Goal: Information Seeking & Learning: Learn about a topic

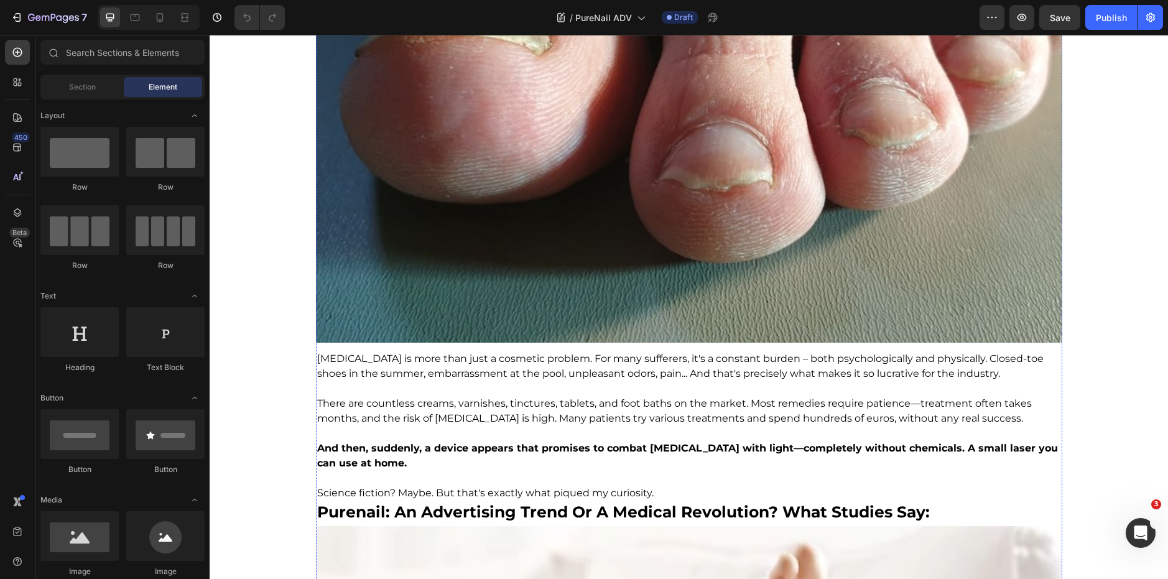
scroll to position [894, 0]
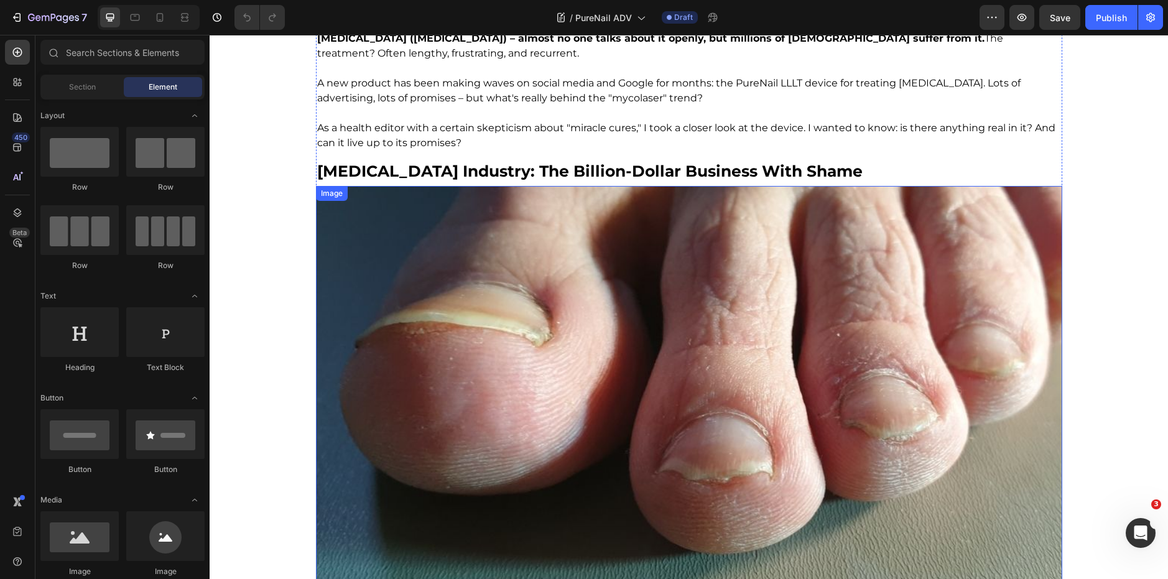
click at [492, 256] on img at bounding box center [689, 410] width 746 height 448
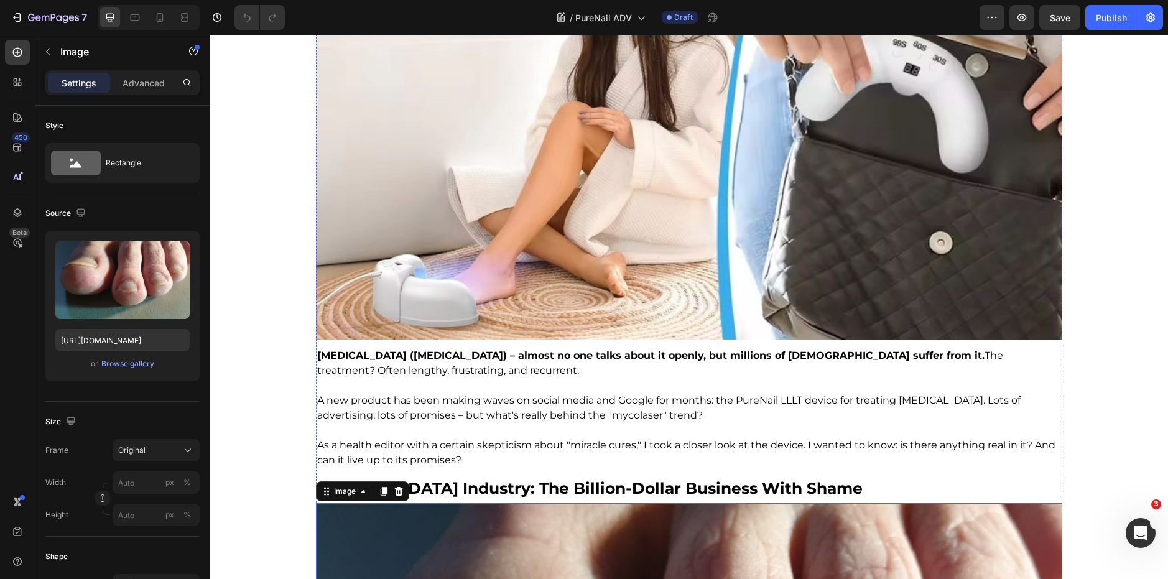
scroll to position [0, 0]
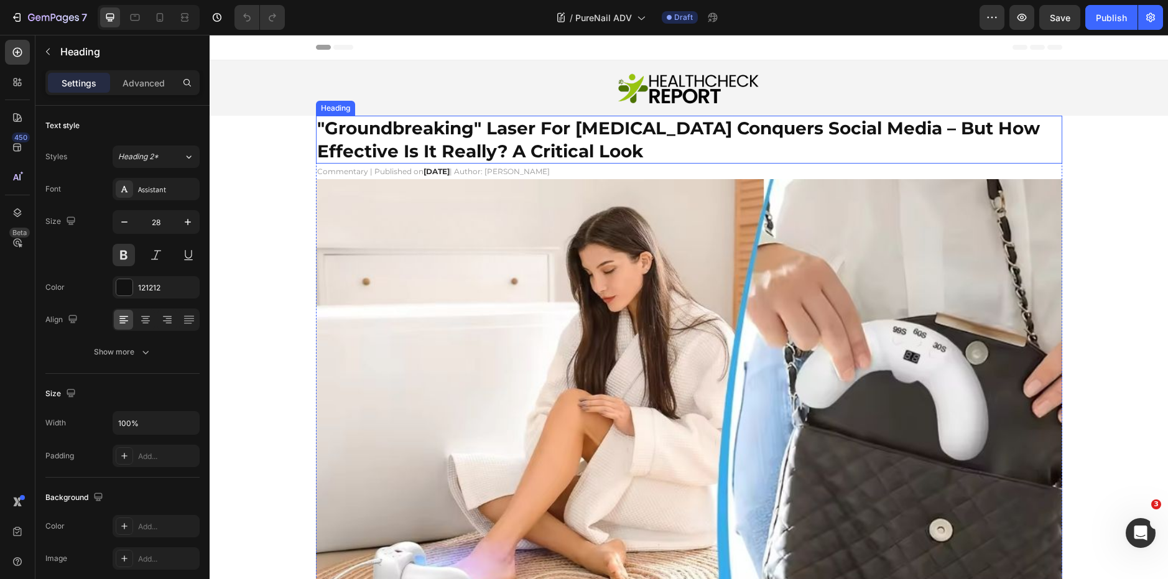
click at [619, 155] on strong ""groundbreaking" laser for [MEDICAL_DATA] conquers social media – but how effec…" at bounding box center [678, 140] width 722 height 44
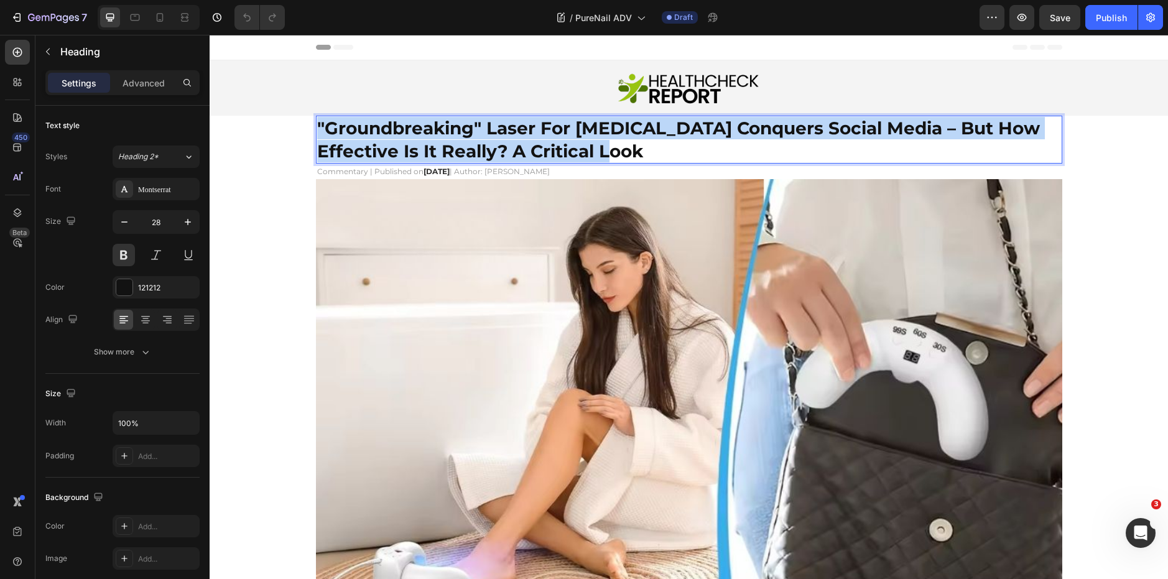
click at [619, 155] on strong ""groundbreaking" laser for [MEDICAL_DATA] conquers social media – but how effec…" at bounding box center [678, 140] width 722 height 44
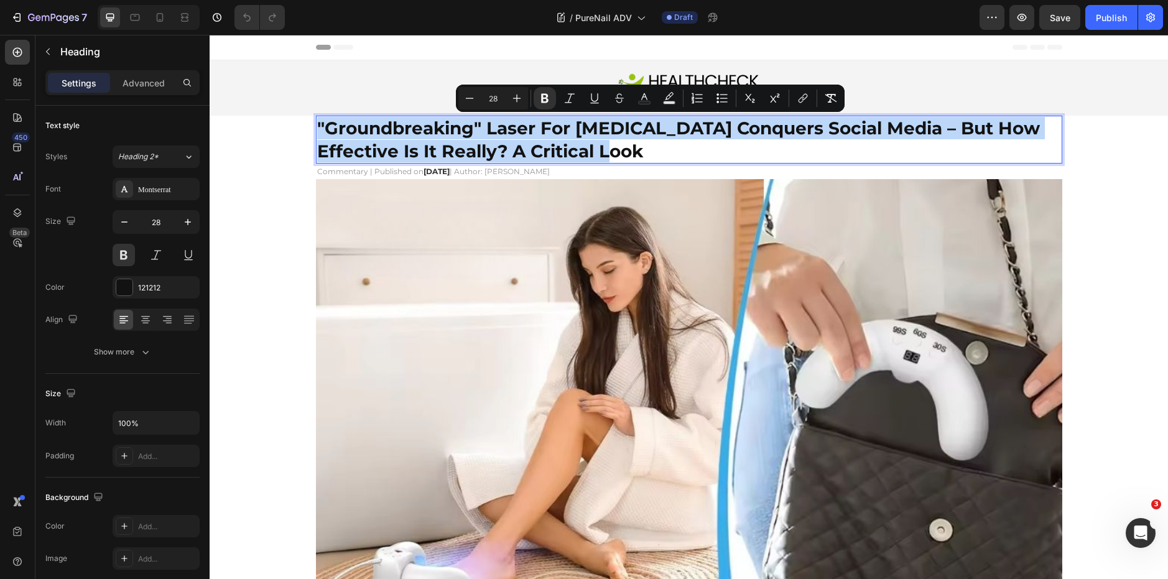
copy strong ""groundbreaking" laser for [MEDICAL_DATA] conquers social media – but how effec…"
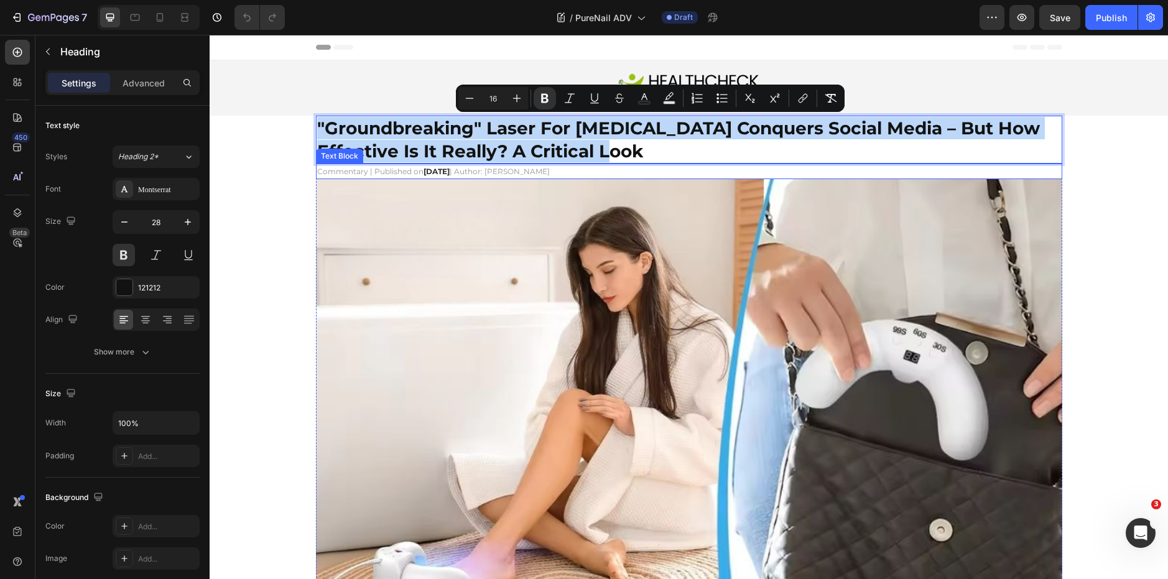
click at [533, 167] on span "| Author: [PERSON_NAME]" at bounding box center [499, 171] width 100 height 9
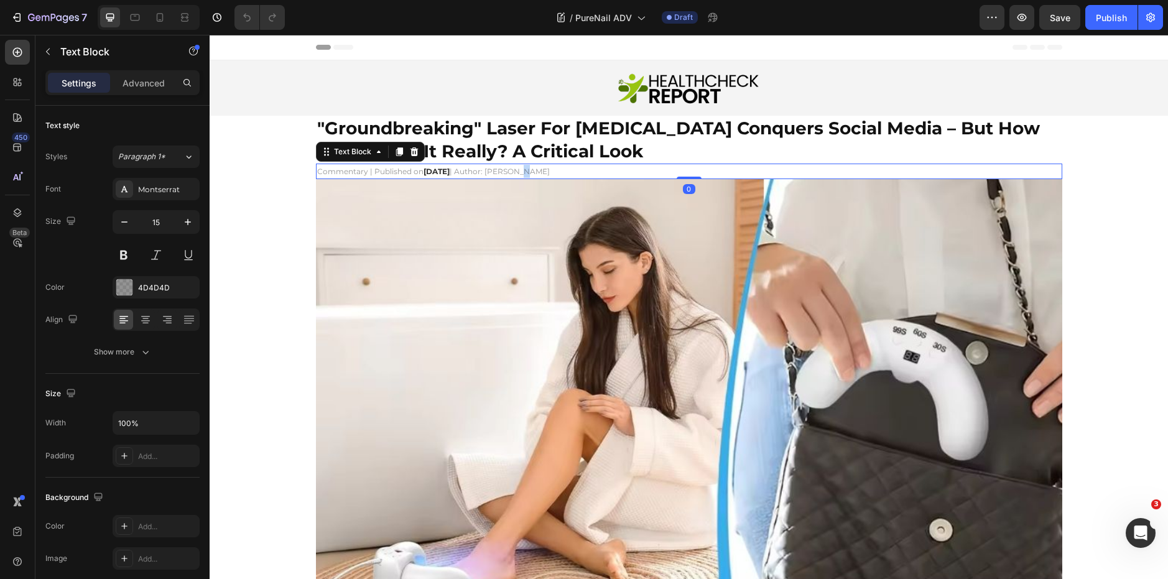
click at [533, 167] on span "| Author: [PERSON_NAME]" at bounding box center [499, 171] width 100 height 9
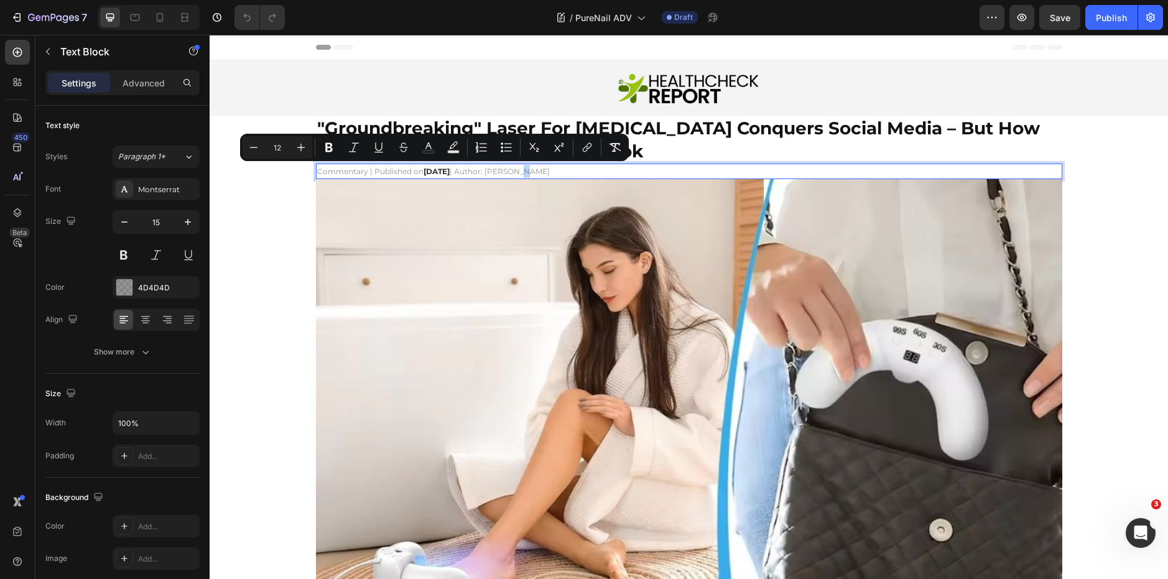
click at [566, 170] on p "Commentary | Published on [DATE] | Author: [PERSON_NAME]" at bounding box center [689, 171] width 744 height 13
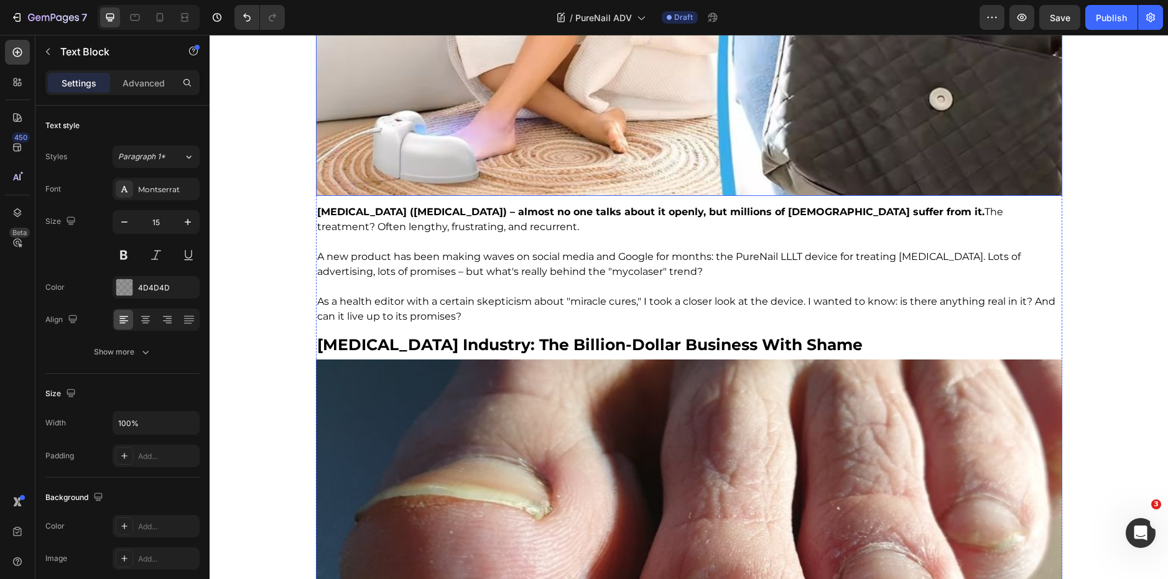
scroll to position [457, 0]
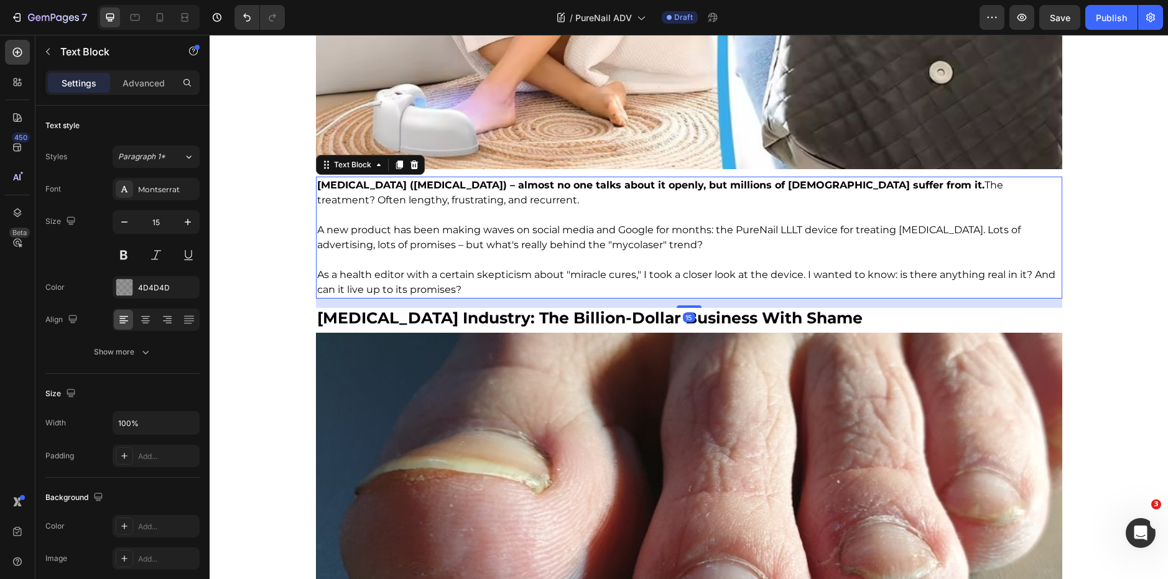
click at [413, 291] on span "As a health editor with a certain skepticism about "miracle cures," I took a cl…" at bounding box center [686, 282] width 738 height 27
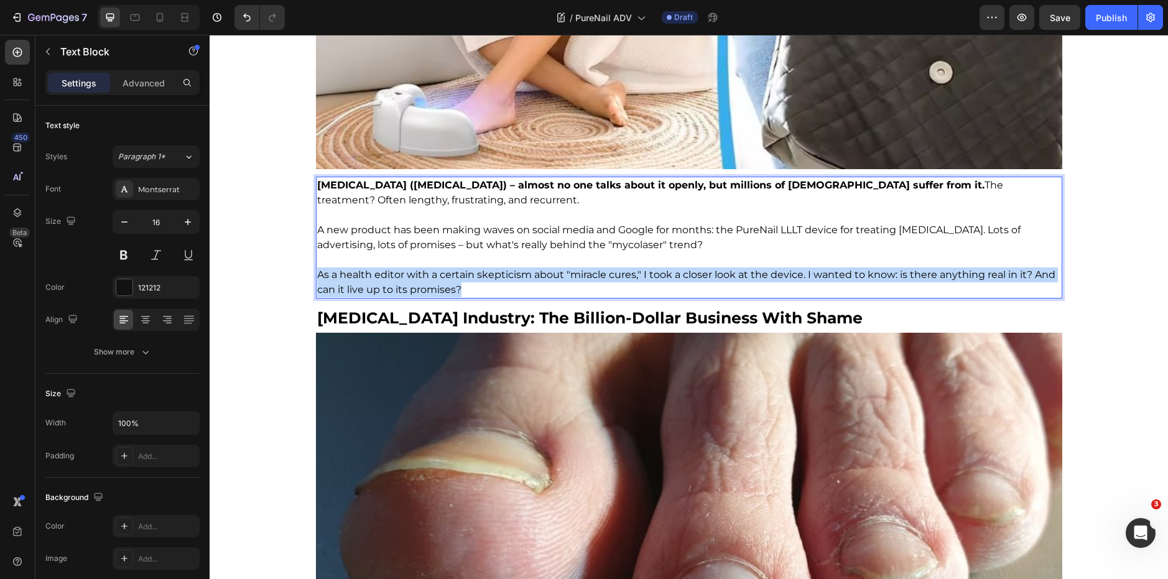
click at [413, 291] on span "As a health editor with a certain skepticism about "miracle cures," I took a cl…" at bounding box center [686, 282] width 738 height 27
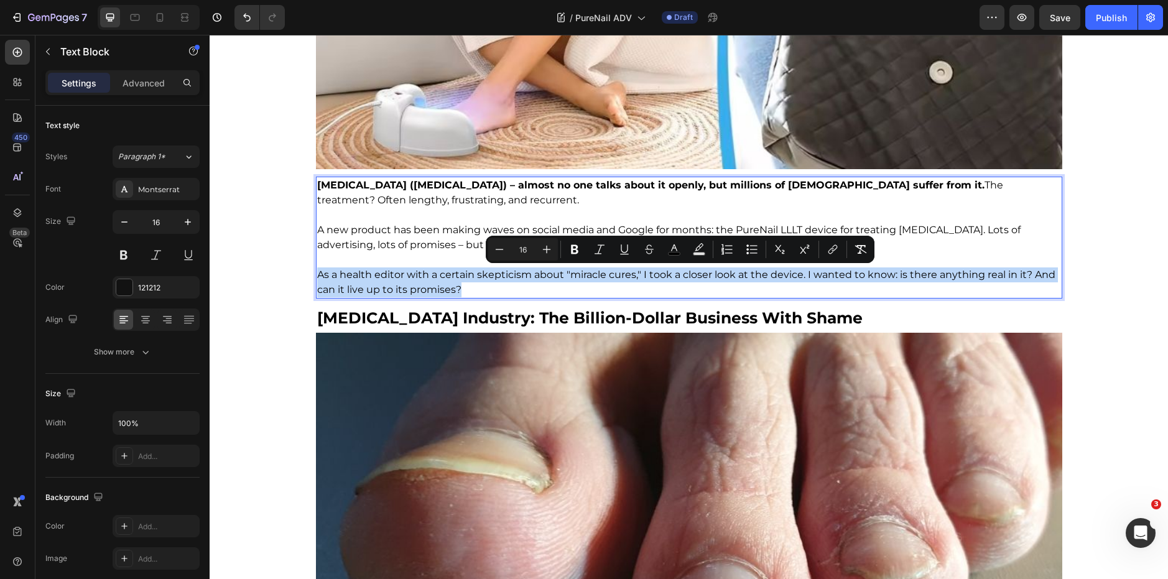
click at [413, 291] on span "As a health editor with a certain skepticism about "miracle cures," I took a cl…" at bounding box center [686, 282] width 738 height 27
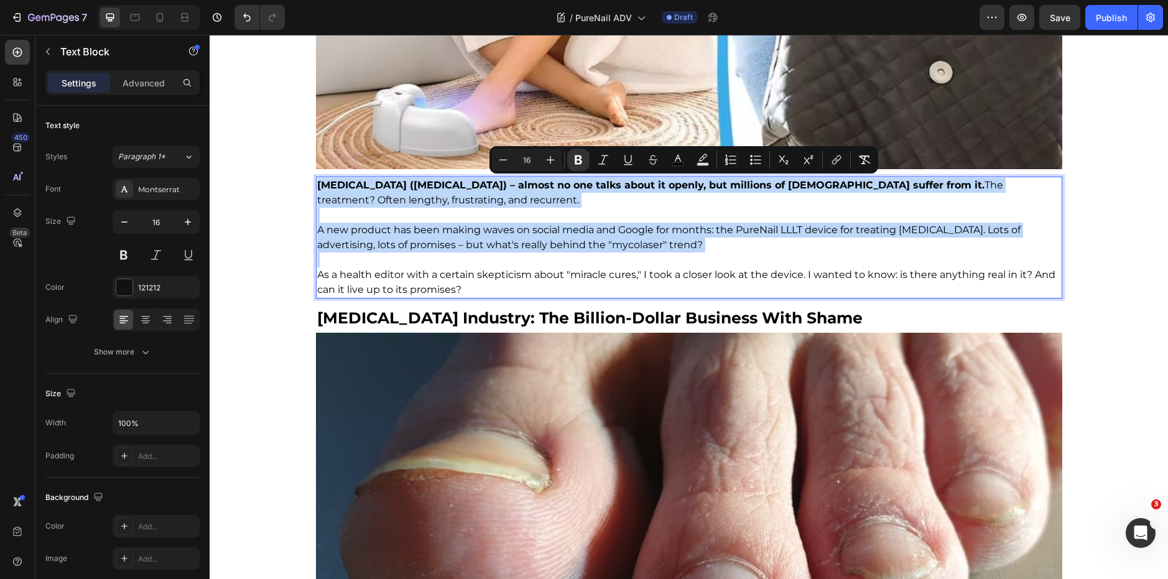
click at [413, 291] on span "As a health editor with a certain skepticism about "miracle cures," I took a cl…" at bounding box center [686, 282] width 738 height 27
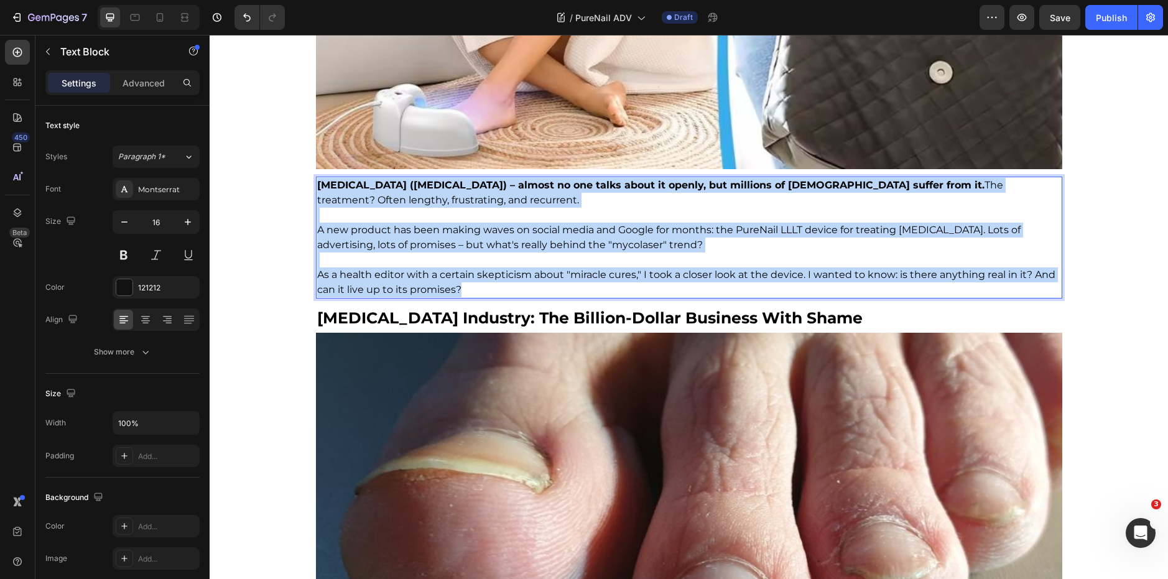
drag, startPoint x: 519, startPoint y: 285, endPoint x: 310, endPoint y: 183, distance: 232.2
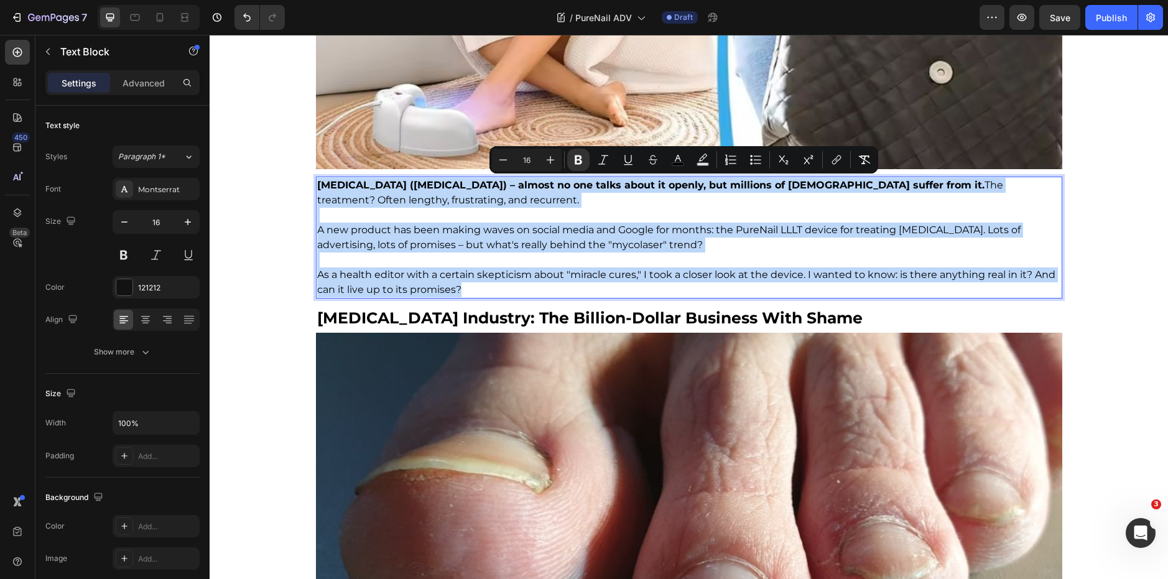
copy div "[MEDICAL_DATA] ([MEDICAL_DATA]) – almost no one talks about it openly, but mill…"
click at [557, 242] on span "A new product has been making waves on social media and Google for months: the …" at bounding box center [668, 237] width 703 height 27
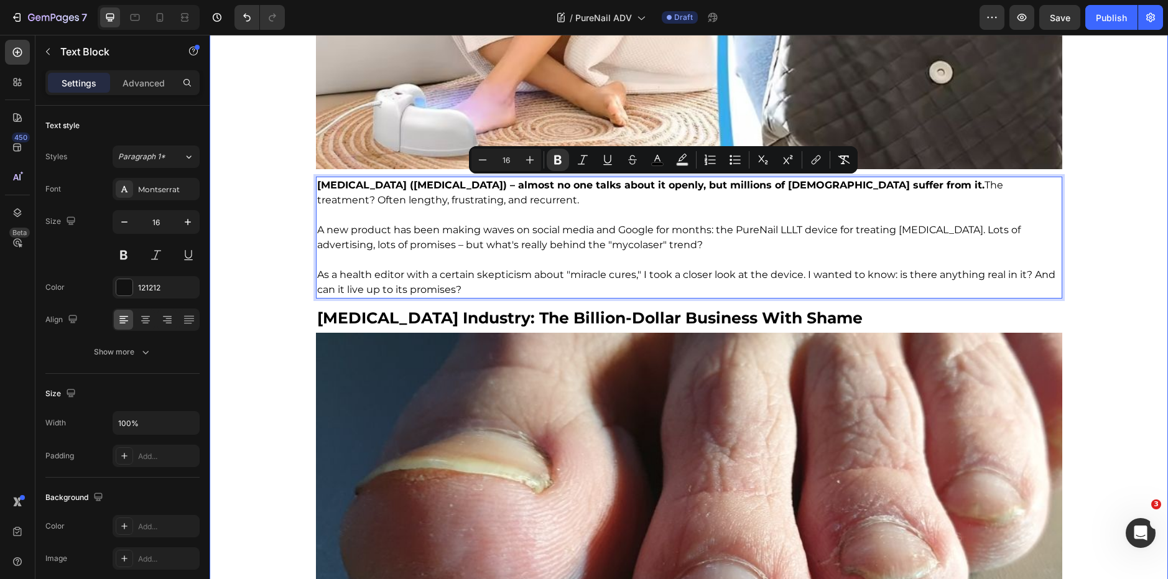
drag, startPoint x: 500, startPoint y: 200, endPoint x: 299, endPoint y: 167, distance: 203.5
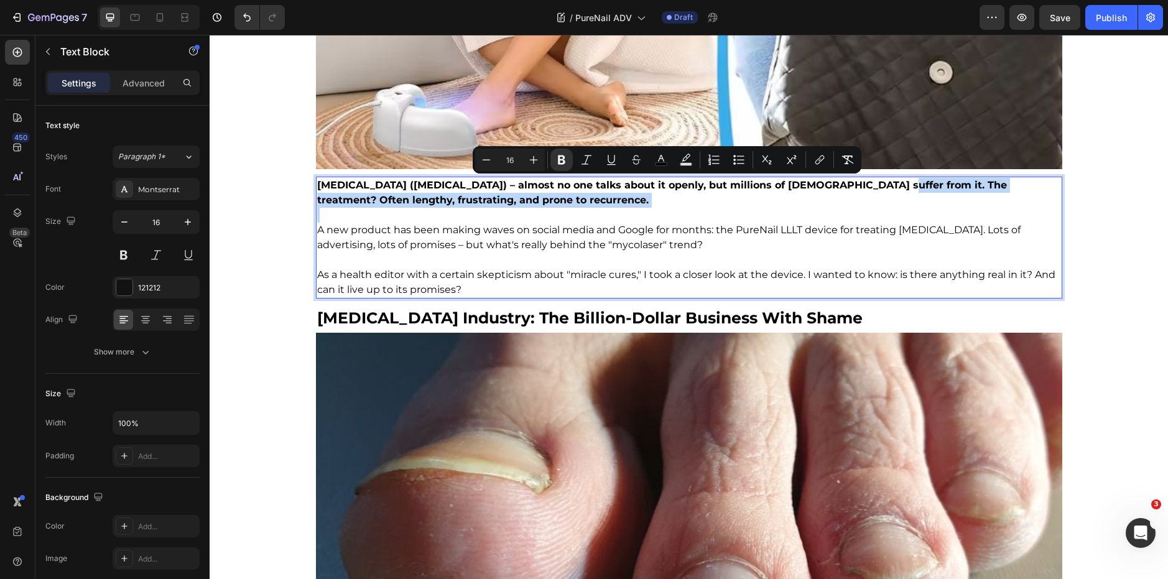
drag, startPoint x: 857, startPoint y: 207, endPoint x: 865, endPoint y: 184, distance: 24.4
click at [865, 184] on div "[MEDICAL_DATA] ([MEDICAL_DATA]) – almost no one talks about it openly, but mill…" at bounding box center [689, 238] width 746 height 122
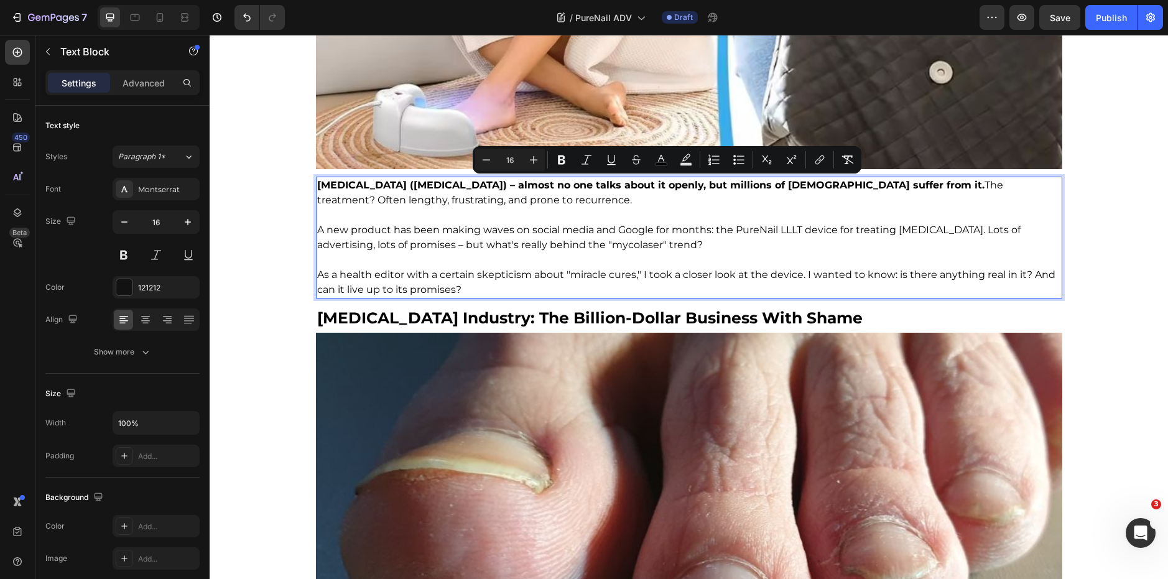
click at [754, 185] on strong "[MEDICAL_DATA] ([MEDICAL_DATA]) – almost no one talks about it openly, but mill…" at bounding box center [650, 185] width 667 height 12
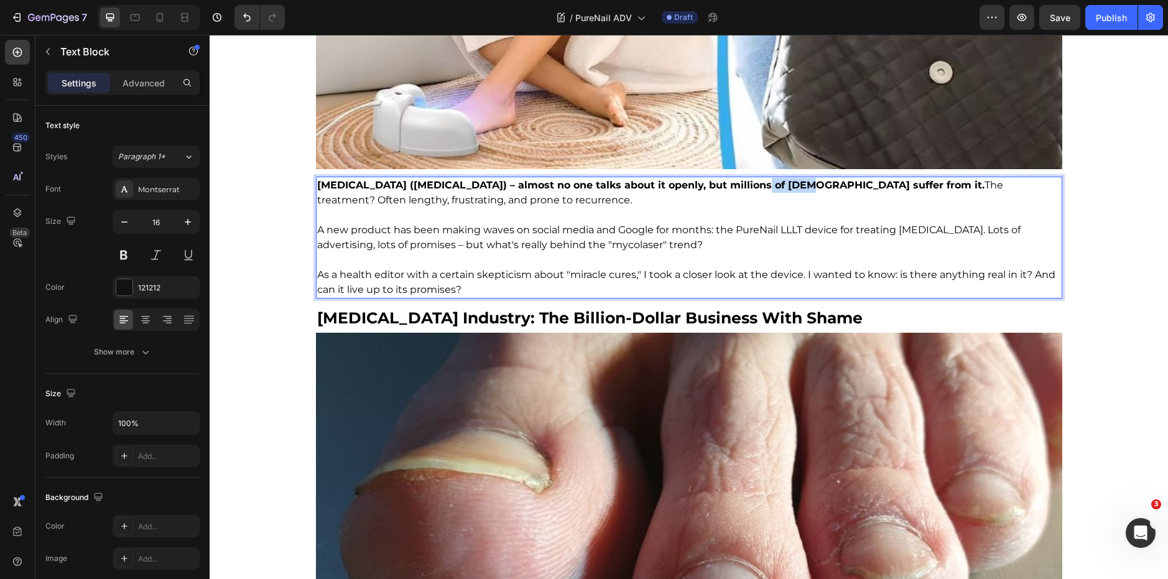
click at [754, 185] on strong "[MEDICAL_DATA] ([MEDICAL_DATA]) – almost no one talks about it openly, but mill…" at bounding box center [650, 185] width 667 height 12
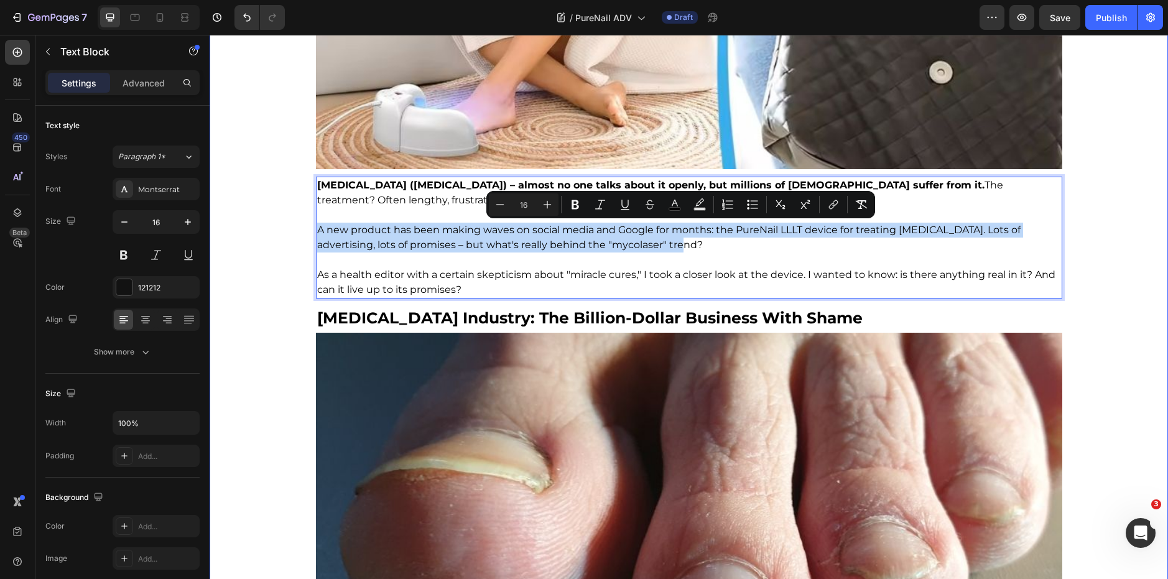
drag, startPoint x: 637, startPoint y: 241, endPoint x: 303, endPoint y: 224, distance: 334.9
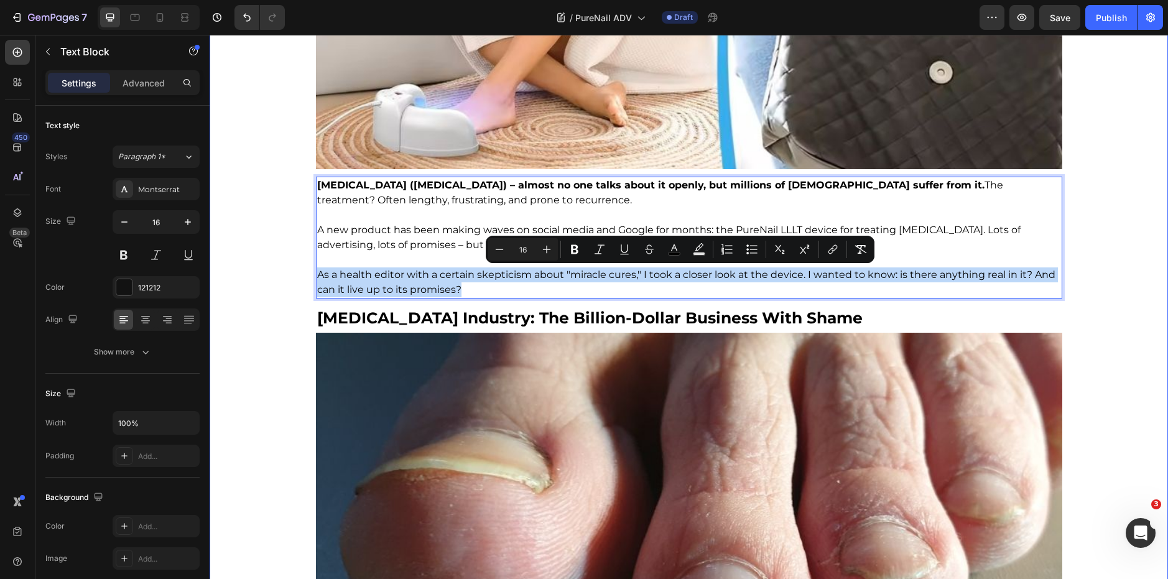
drag, startPoint x: 685, startPoint y: 290, endPoint x: 272, endPoint y: 274, distance: 413.7
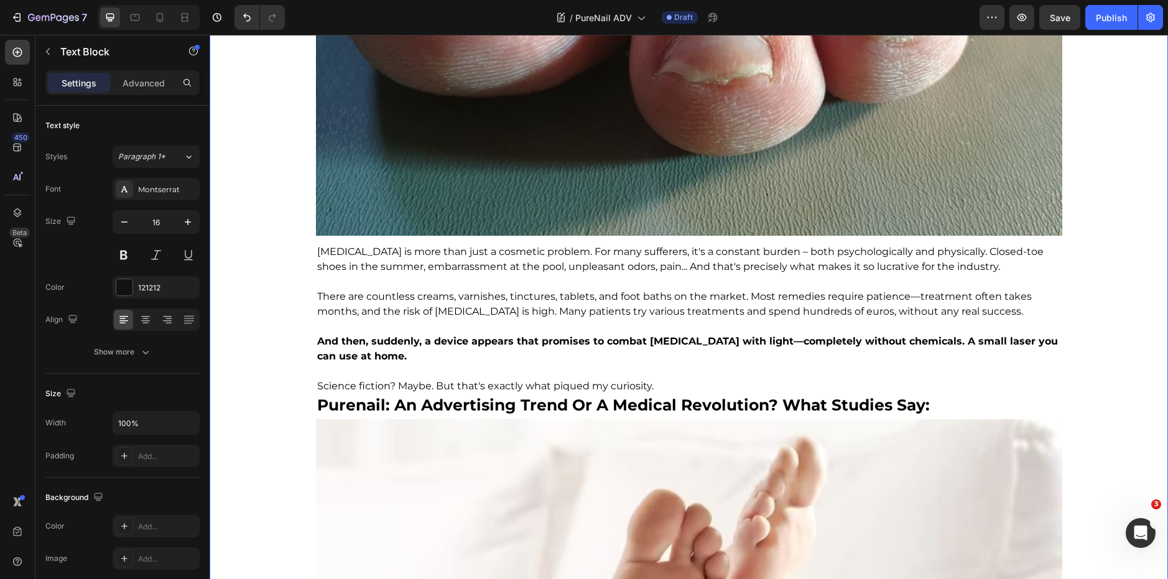
scroll to position [1038, 0]
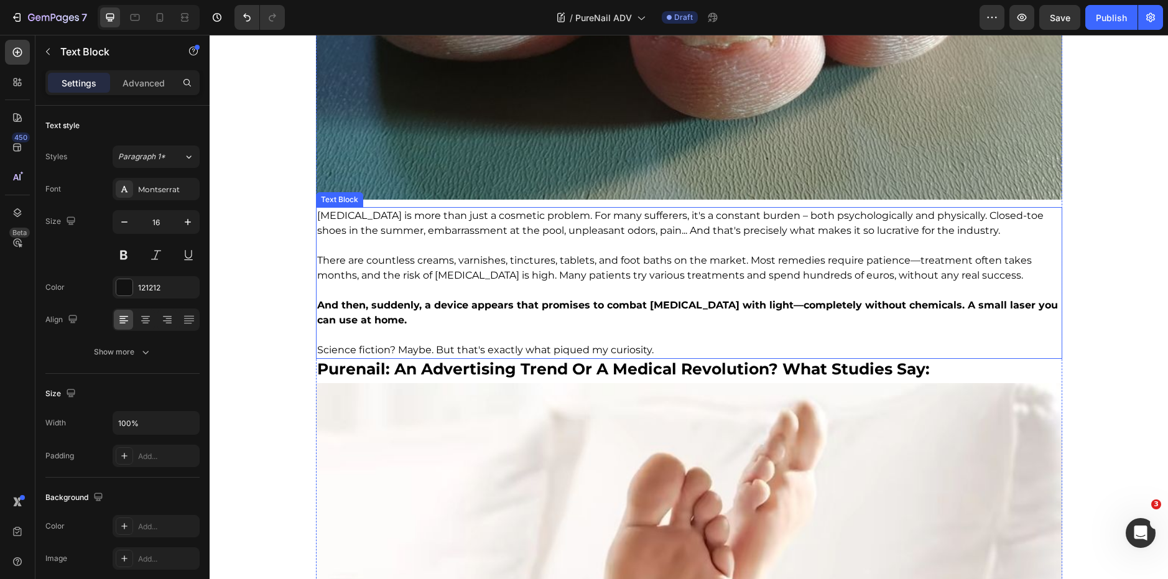
click at [441, 243] on p at bounding box center [689, 245] width 744 height 15
click at [441, 243] on p "Rich Text Editor. Editing area: main" at bounding box center [689, 245] width 744 height 15
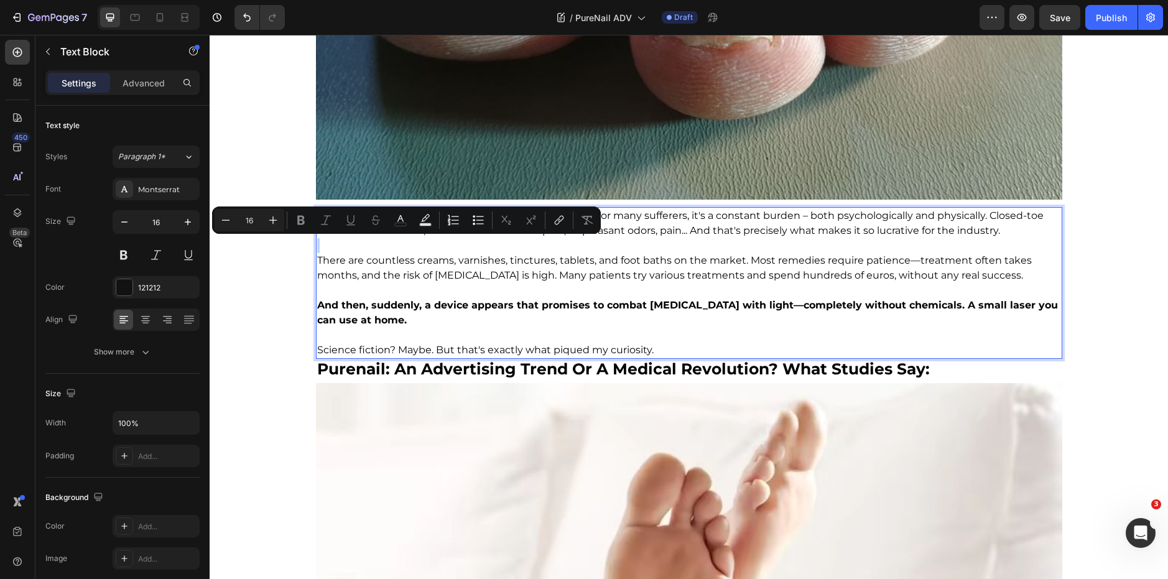
click at [441, 243] on p "Rich Text Editor. Editing area: main" at bounding box center [689, 245] width 744 height 15
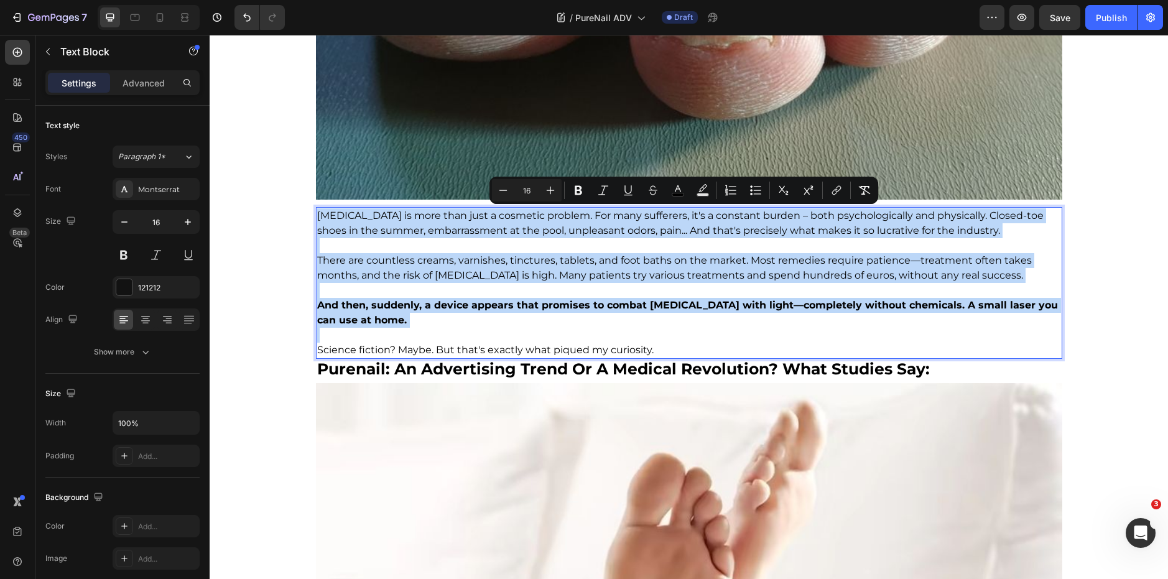
click at [584, 294] on p "Rich Text Editor. Editing area: main" at bounding box center [689, 290] width 744 height 15
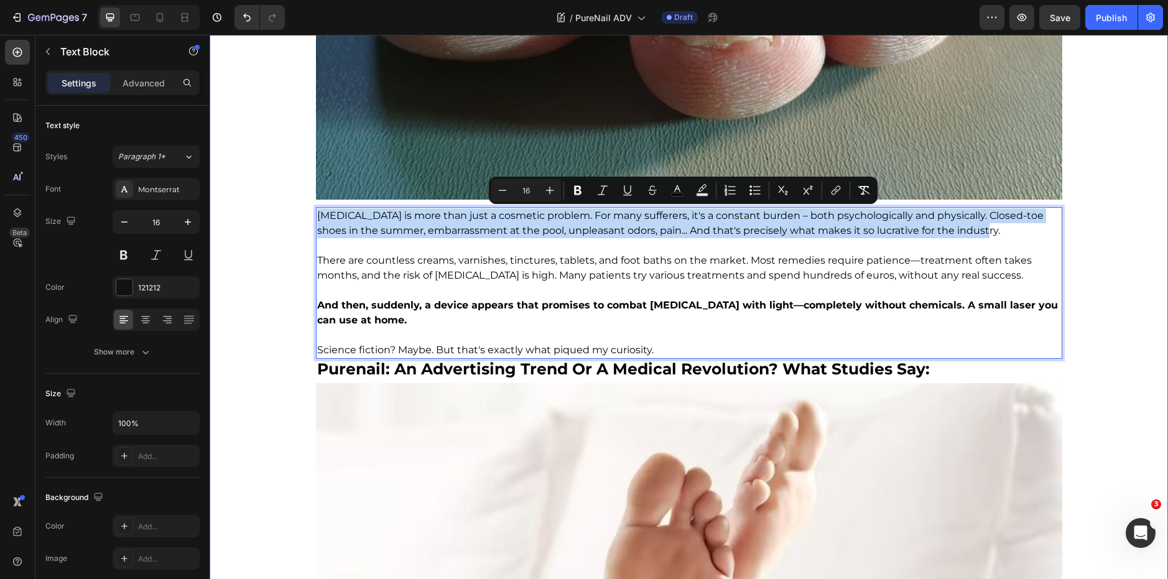
drag, startPoint x: 956, startPoint y: 231, endPoint x: 290, endPoint y: 193, distance: 666.3
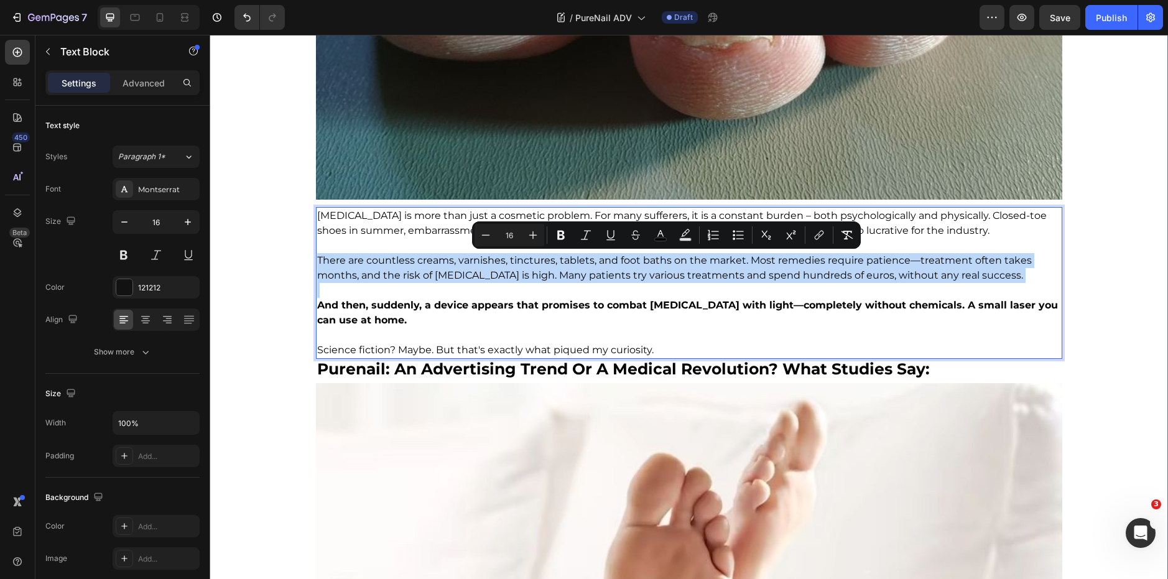
drag, startPoint x: 962, startPoint y: 282, endPoint x: 303, endPoint y: 256, distance: 659.6
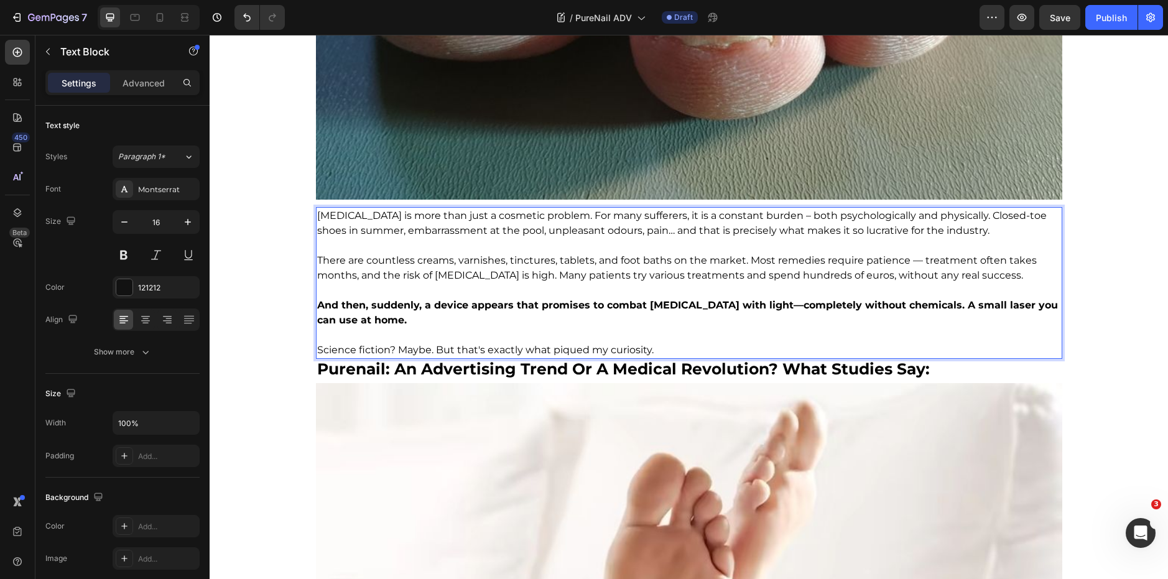
click at [824, 277] on span "There are countless creams, varnishes, tinctures, tablets, and foot baths on th…" at bounding box center [676, 267] width 719 height 27
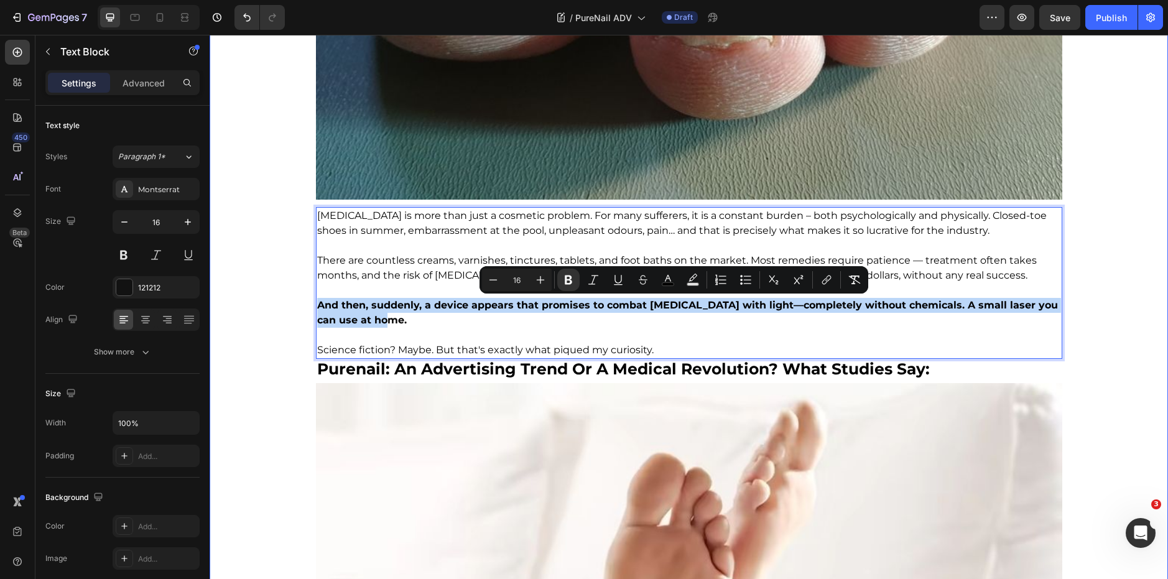
drag, startPoint x: 454, startPoint y: 317, endPoint x: 306, endPoint y: 300, distance: 149.0
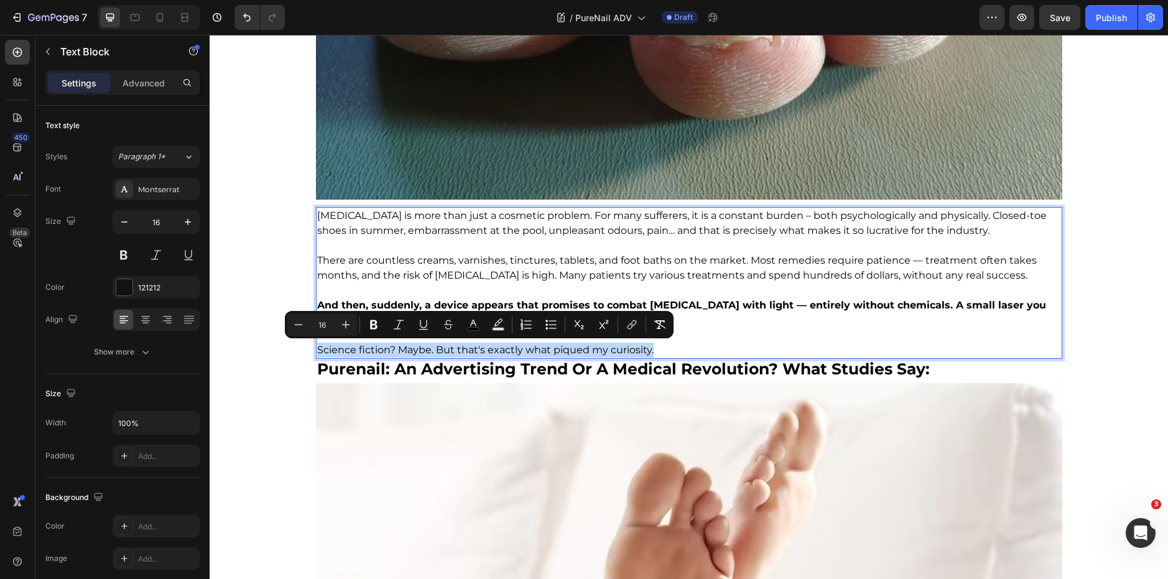
drag, startPoint x: 652, startPoint y: 346, endPoint x: 313, endPoint y: 353, distance: 339.5
click at [317, 353] on p "Science fiction? Maybe. But that's exactly what piqued my curiosity." at bounding box center [689, 350] width 744 height 15
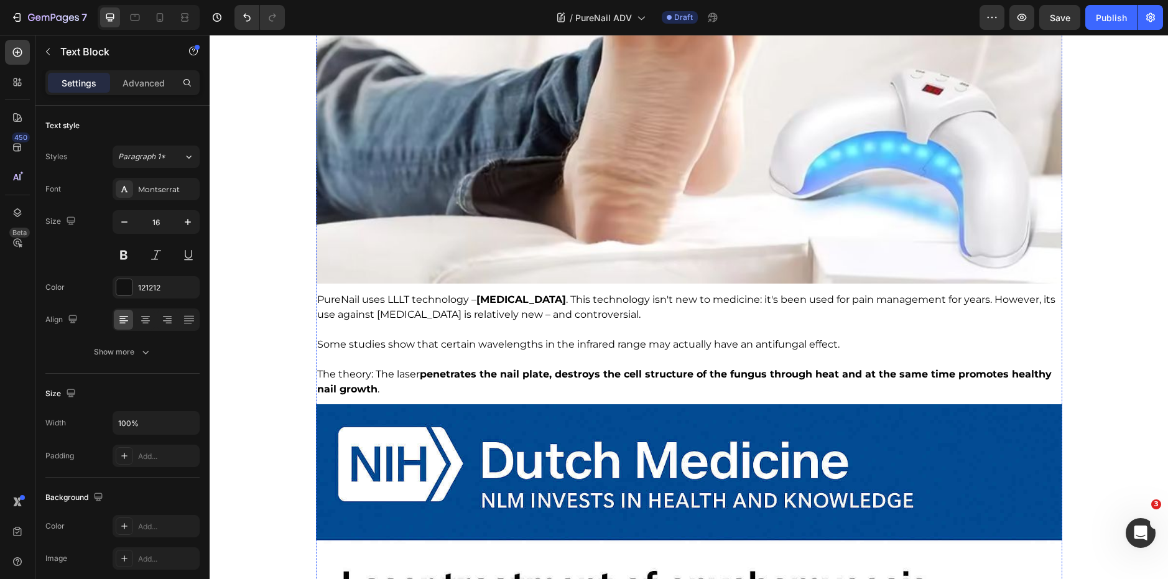
scroll to position [1585, 0]
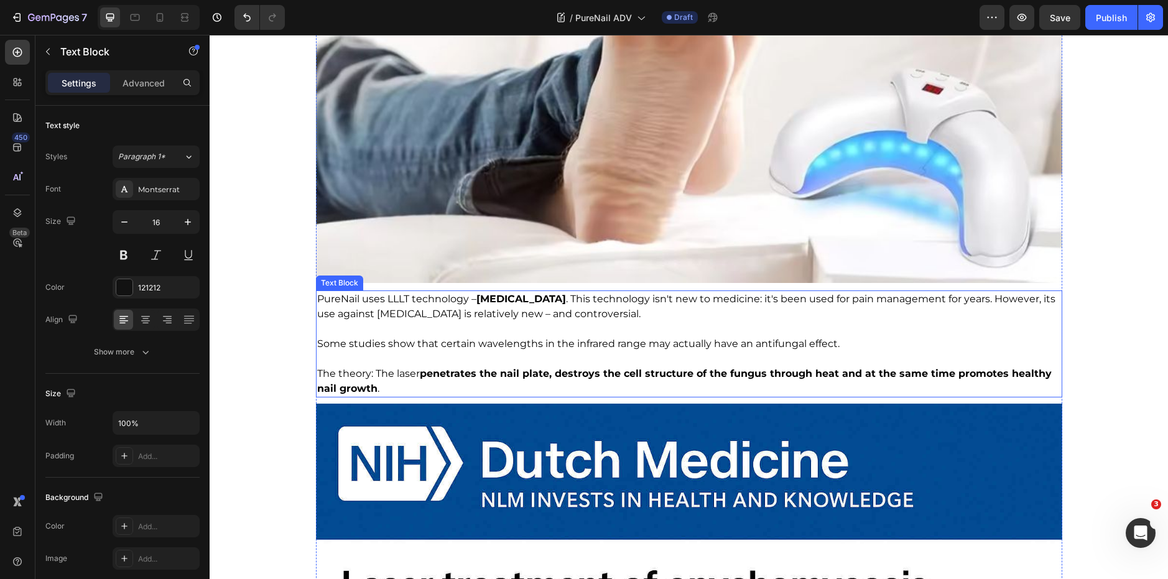
click at [538, 339] on span "Some studies show that certain wavelengths in the infrared range may actually h…" at bounding box center [578, 344] width 522 height 12
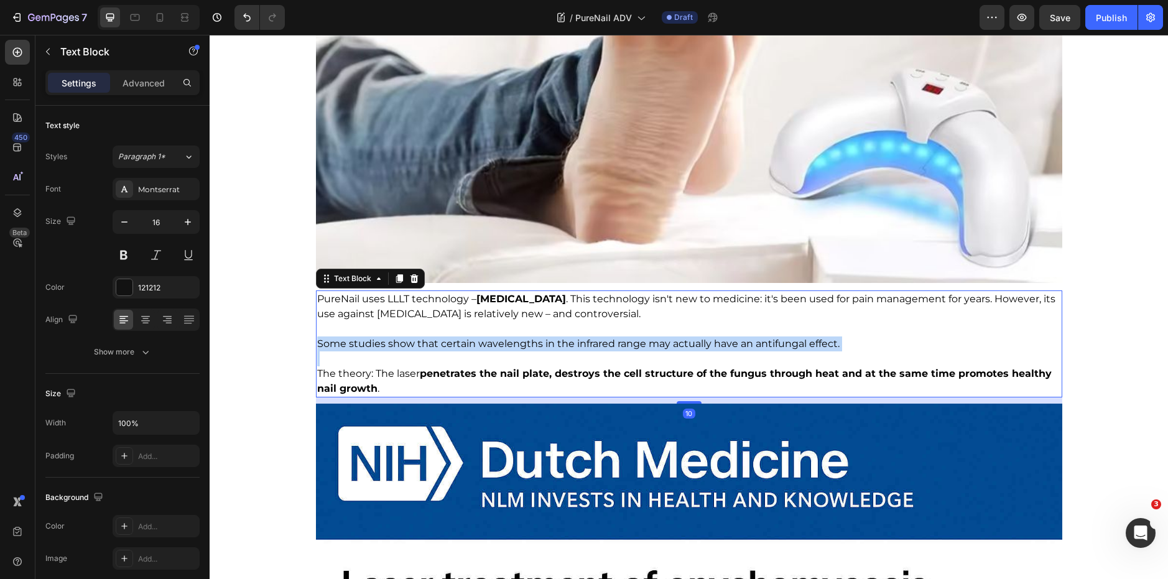
click at [538, 339] on span "Some studies show that certain wavelengths in the infrared range may actually h…" at bounding box center [578, 344] width 522 height 12
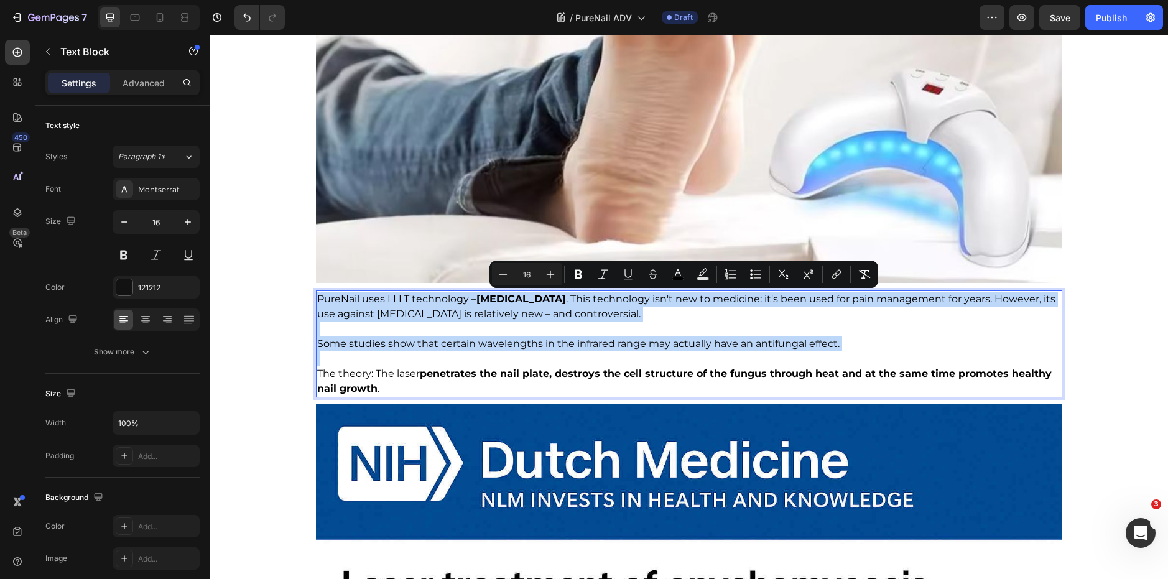
copy div "PureNail uses LLLT technology – [MEDICAL_DATA] . This technology isn't new to m…"
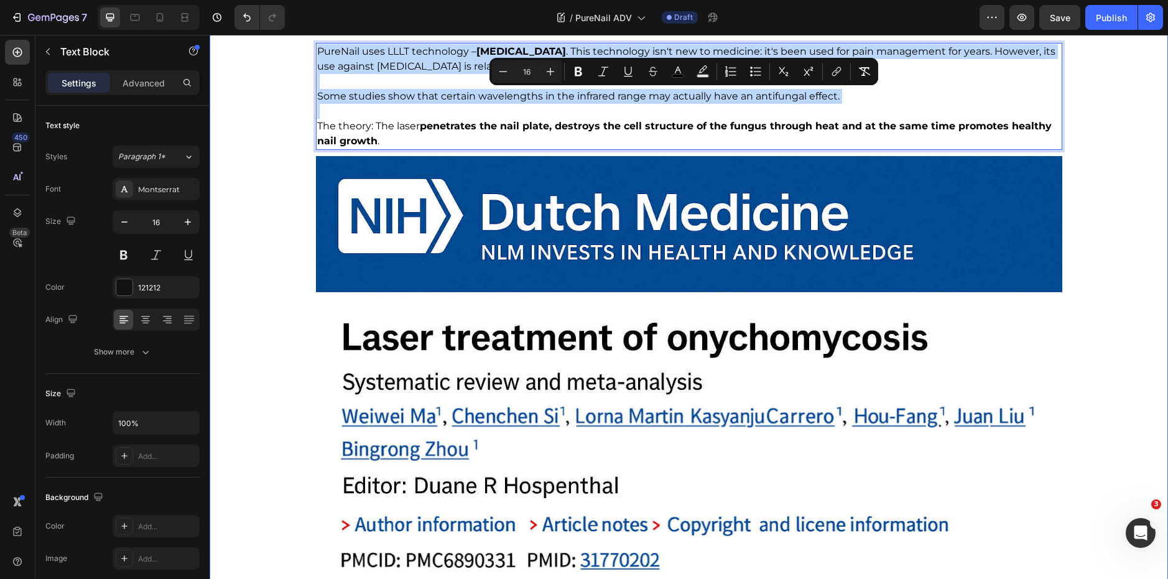
scroll to position [1833, 0]
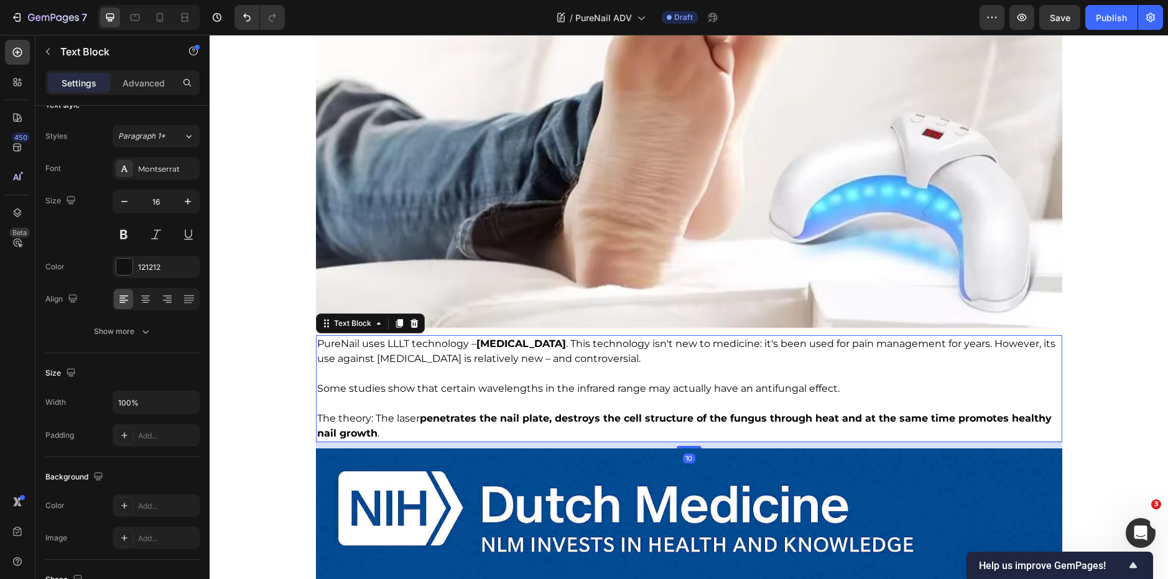
scroll to position [0, 0]
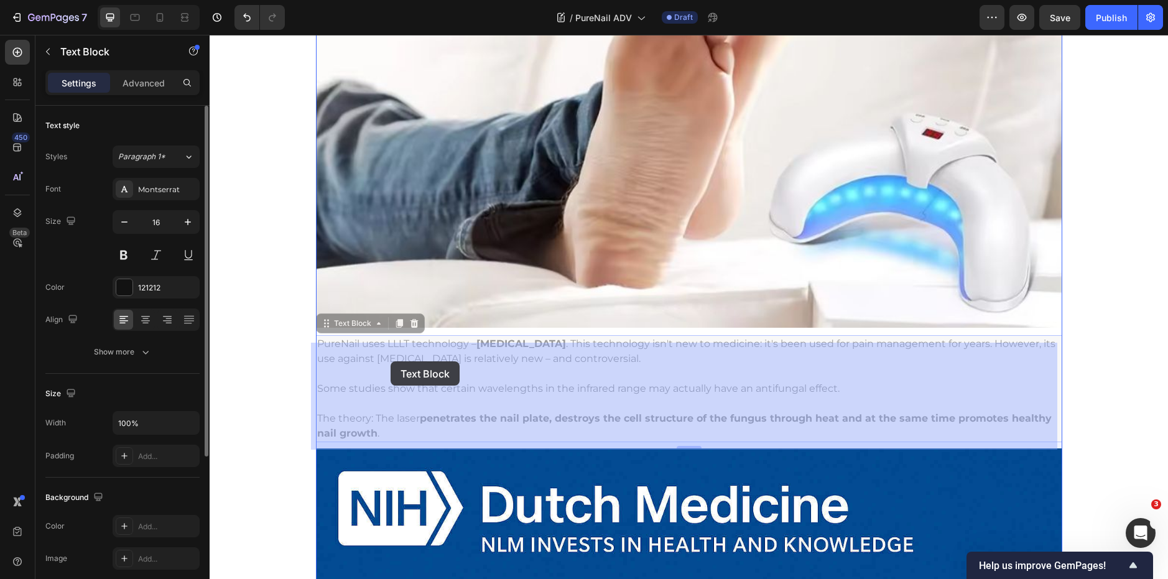
drag, startPoint x: 684, startPoint y: 364, endPoint x: 390, endPoint y: 361, distance: 293.5
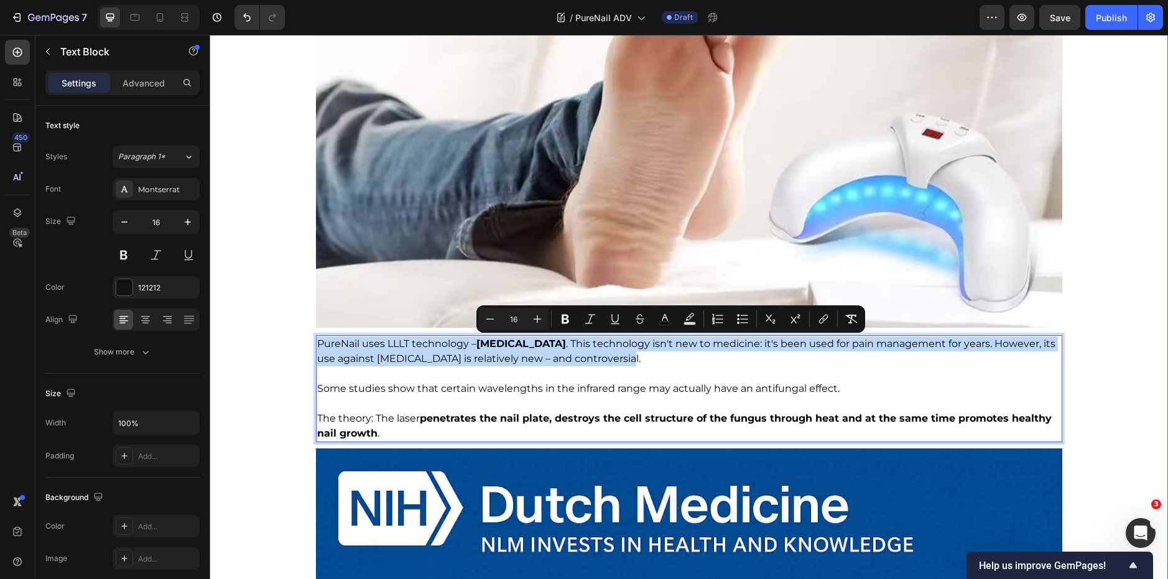
drag, startPoint x: 668, startPoint y: 359, endPoint x: 288, endPoint y: 334, distance: 381.3
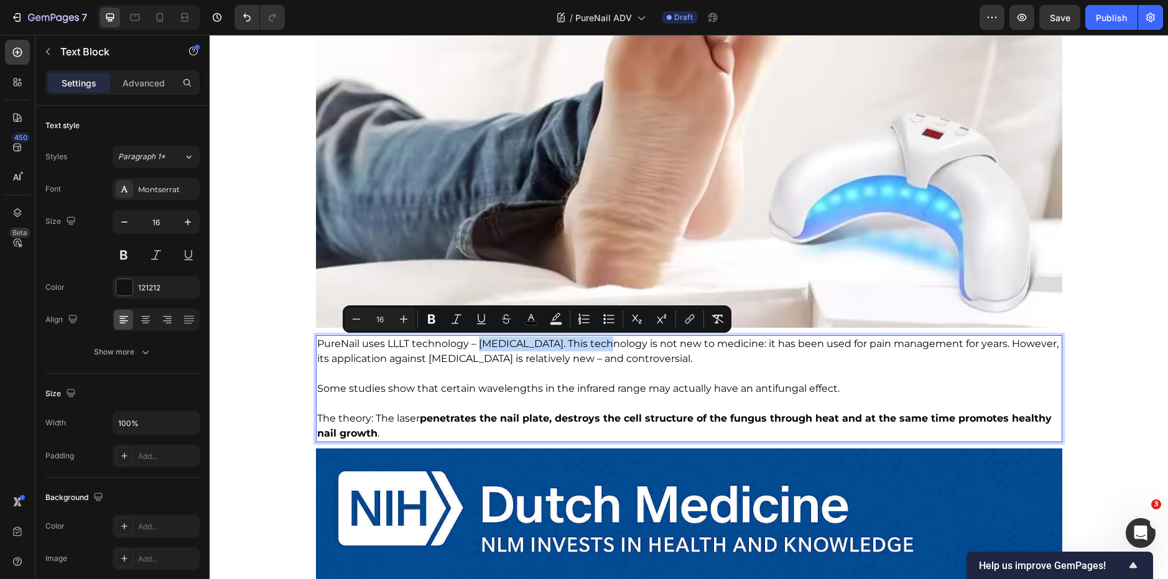
drag, startPoint x: 599, startPoint y: 347, endPoint x: 477, endPoint y: 343, distance: 122.6
click at [477, 343] on span "PureNail uses LLLT technology – [MEDICAL_DATA]. This technology is not new to m…" at bounding box center [687, 351] width 741 height 27
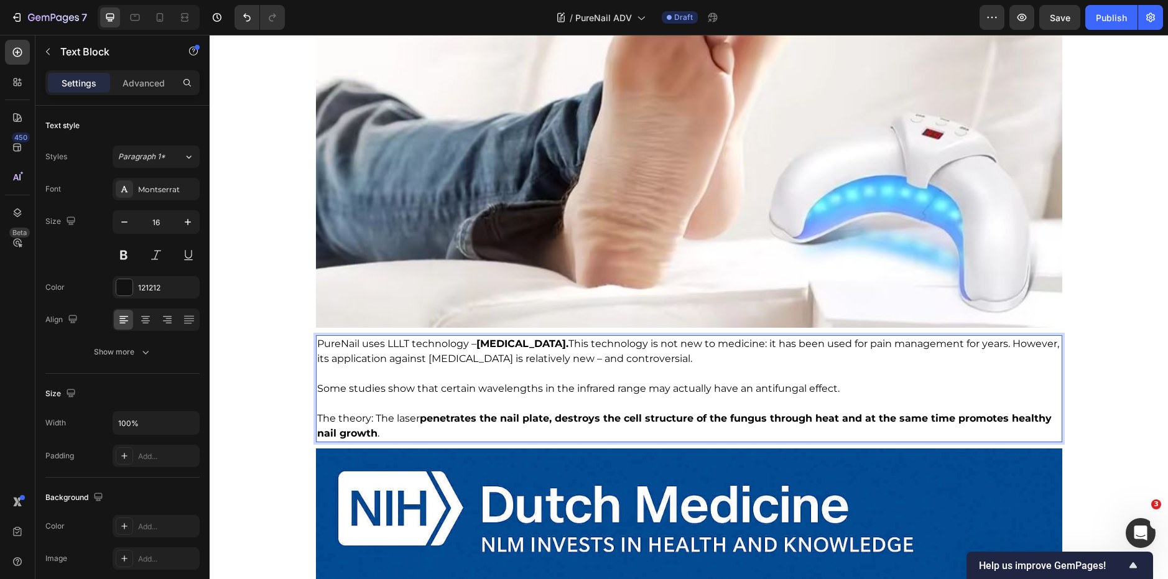
click at [462, 380] on p "Rich Text Editor. Editing area: main" at bounding box center [689, 373] width 744 height 15
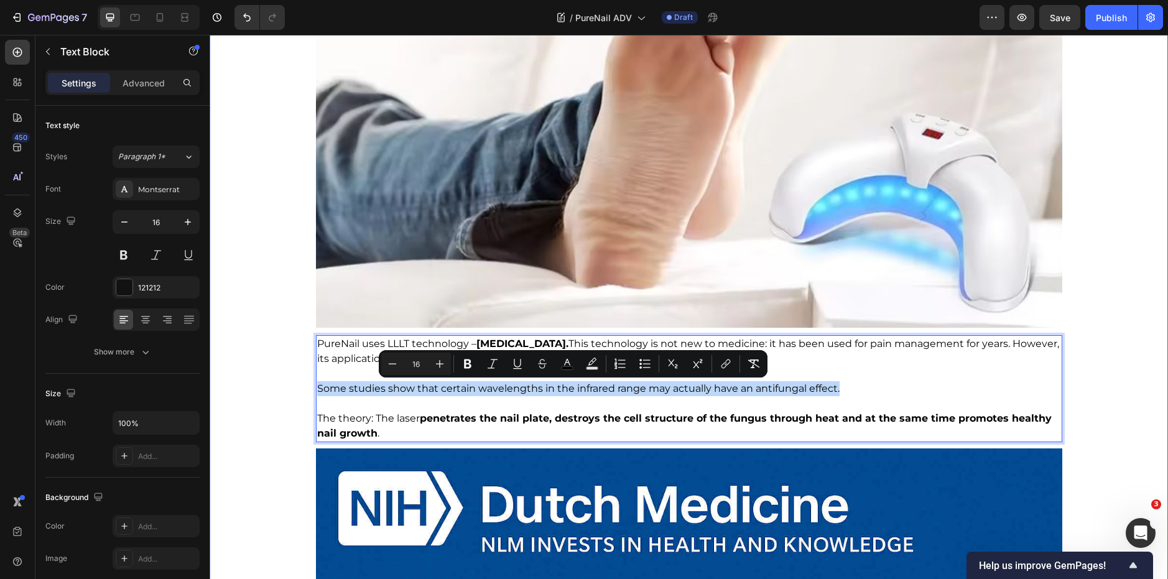
drag, startPoint x: 843, startPoint y: 392, endPoint x: 293, endPoint y: 387, distance: 549.6
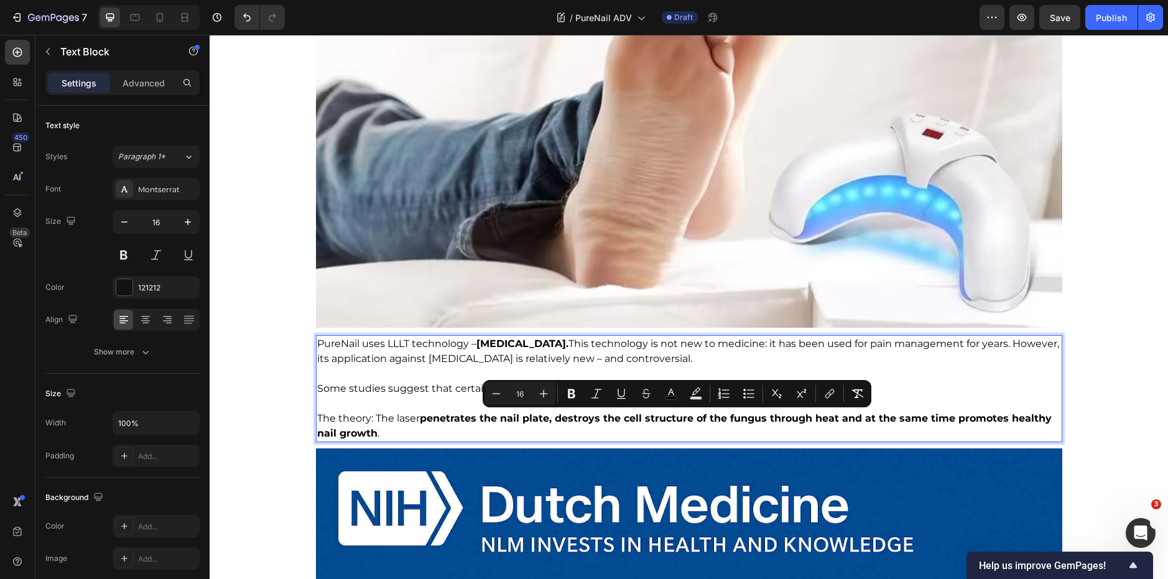
drag, startPoint x: 400, startPoint y: 429, endPoint x: 310, endPoint y: 418, distance: 90.8
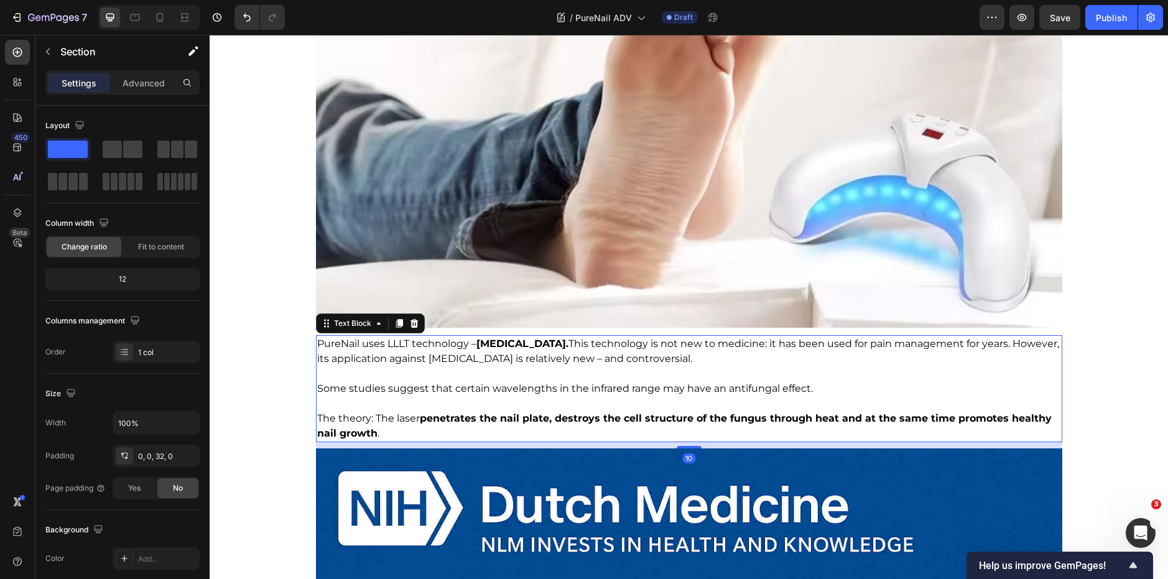
click at [400, 422] on span "The theory: The laser penetrates the nail plate, destroys the cell structure of…" at bounding box center [684, 425] width 734 height 27
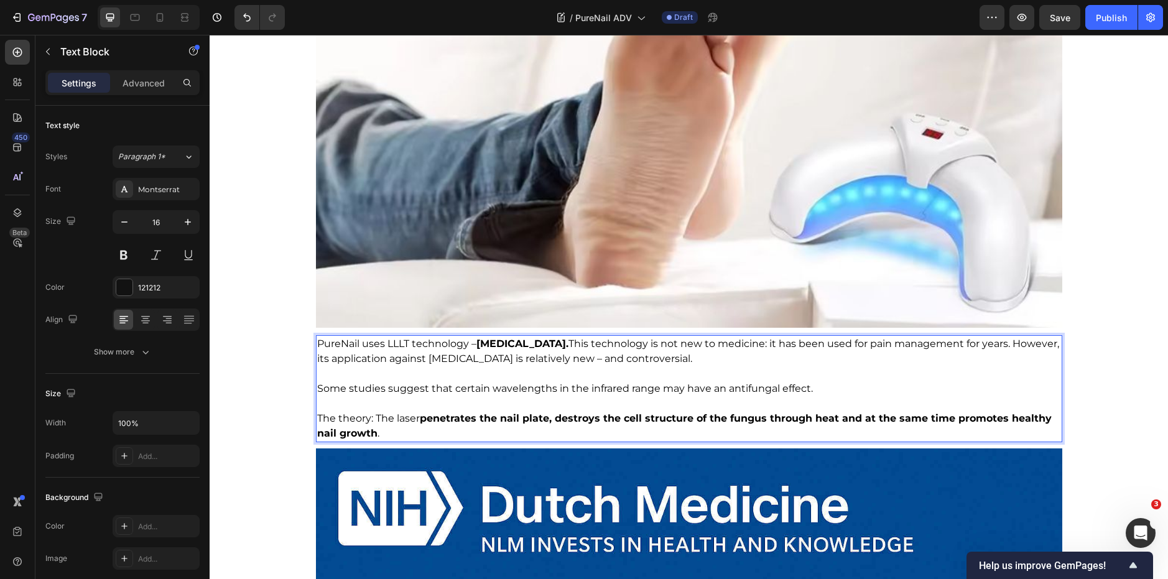
click at [397, 431] on p "The theory: The laser penetrates the nail plate, destroys the cell structure of…" at bounding box center [689, 426] width 744 height 30
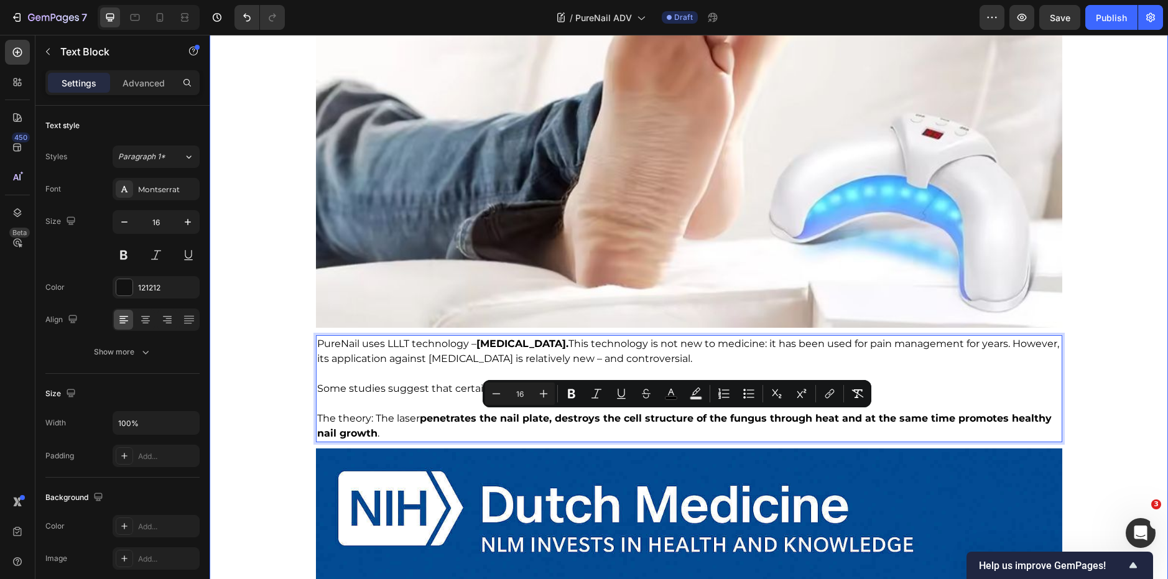
drag, startPoint x: 397, startPoint y: 431, endPoint x: 310, endPoint y: 423, distance: 87.4
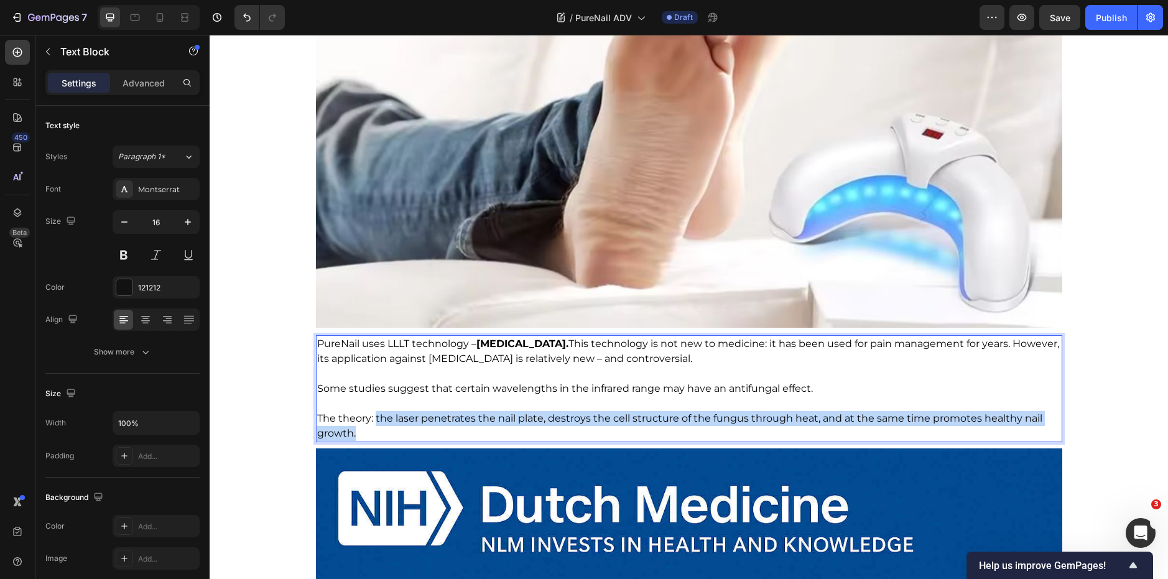
drag, startPoint x: 371, startPoint y: 417, endPoint x: 395, endPoint y: 434, distance: 29.0
click at [395, 434] on p "The theory: the laser penetrates the nail plate, destroys the cell structure of…" at bounding box center [689, 426] width 744 height 30
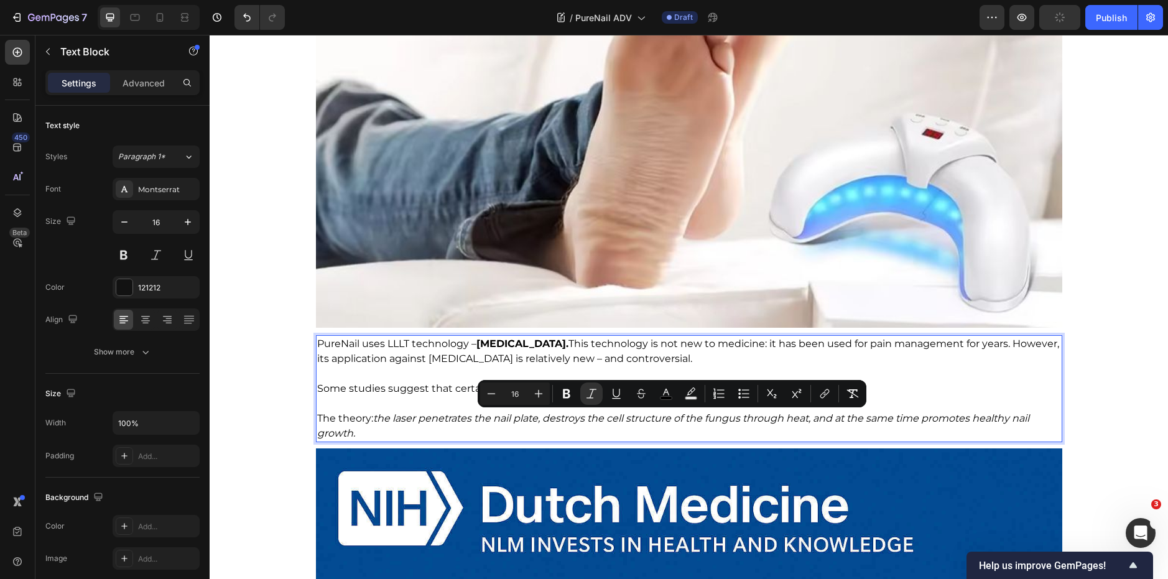
click at [395, 437] on p "The theory: the laser penetrates the nail plate, destroys the cell structure of…" at bounding box center [689, 426] width 744 height 30
click at [394, 431] on p "The theory: the laser penetrates the nail plate, destroys the cell structure of…" at bounding box center [689, 426] width 744 height 30
click at [392, 432] on p "The theory: the laser penetrates the nail plate, destroys the cell structure of…" at bounding box center [689, 426] width 744 height 30
click at [354, 417] on span "The theory: the laser penetrates the nail plate, destroys the cell structure of…" at bounding box center [673, 425] width 712 height 27
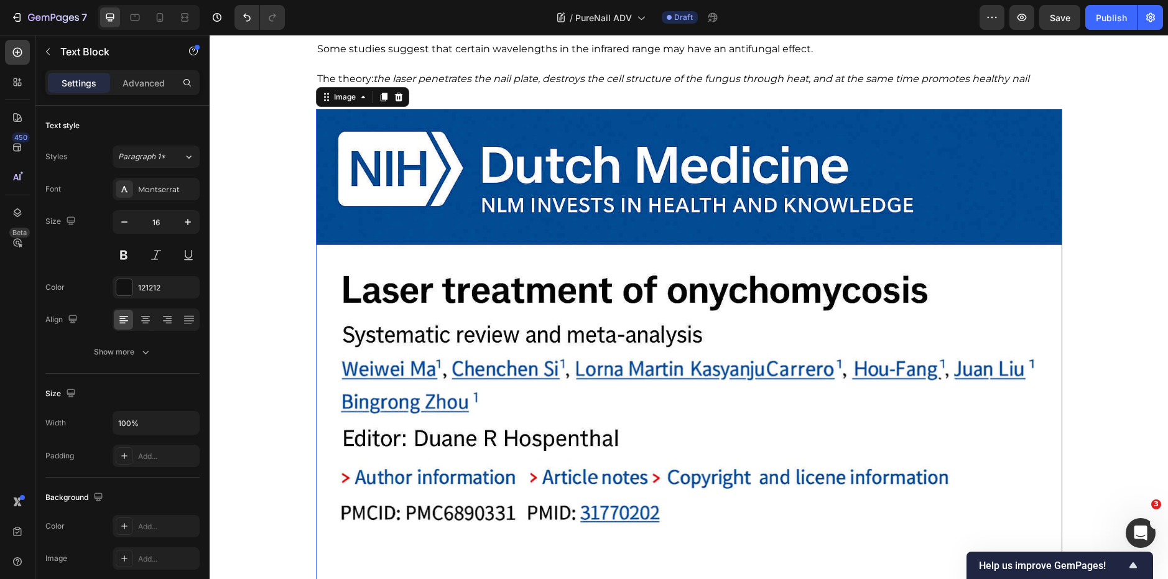
click at [495, 543] on img at bounding box center [689, 357] width 746 height 497
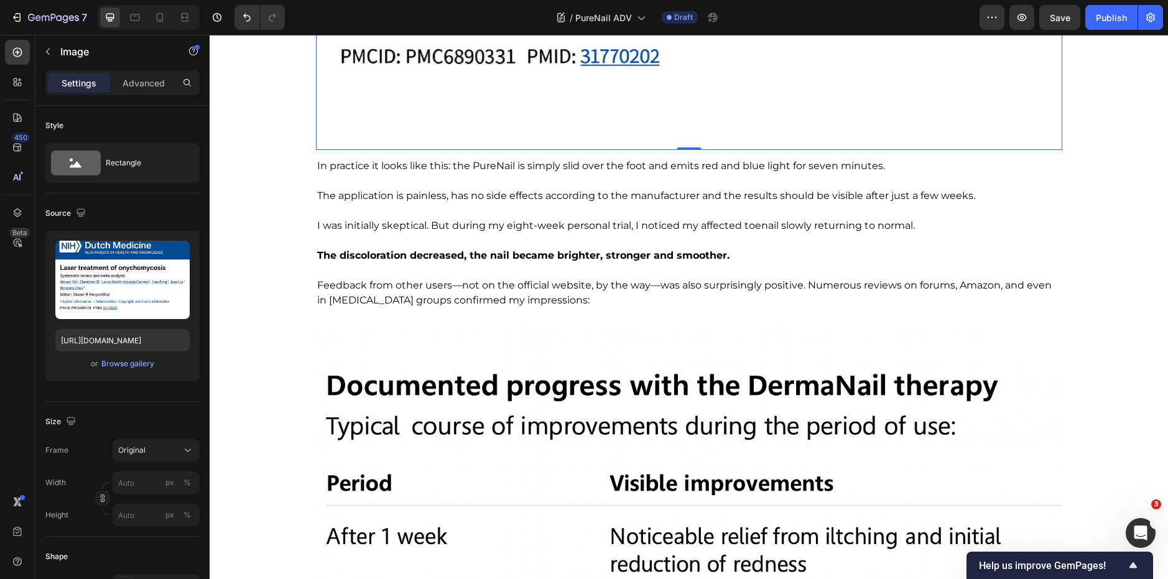
scroll to position [2337, 0]
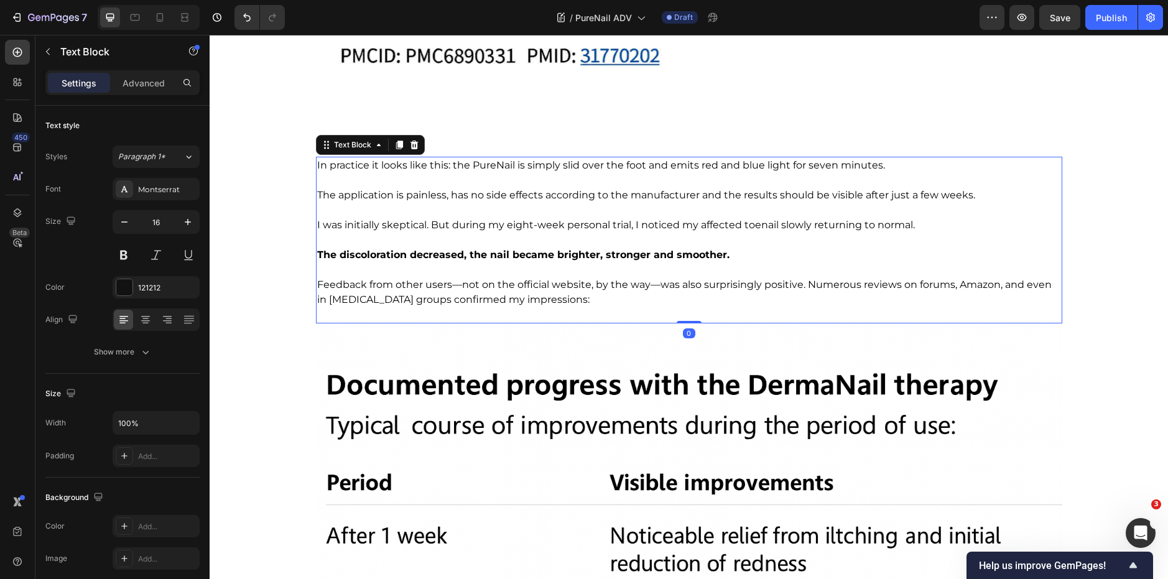
click at [480, 290] on span "Feedback from other users—not on the official website, by the way—was also surp…" at bounding box center [684, 292] width 734 height 27
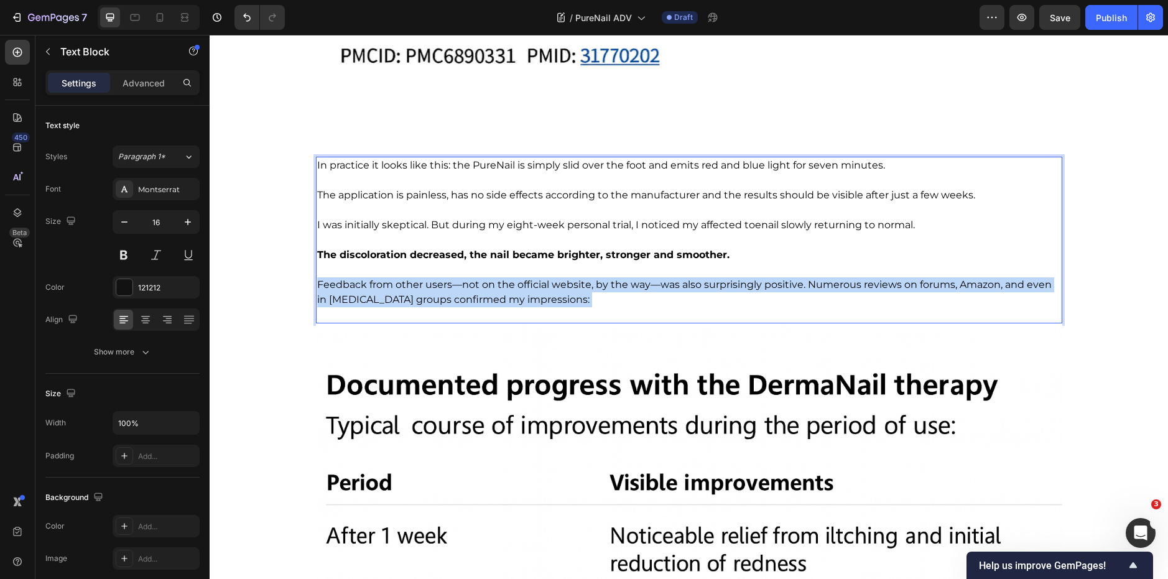
click at [480, 290] on span "Feedback from other users—not on the official website, by the way—was also surp…" at bounding box center [684, 292] width 734 height 27
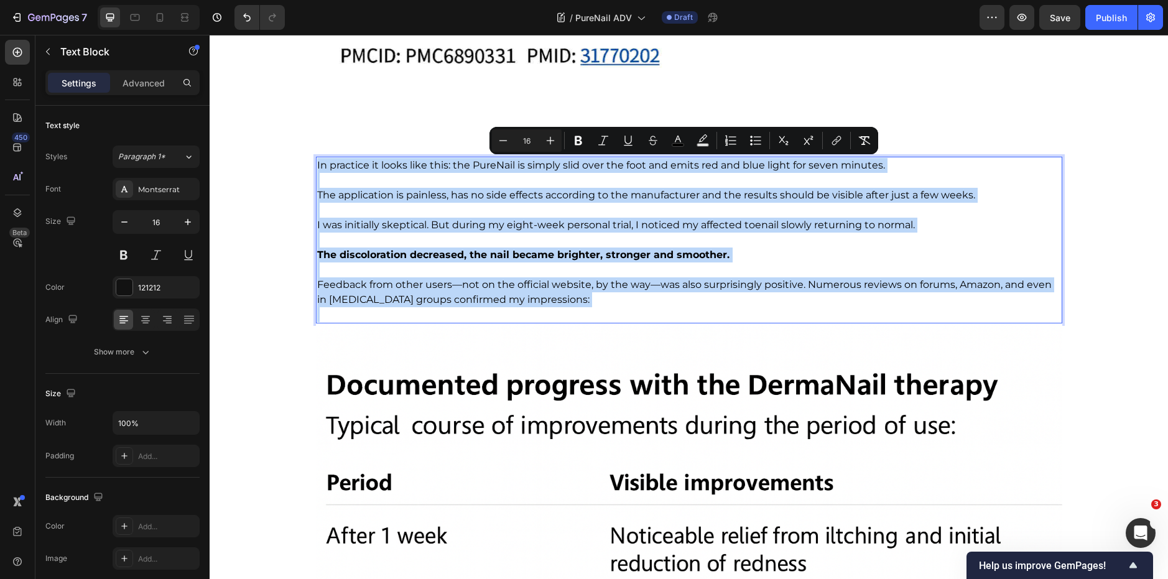
copy div "In practice it looks like this: the PureNail is simply slid over the foot and e…"
click at [717, 257] on strong "The discoloration decreased, the nail became brighter, stronger and smoother." at bounding box center [523, 255] width 412 height 12
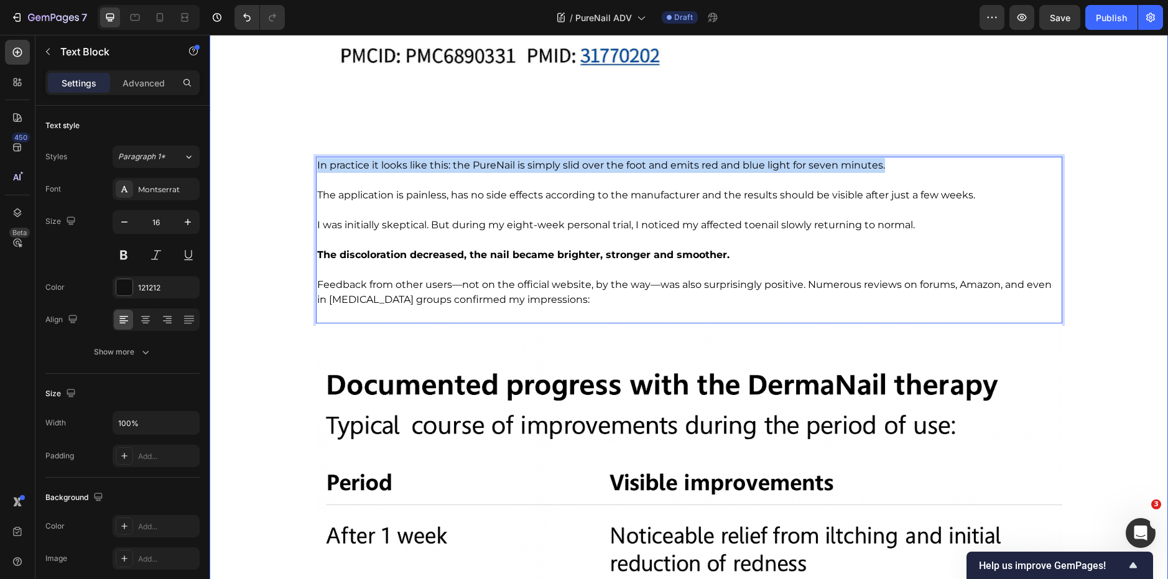
drag, startPoint x: 898, startPoint y: 165, endPoint x: 259, endPoint y: 162, distance: 639.1
click at [259, 162] on div "⁠⁠⁠⁠⁠⁠⁠ "groundbreaking" laser for [MEDICAL_DATA] conquers social media – but h…" at bounding box center [689, 250] width 958 height 4942
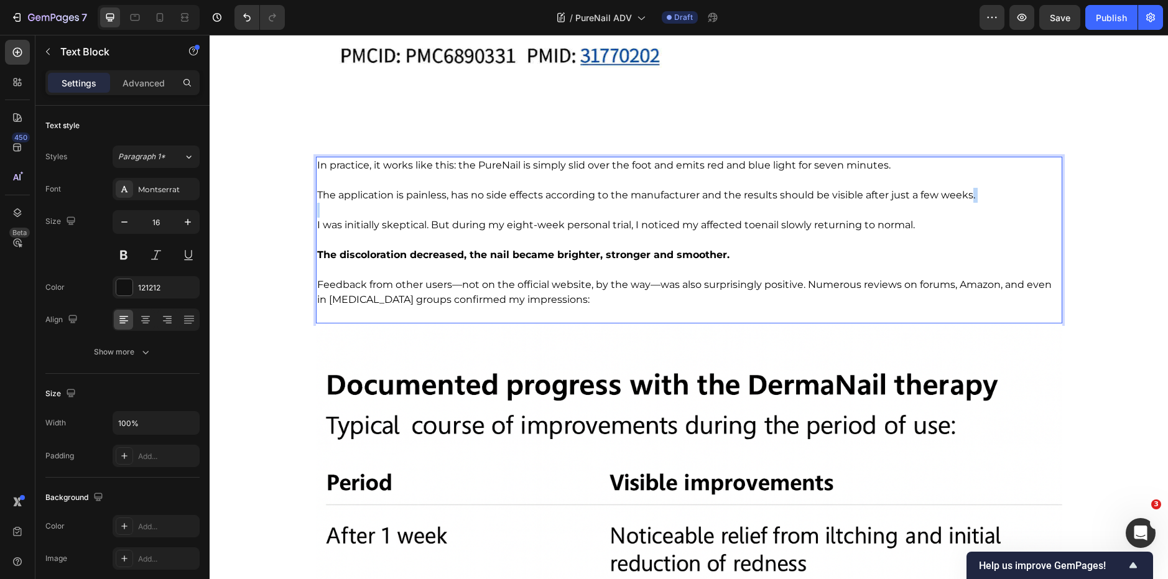
drag, startPoint x: 967, startPoint y: 196, endPoint x: 519, endPoint y: 206, distance: 449.0
click at [515, 206] on div "In practice, it works like this: the PureNail is simply slid over the foot and …" at bounding box center [689, 240] width 746 height 167
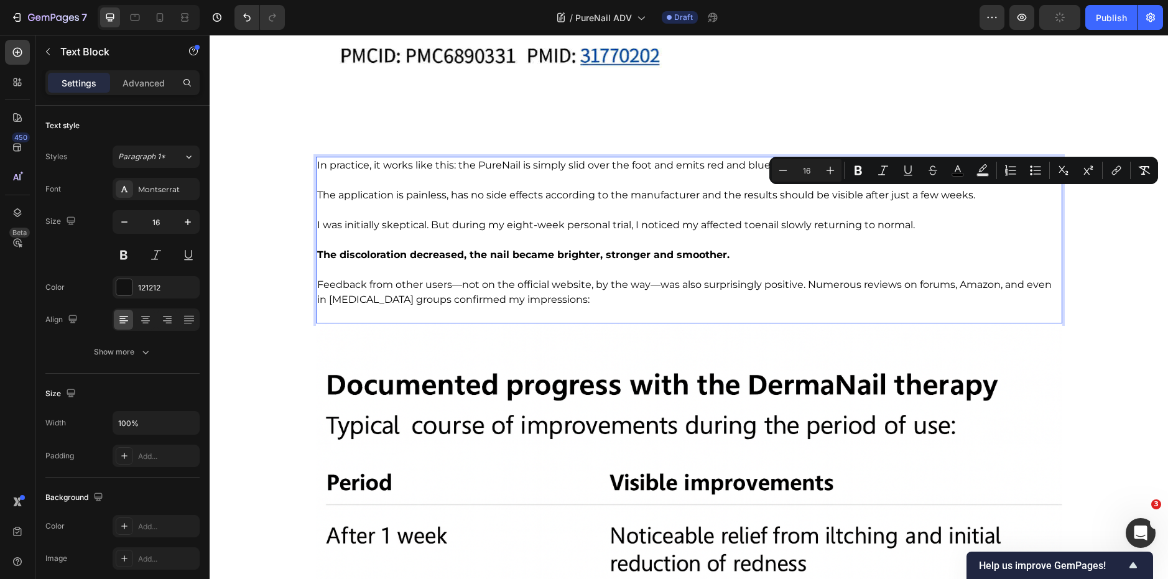
click at [939, 228] on p "I was initially skeptical. But during my eight-week personal trial, I noticed m…" at bounding box center [689, 225] width 744 height 15
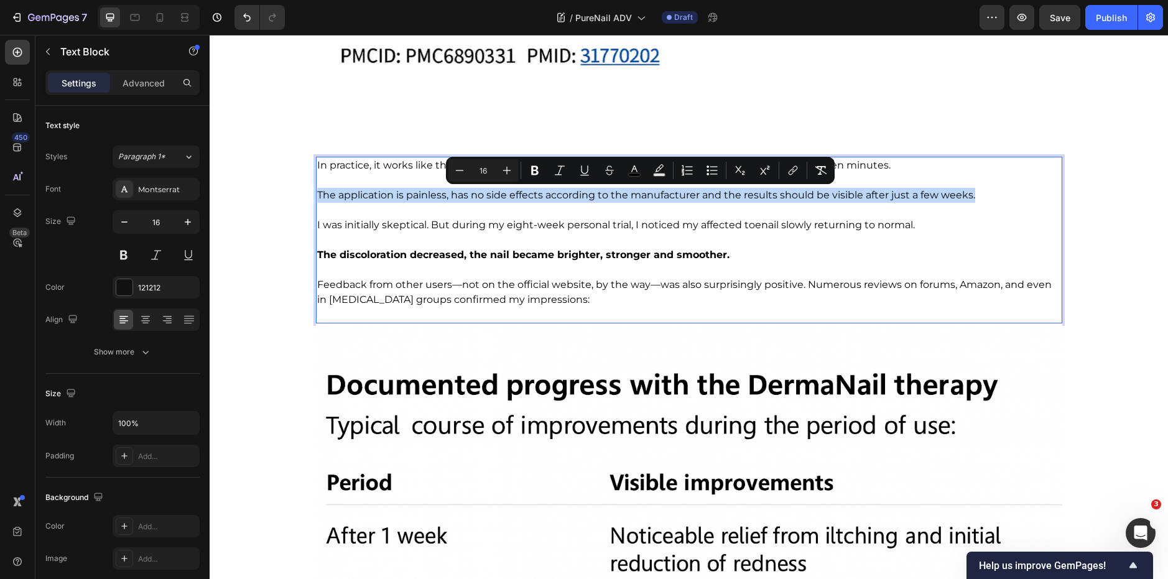
drag, startPoint x: 992, startPoint y: 193, endPoint x: 313, endPoint y: 194, distance: 679.5
click at [317, 194] on p "The application is painless, has no side effects according to the manufacturer …" at bounding box center [689, 195] width 744 height 15
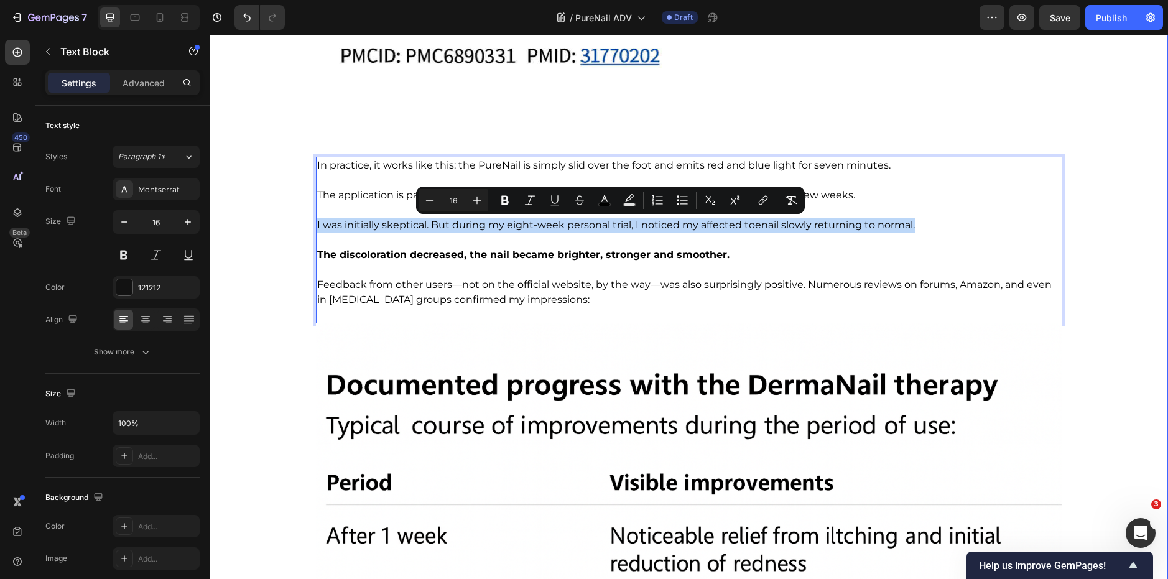
drag, startPoint x: 918, startPoint y: 228, endPoint x: 271, endPoint y: 223, distance: 646.6
click at [271, 223] on div "⁠⁠⁠⁠⁠⁠⁠ "groundbreaking" laser for [MEDICAL_DATA] conquers social media – but h…" at bounding box center [689, 250] width 958 height 4942
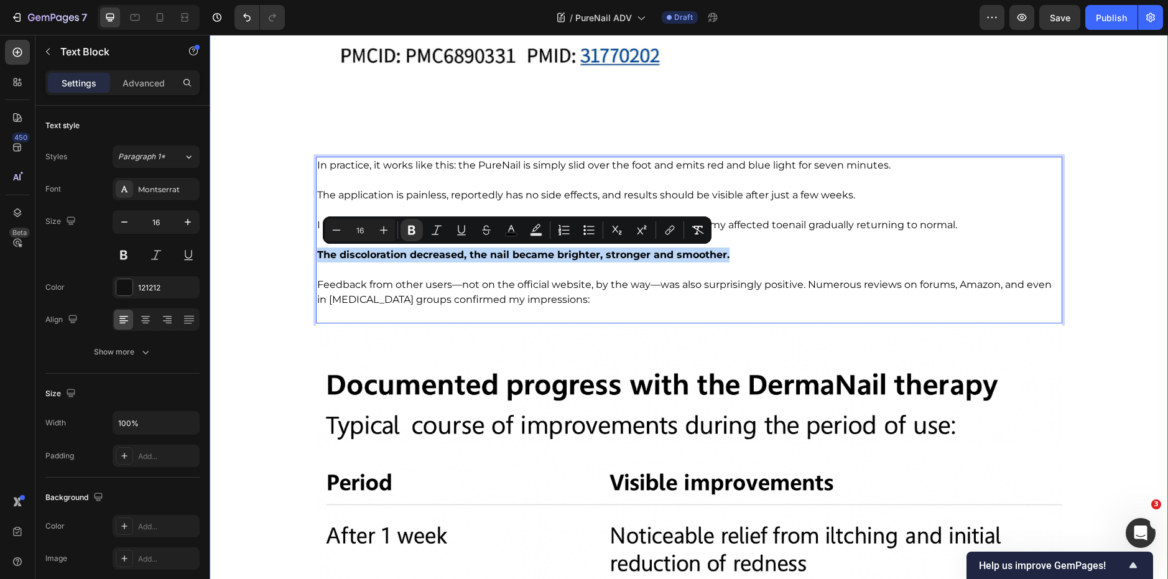
drag, startPoint x: 734, startPoint y: 253, endPoint x: 309, endPoint y: 252, distance: 425.2
click at [309, 252] on div "⁠⁠⁠⁠⁠⁠⁠ "groundbreaking" laser for [MEDICAL_DATA] conquers social media – but h…" at bounding box center [689, 250] width 958 height 4942
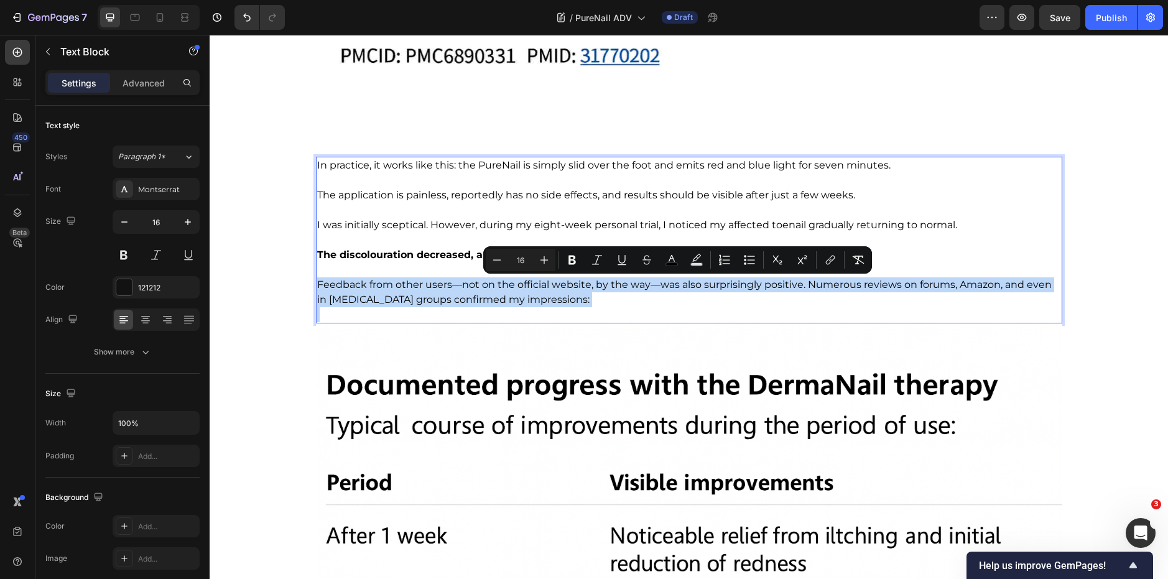
drag, startPoint x: 575, startPoint y: 308, endPoint x: 310, endPoint y: 280, distance: 266.3
click at [310, 280] on div "⁠⁠⁠⁠⁠⁠⁠ "groundbreaking" laser for [MEDICAL_DATA] conquers social media – but h…" at bounding box center [689, 250] width 958 height 4942
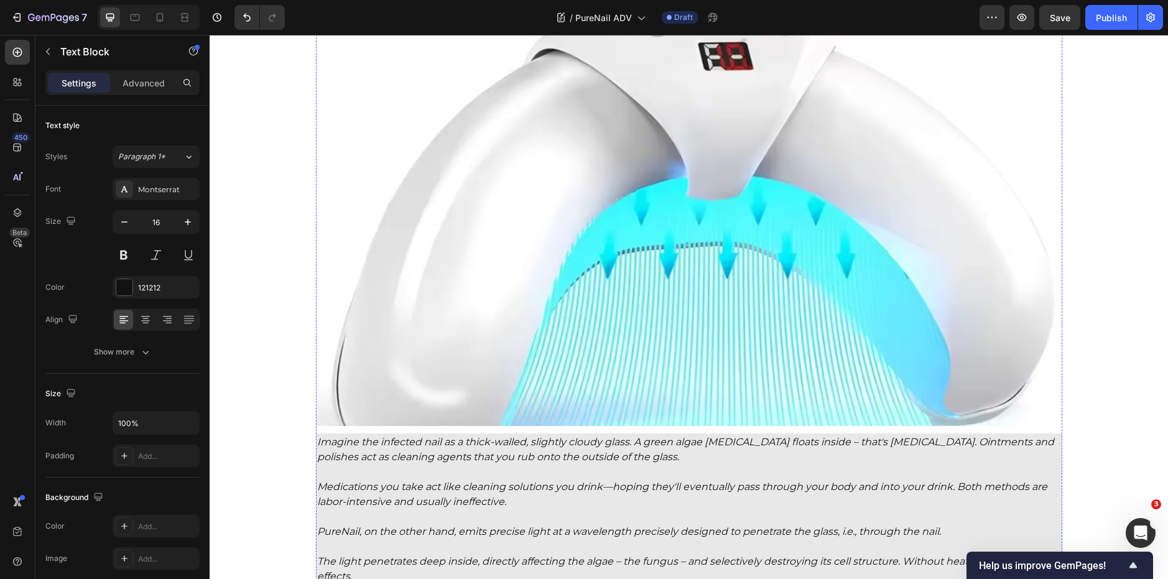
scroll to position [3487, 0]
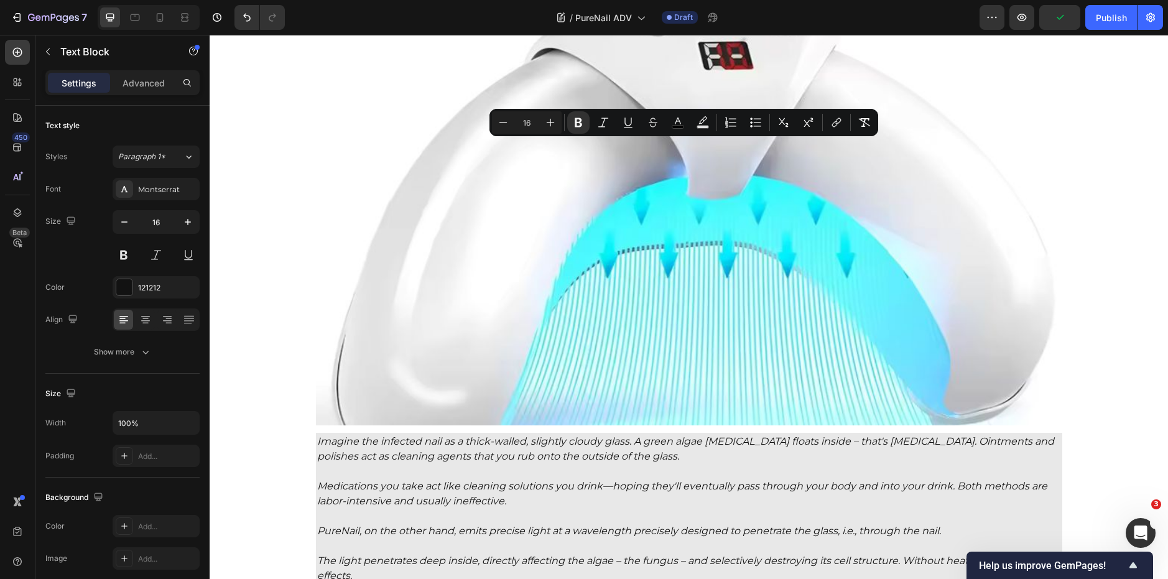
copy div "Despite the amazing change in my own nail – and although clinical studies confi…"
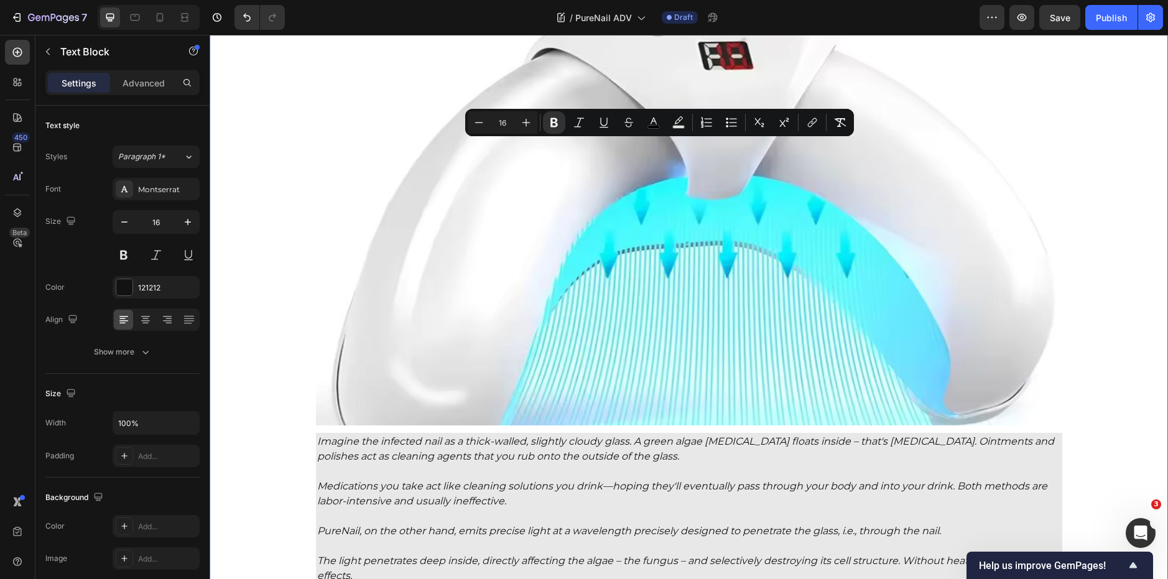
drag, startPoint x: 433, startPoint y: 166, endPoint x: 300, endPoint y: 145, distance: 134.7
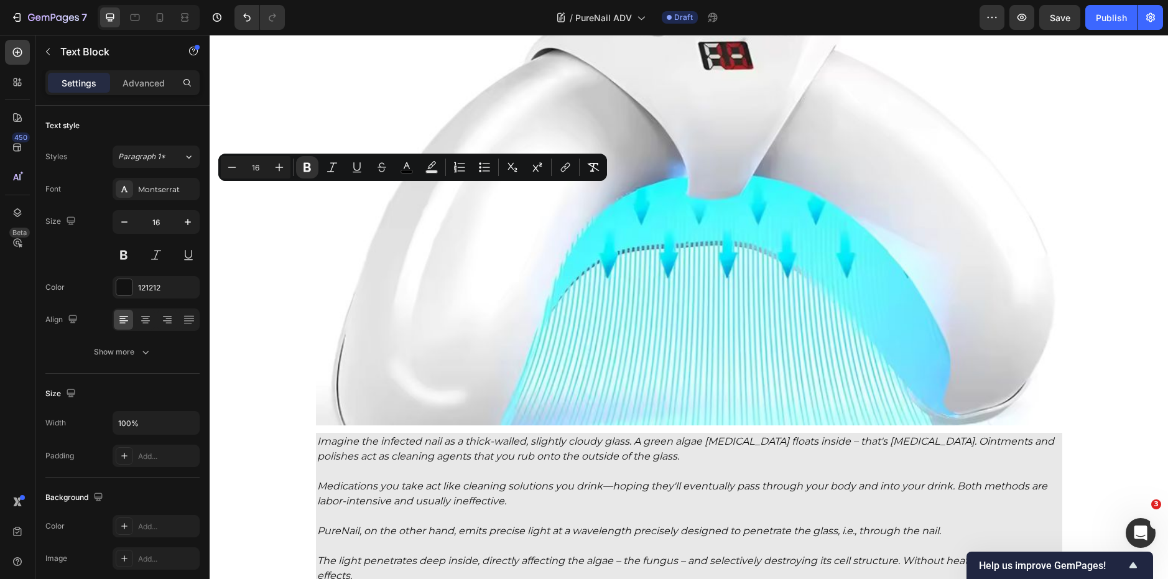
drag, startPoint x: 529, startPoint y: 199, endPoint x: 316, endPoint y: 196, distance: 212.6
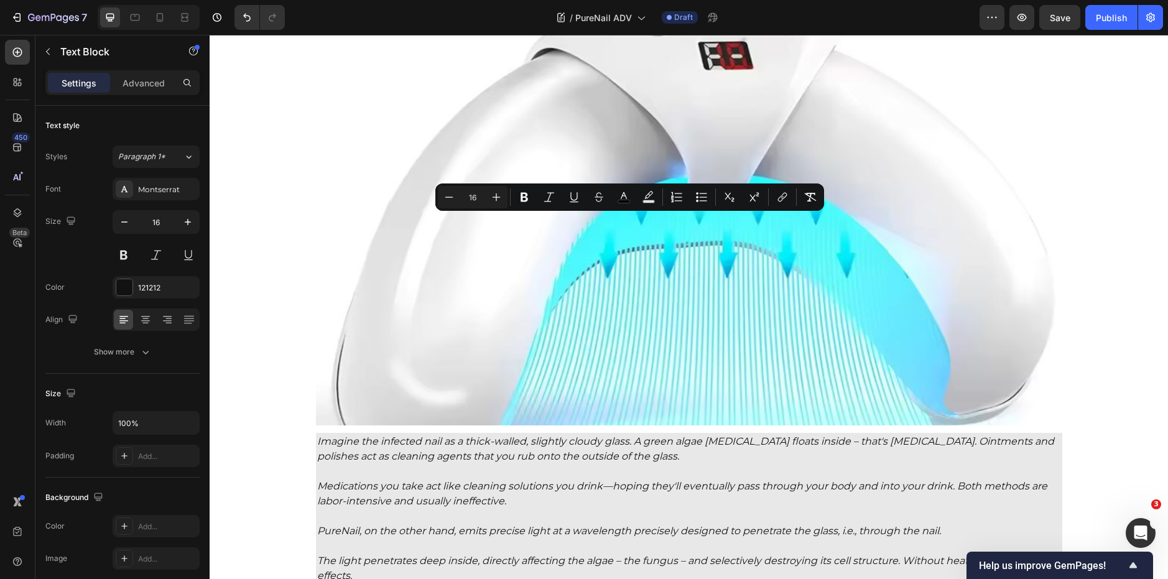
drag, startPoint x: 953, startPoint y: 214, endPoint x: 964, endPoint y: 226, distance: 16.3
drag, startPoint x: 964, startPoint y: 226, endPoint x: 315, endPoint y: 221, distance: 649.7
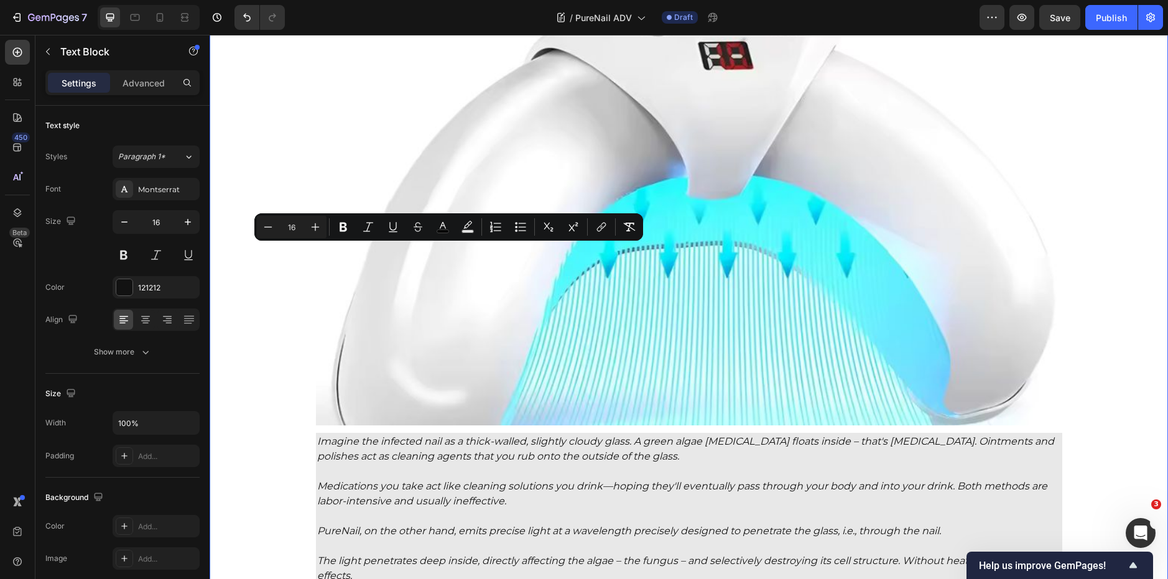
drag, startPoint x: 595, startPoint y: 260, endPoint x: 308, endPoint y: 256, distance: 287.3
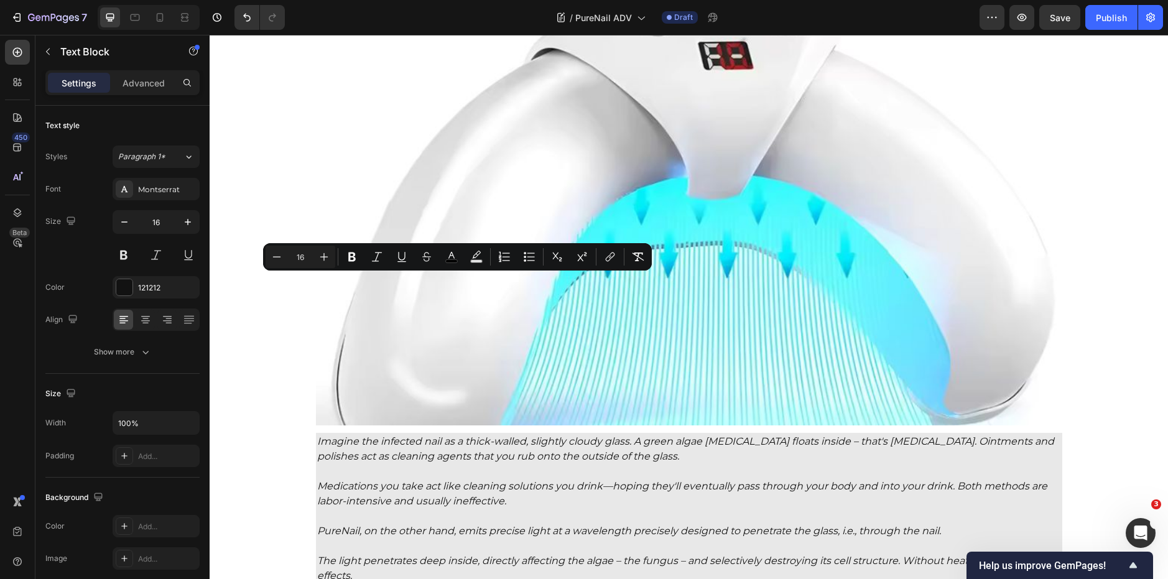
drag, startPoint x: 599, startPoint y: 279, endPoint x: 313, endPoint y: 282, distance: 286.0
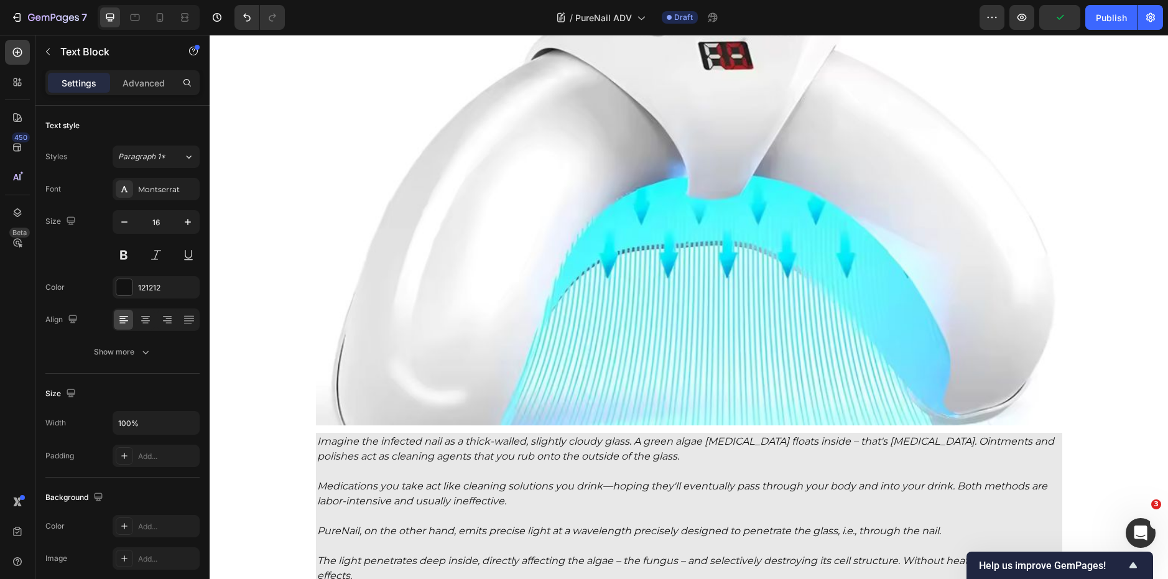
drag, startPoint x: 444, startPoint y: 329, endPoint x: 309, endPoint y: 307, distance: 136.8
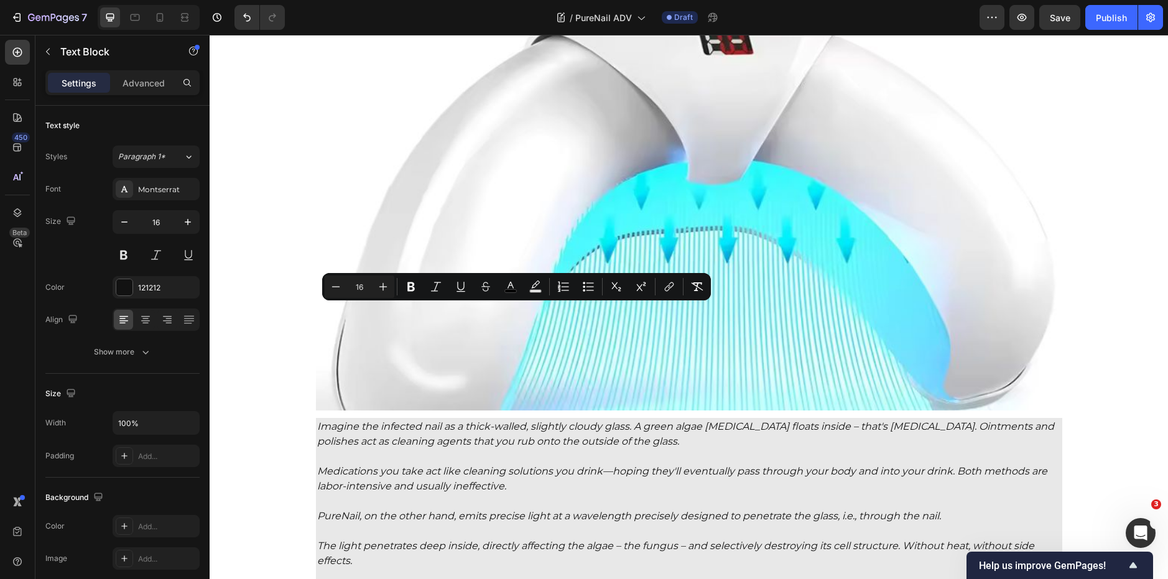
drag, startPoint x: 472, startPoint y: 313, endPoint x: 560, endPoint y: 316, distance: 87.7
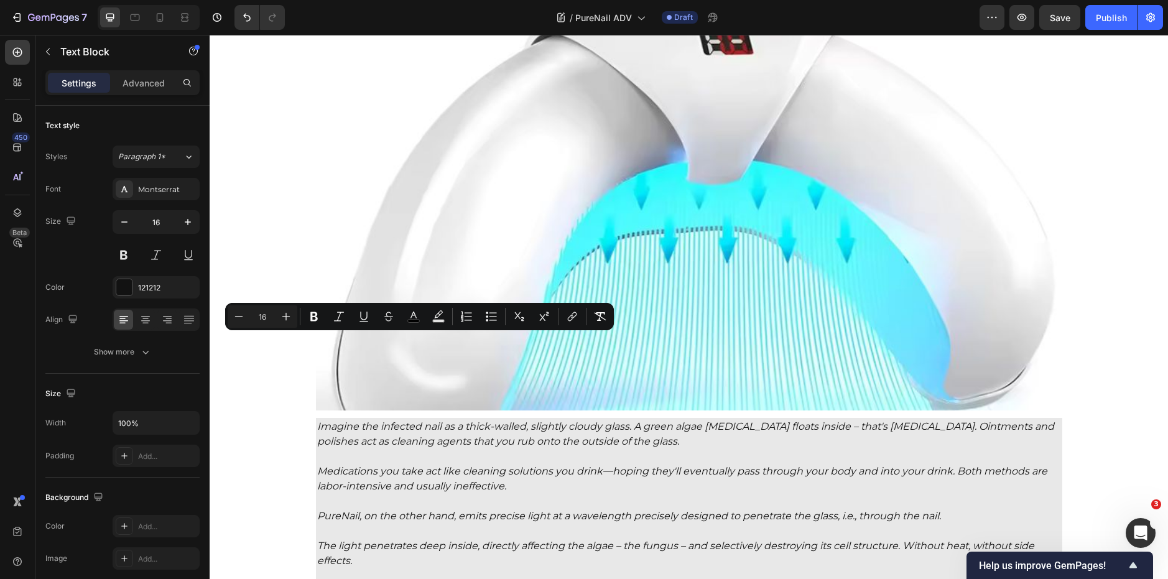
drag, startPoint x: 548, startPoint y: 347, endPoint x: 311, endPoint y: 339, distance: 237.0
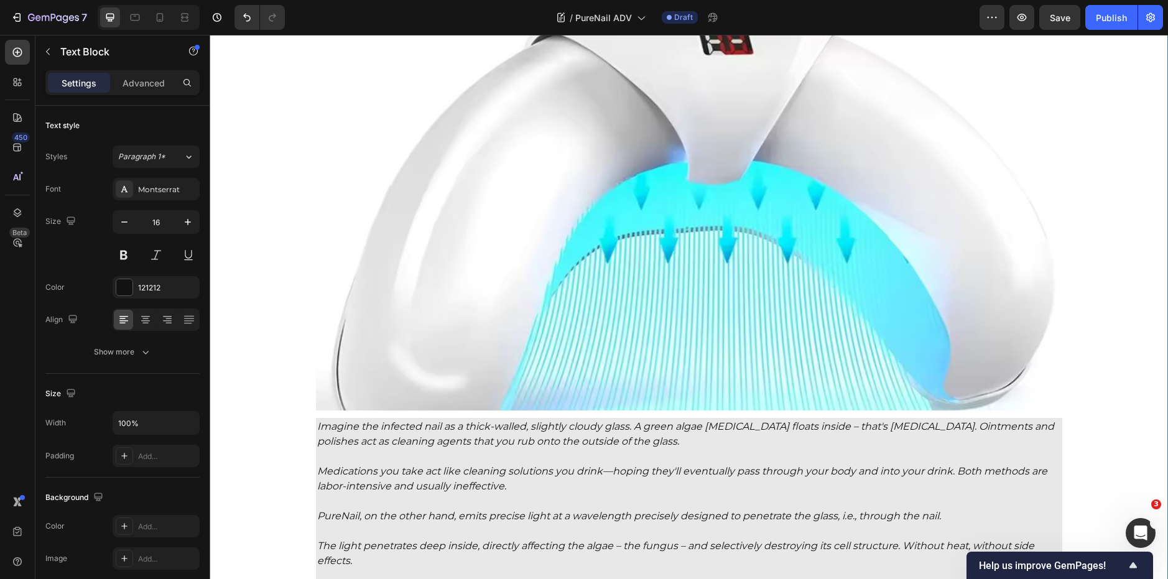
drag, startPoint x: 770, startPoint y: 372, endPoint x: 310, endPoint y: 368, distance: 460.1
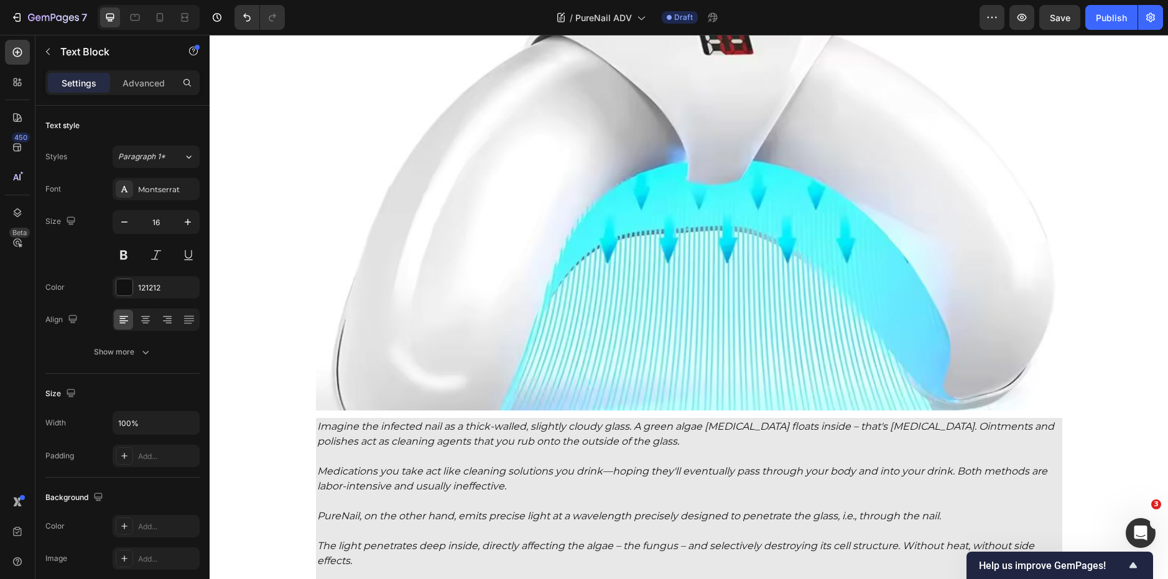
drag, startPoint x: 689, startPoint y: 394, endPoint x: 311, endPoint y: 400, distance: 377.4
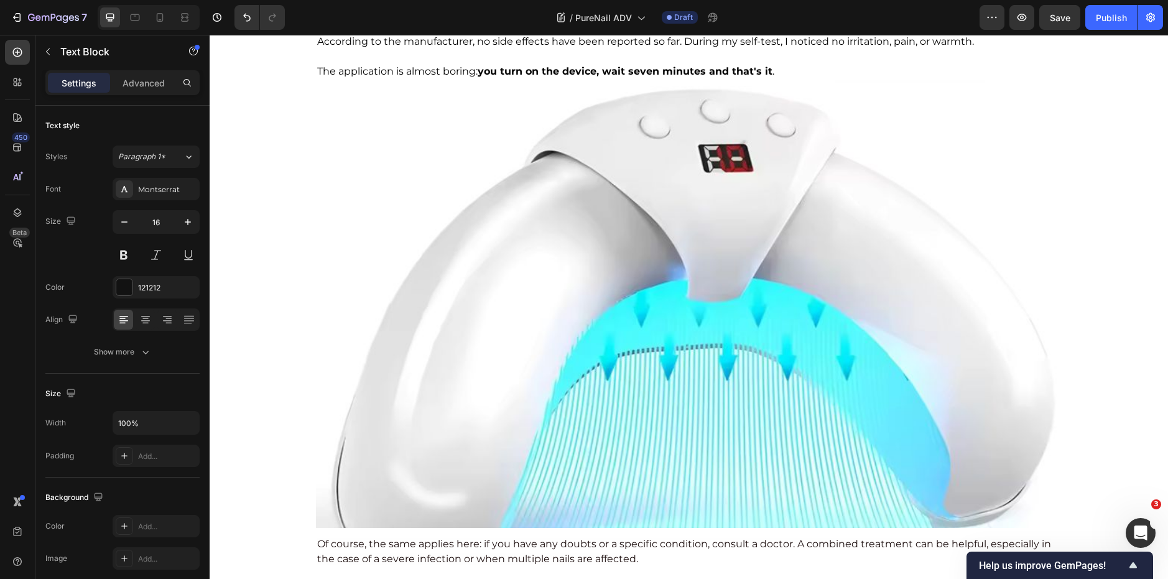
scroll to position [4177, 0]
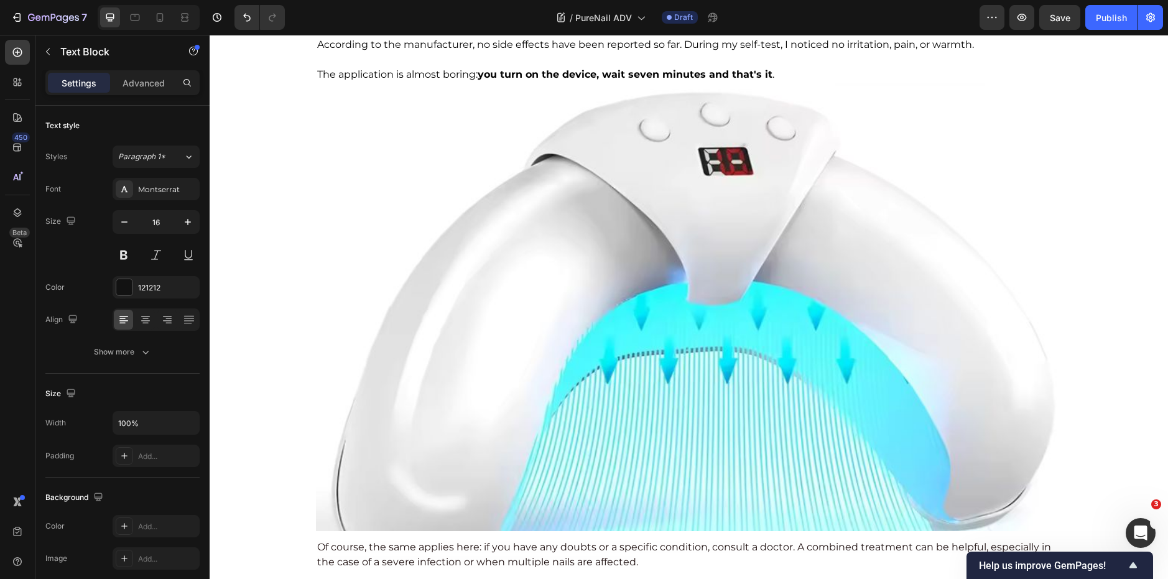
copy div "Imagine the infected nail as a thick-walled, slightly cloudy glass. A green alg…"
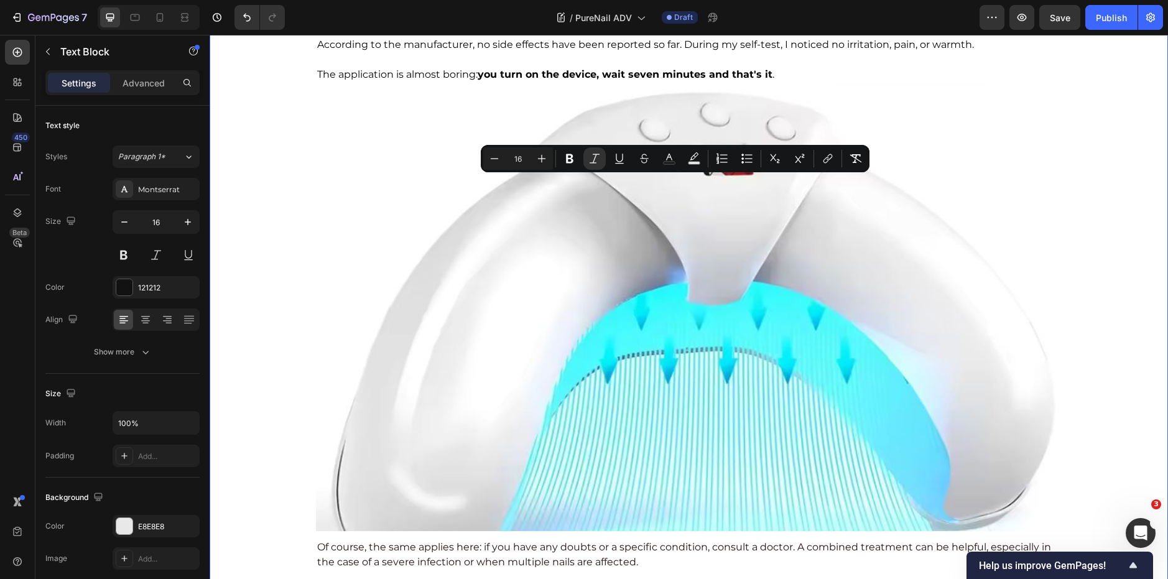
drag, startPoint x: 642, startPoint y: 201, endPoint x: 310, endPoint y: 174, distance: 333.7
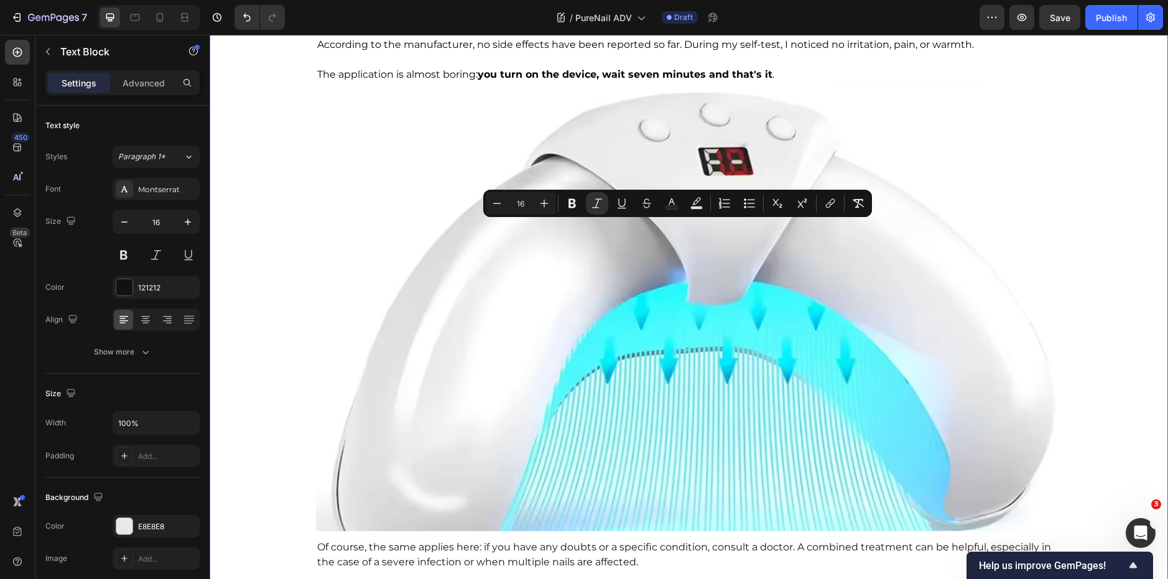
drag, startPoint x: 521, startPoint y: 252, endPoint x: 310, endPoint y: 231, distance: 211.8
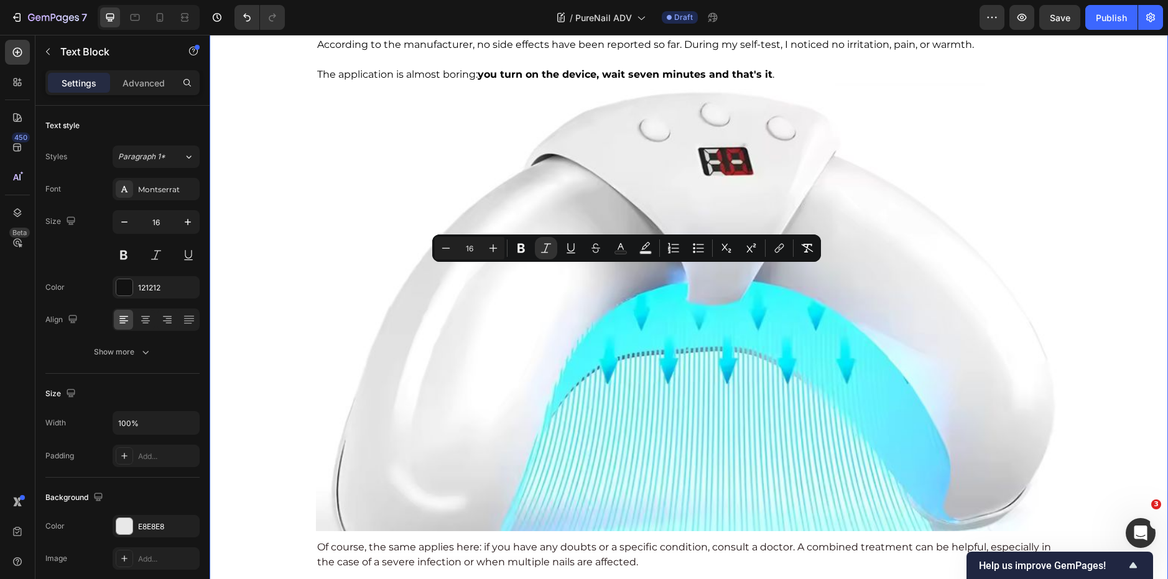
drag, startPoint x: 954, startPoint y: 272, endPoint x: 285, endPoint y: 278, distance: 669.0
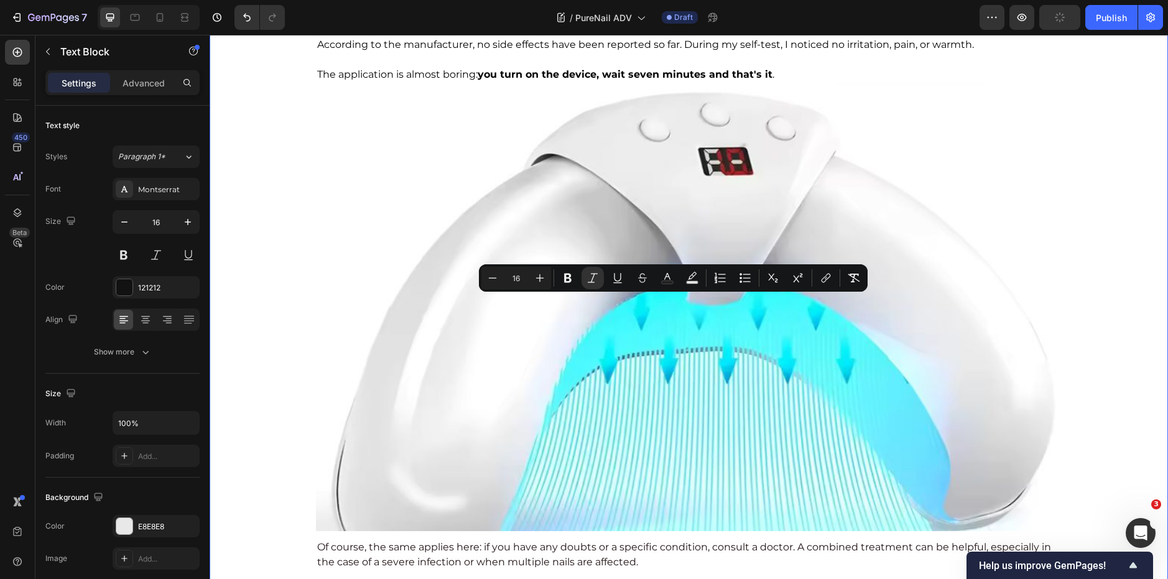
drag, startPoint x: 438, startPoint y: 325, endPoint x: 307, endPoint y: 298, distance: 133.9
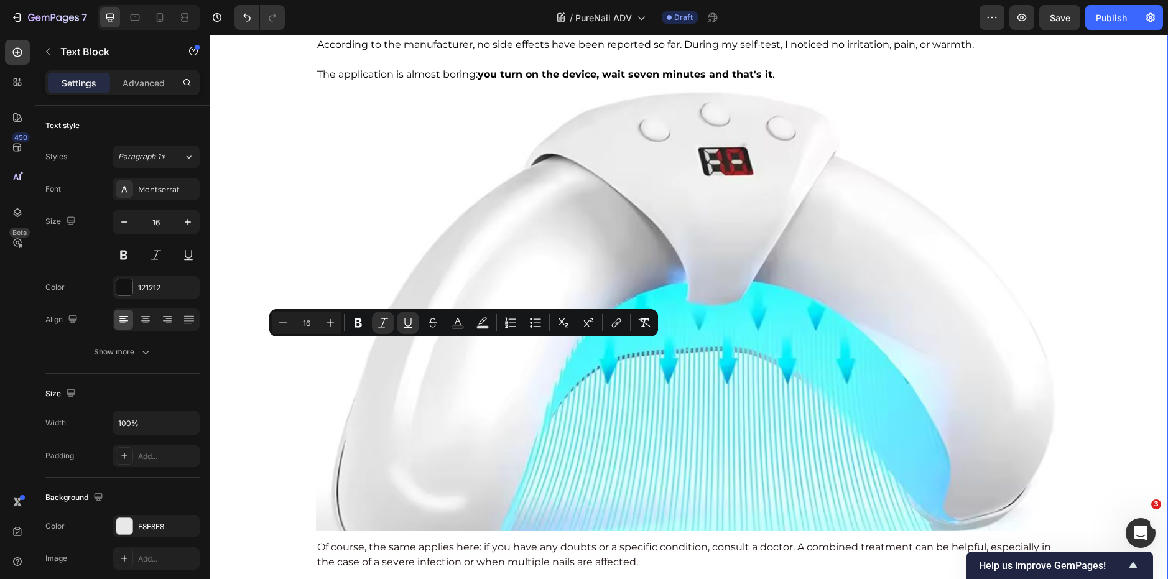
drag, startPoint x: 625, startPoint y: 352, endPoint x: 304, endPoint y: 350, distance: 321.4
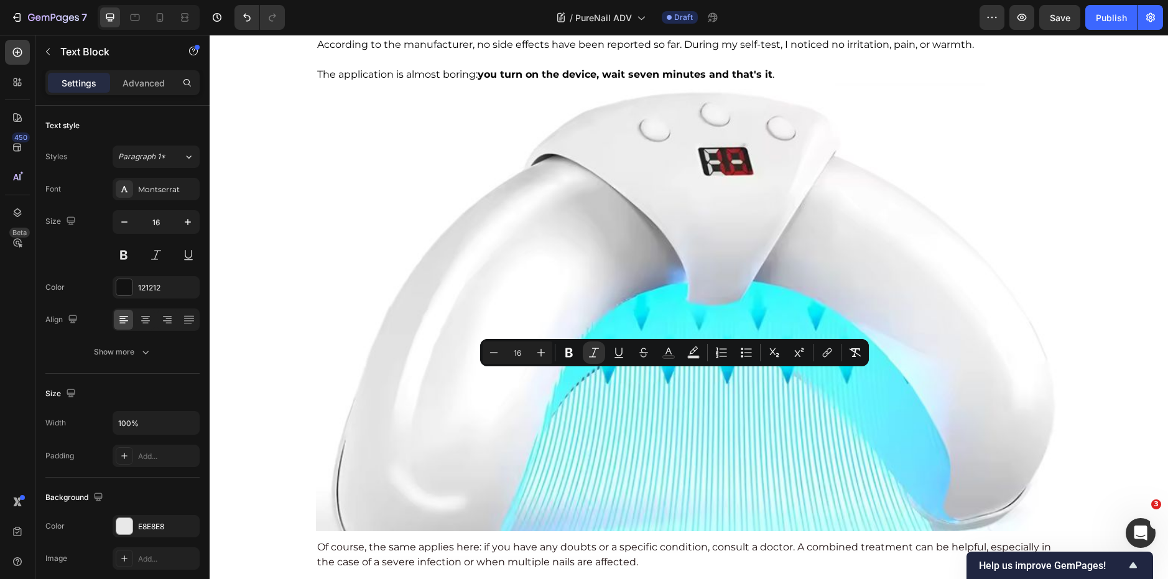
drag, startPoint x: 446, startPoint y: 393, endPoint x: 311, endPoint y: 378, distance: 135.1
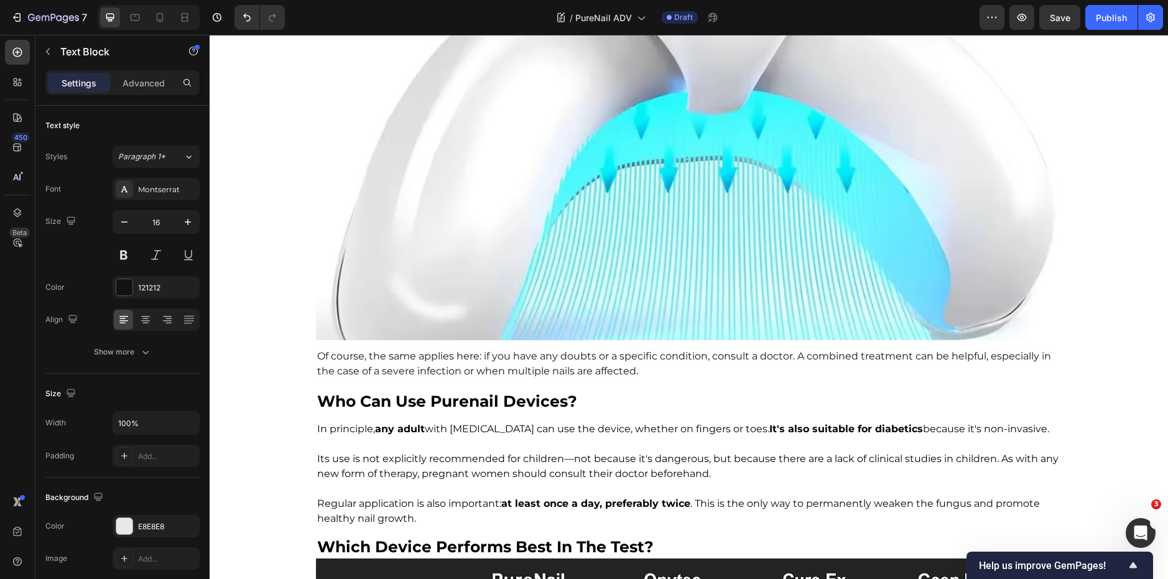
scroll to position [4368, 0]
copy div "One of the biggest advantages of PureNail is its gentle action. It's a non-inva…"
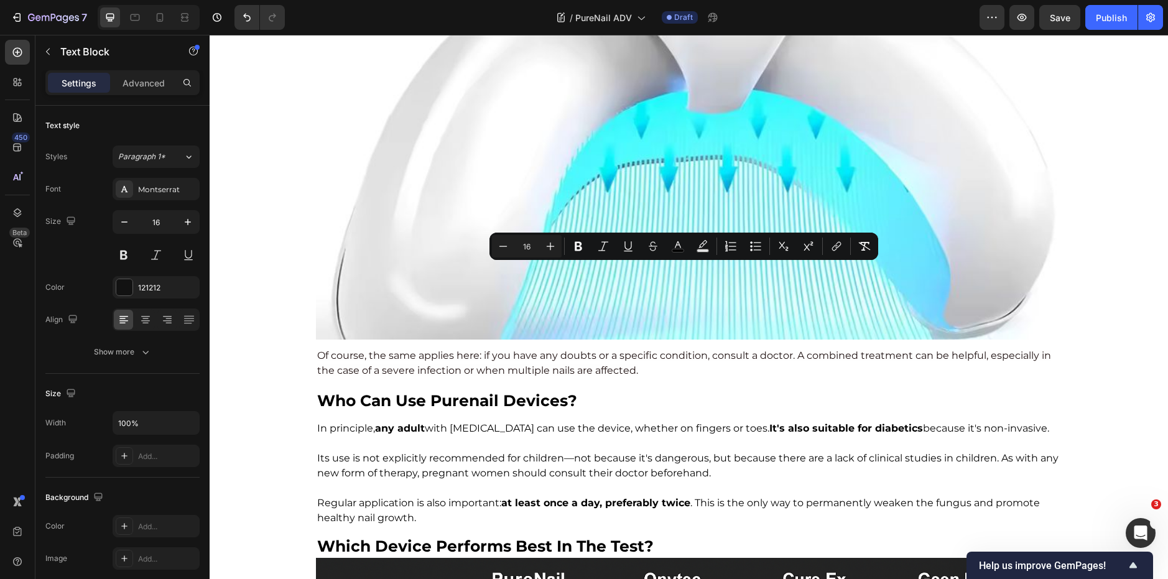
drag, startPoint x: 1001, startPoint y: 274, endPoint x: 311, endPoint y: 251, distance: 689.9
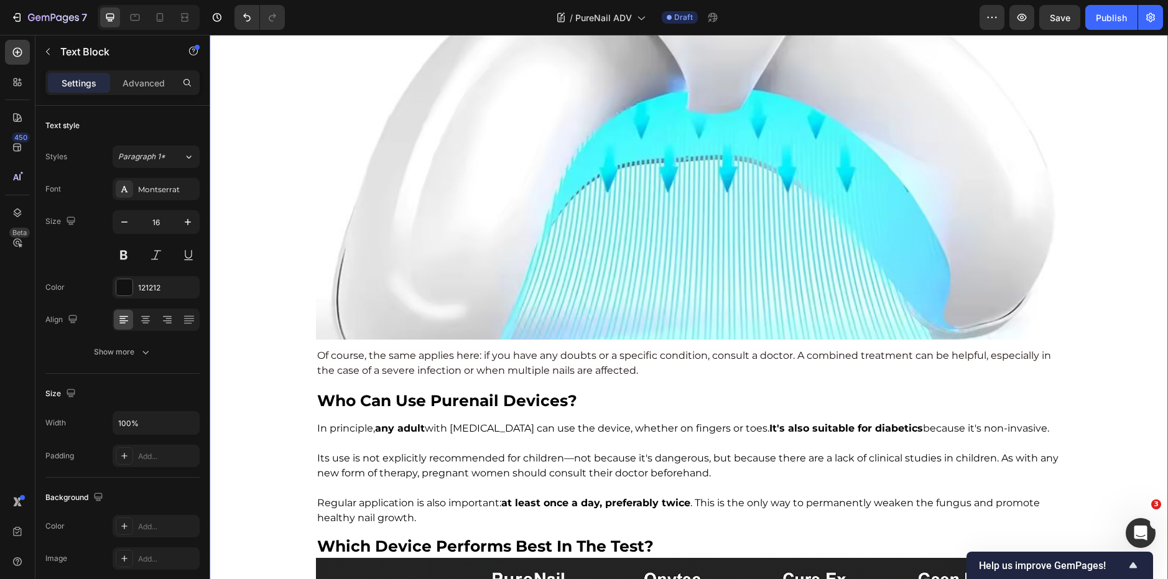
drag, startPoint x: 977, startPoint y: 305, endPoint x: 308, endPoint y: 305, distance: 668.3
drag, startPoint x: 783, startPoint y: 332, endPoint x: 313, endPoint y: 333, distance: 470.6
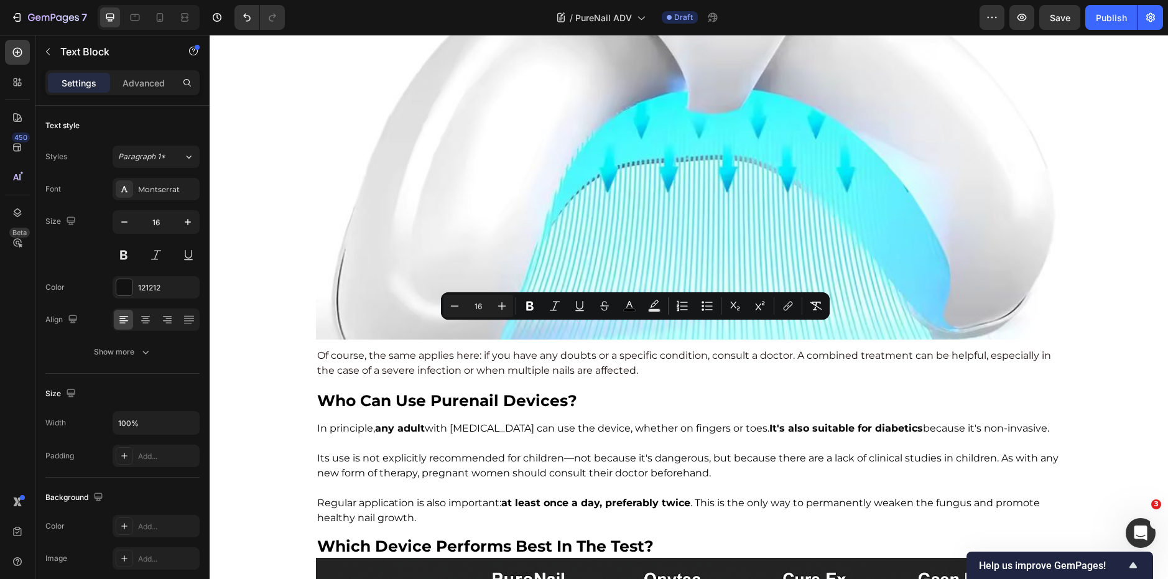
drag, startPoint x: 491, startPoint y: 333, endPoint x: 806, endPoint y: 326, distance: 315.9
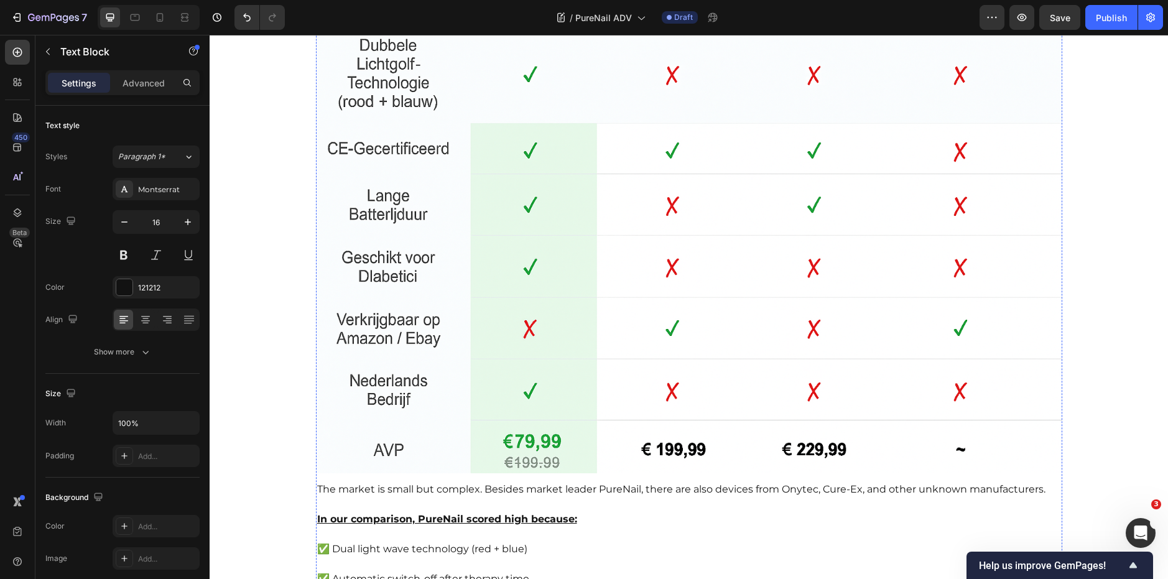
scroll to position [4979, 0]
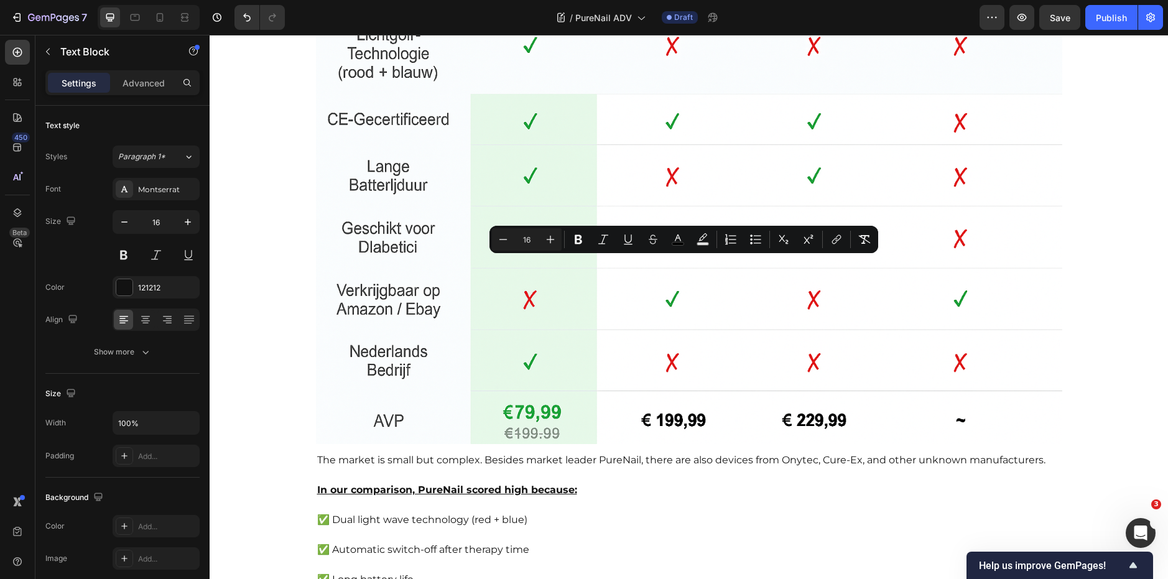
copy div "In principle, any adult with [MEDICAL_DATA] can use the device, whether on fing…"
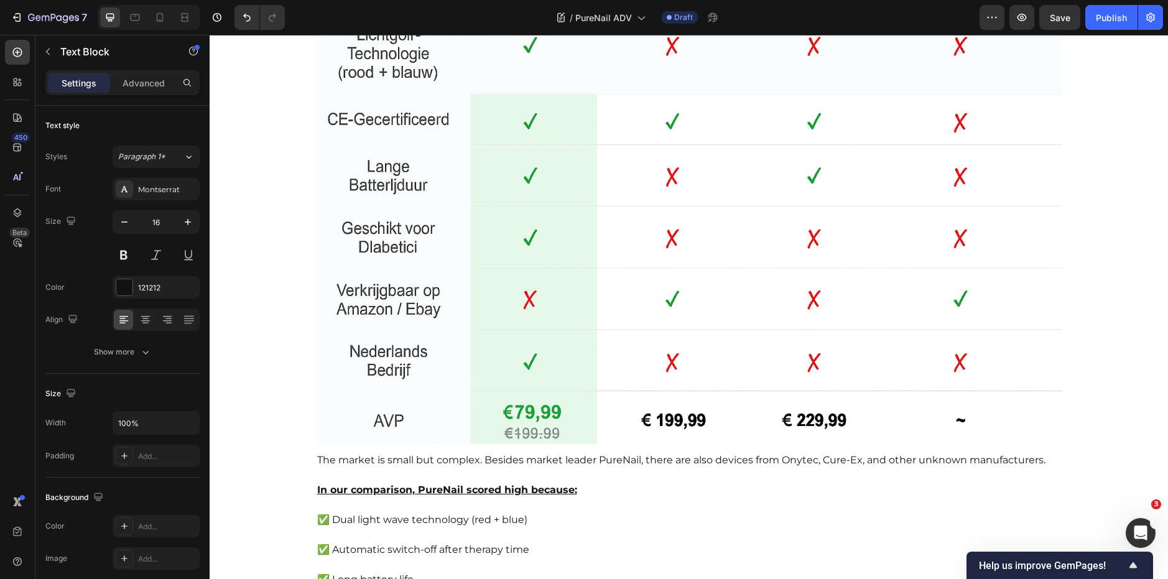
drag, startPoint x: 1033, startPoint y: 265, endPoint x: 311, endPoint y: 258, distance: 722.5
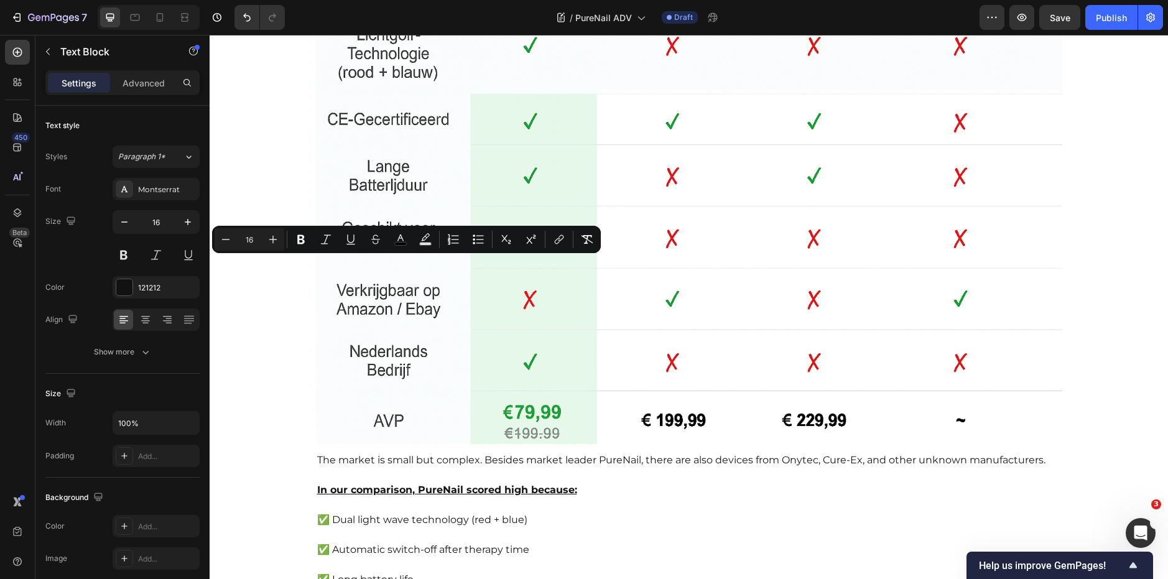
drag, startPoint x: 375, startPoint y: 267, endPoint x: 419, endPoint y: 267, distance: 44.1
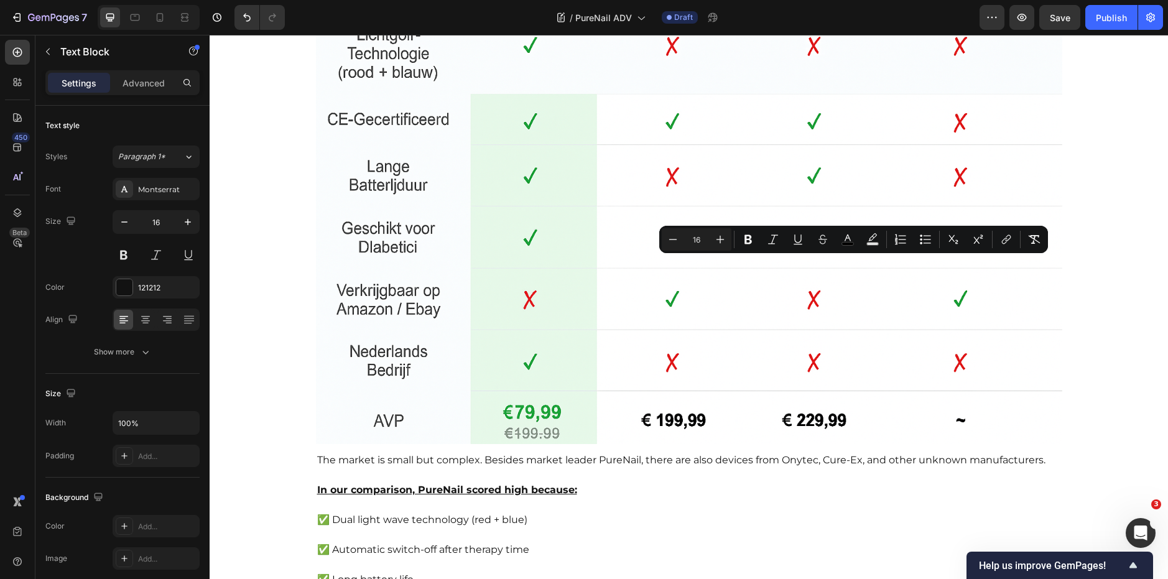
drag, startPoint x: 803, startPoint y: 269, endPoint x: 905, endPoint y: 271, distance: 101.4
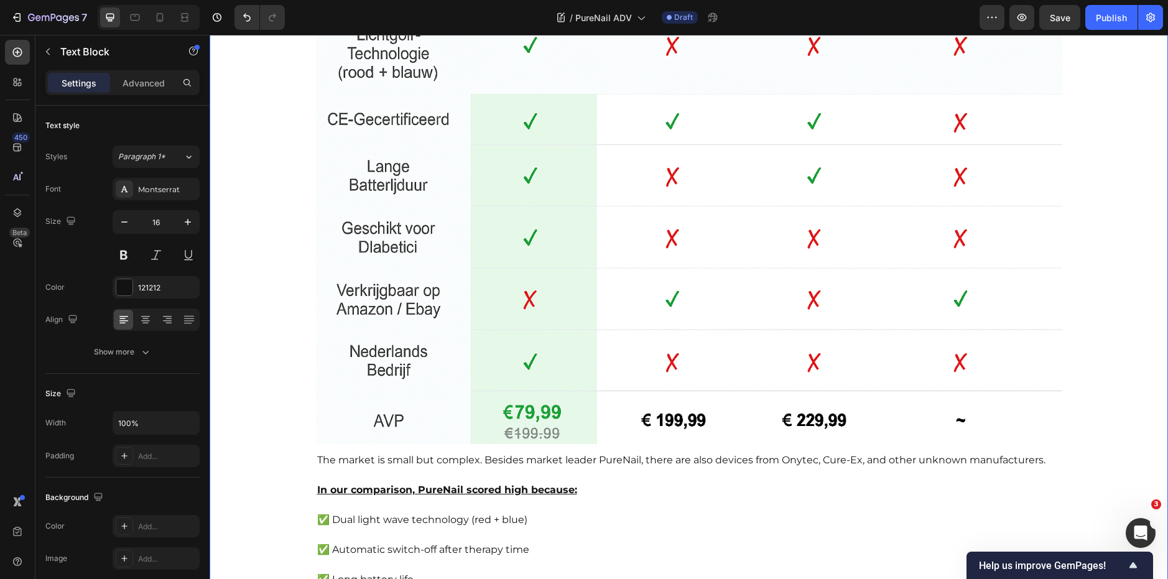
drag, startPoint x: 749, startPoint y: 311, endPoint x: 288, endPoint y: 293, distance: 460.4
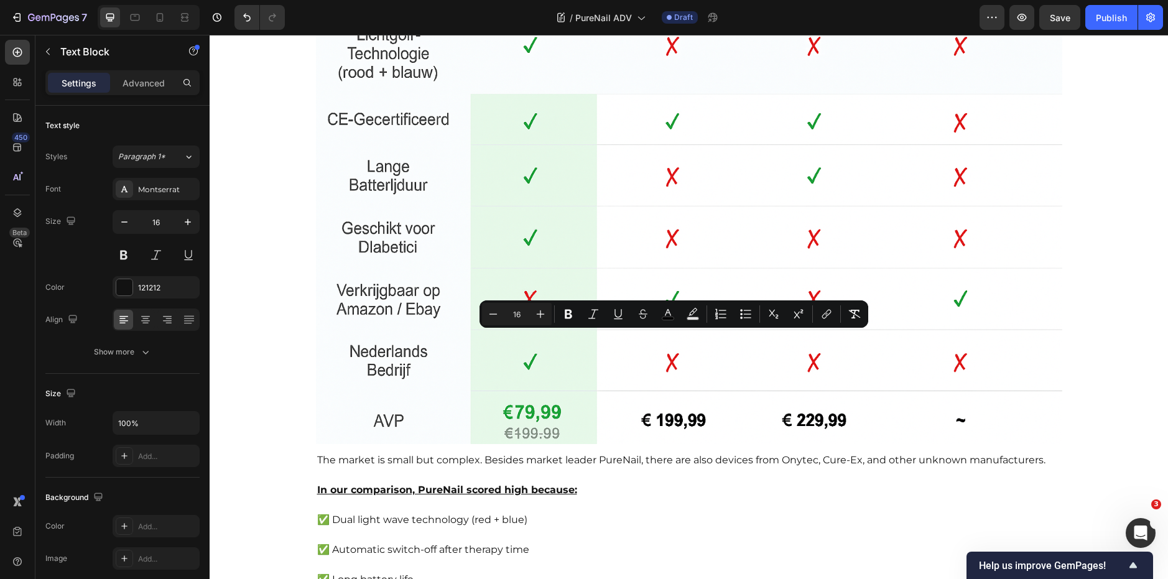
drag, startPoint x: 560, startPoint y: 351, endPoint x: 311, endPoint y: 340, distance: 248.9
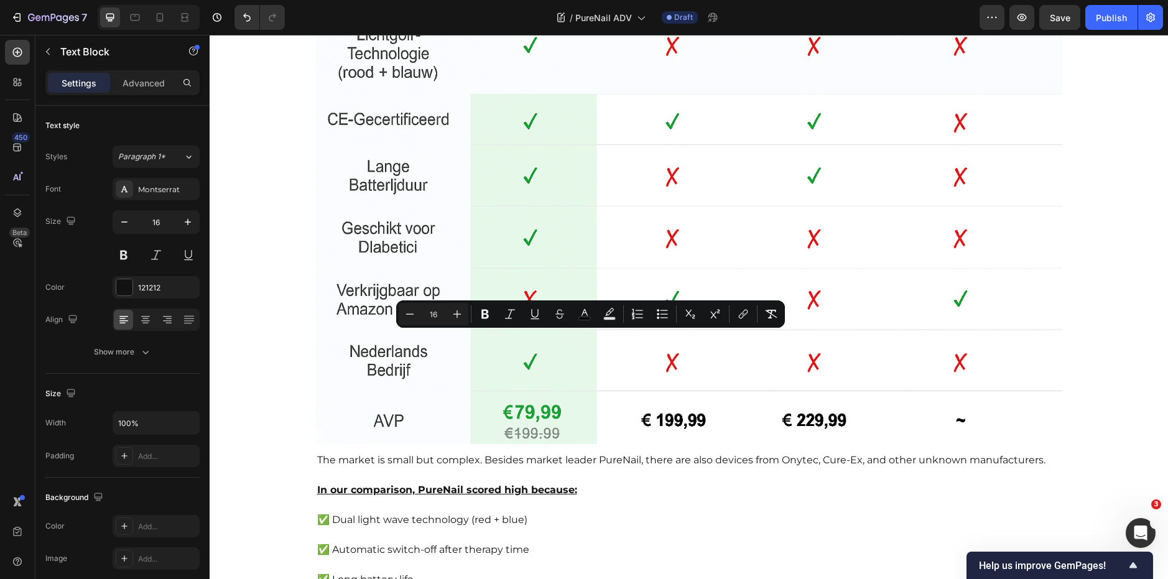
drag, startPoint x: 502, startPoint y: 338, endPoint x: 683, endPoint y: 340, distance: 180.3
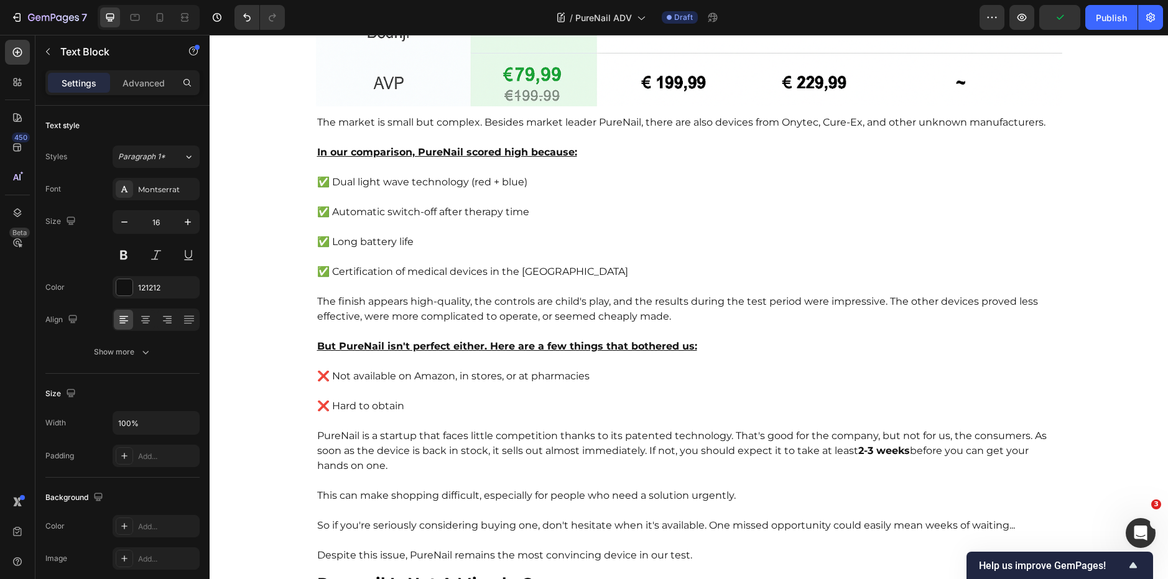
scroll to position [5318, 0]
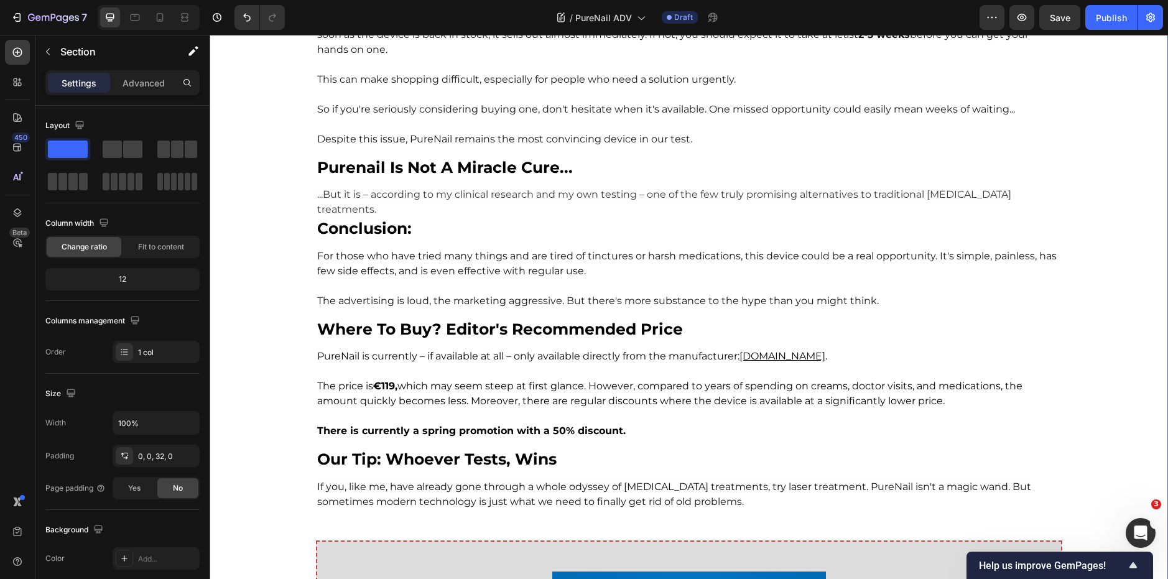
scroll to position [5740, 0]
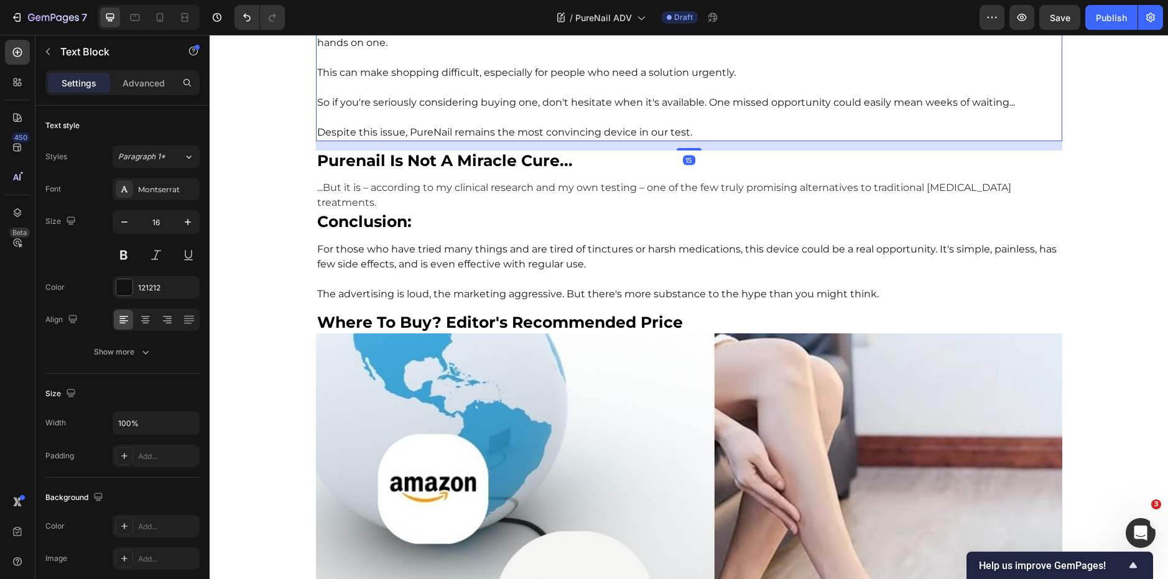
drag, startPoint x: 607, startPoint y: 314, endPoint x: 569, endPoint y: 462, distance: 152.7
click at [569, 48] on span "PureNail is a startup that faces little competition thanks to its patented tech…" at bounding box center [681, 28] width 729 height 42
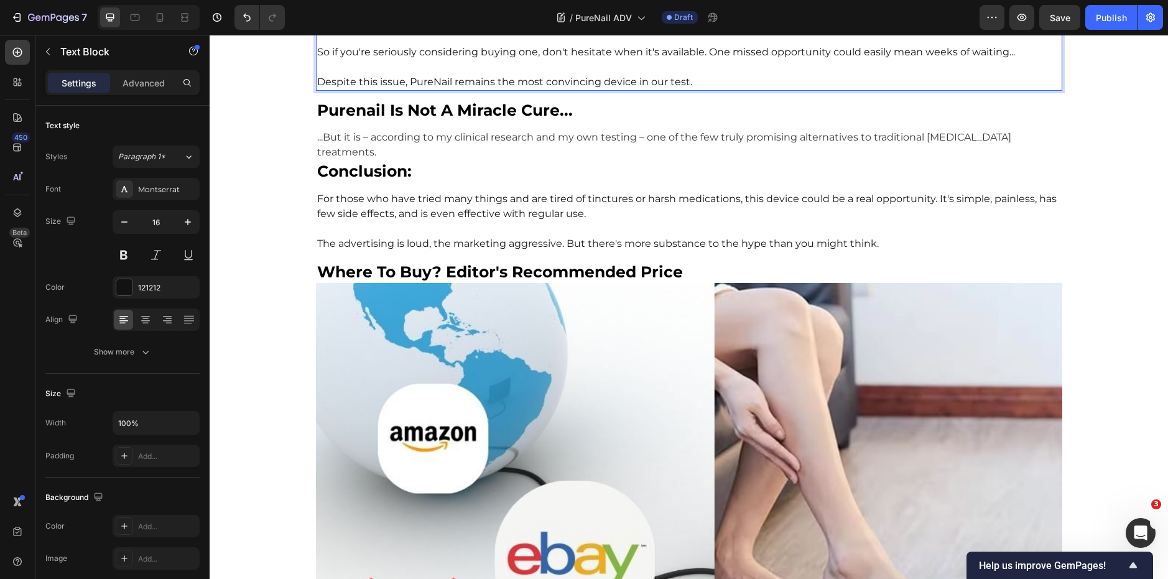
scroll to position [5768, 0]
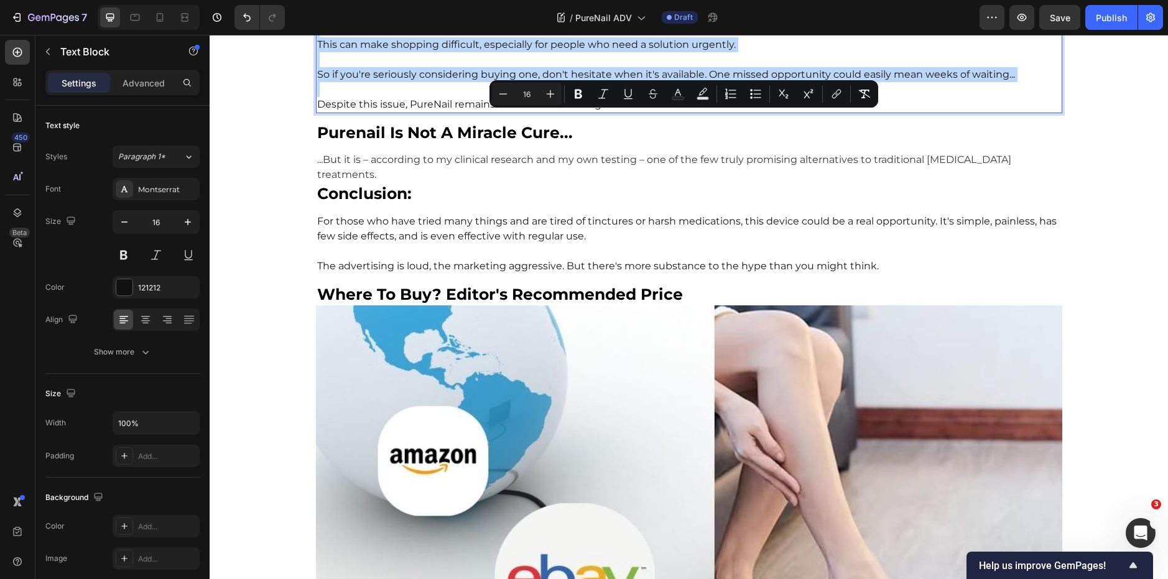
copy div "Lor ipsumd si ametc adi elitsed. Doeiusm tempor incidi UtlaBore, etdol mag aliq…"
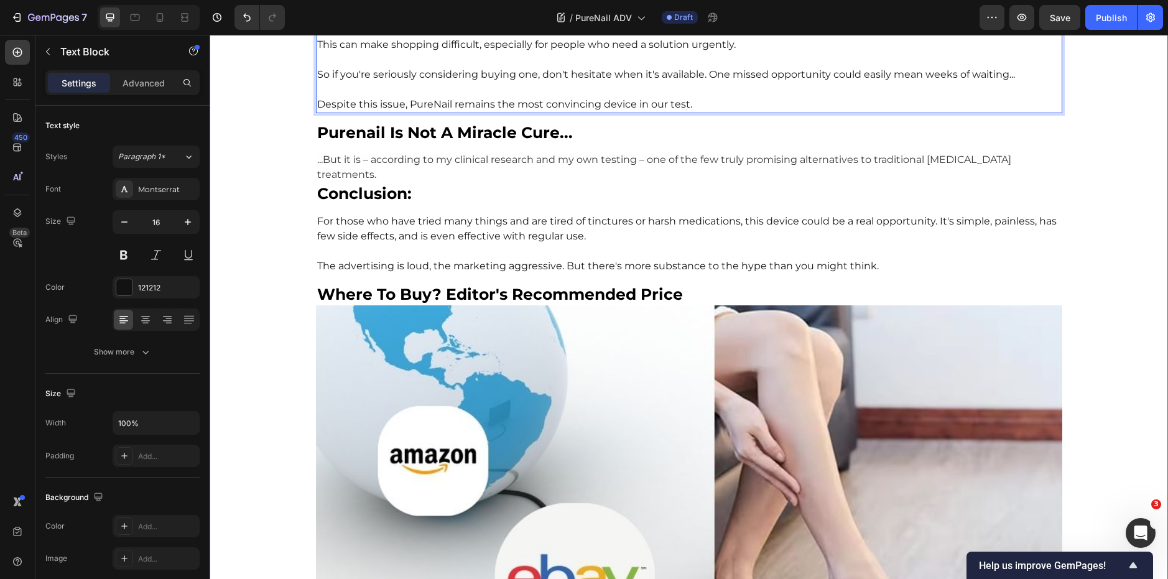
drag, startPoint x: 1039, startPoint y: 118, endPoint x: 308, endPoint y: 121, distance: 731.1
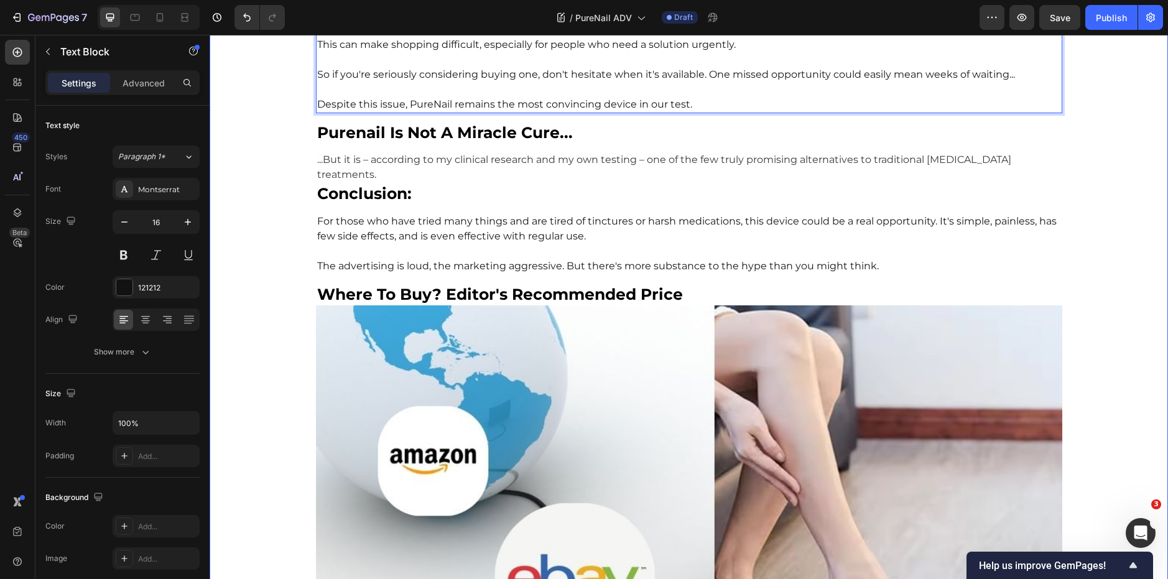
drag, startPoint x: 1042, startPoint y: 116, endPoint x: 308, endPoint y: 123, distance: 733.7
drag, startPoint x: 1048, startPoint y: 118, endPoint x: 270, endPoint y: 75, distance: 778.9
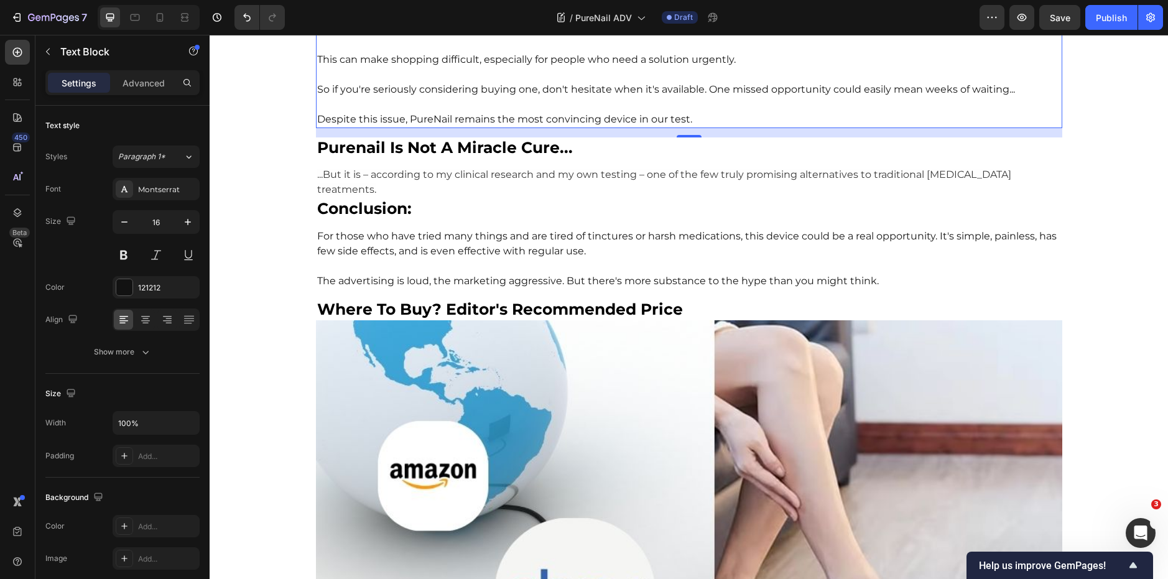
drag, startPoint x: 567, startPoint y: 166, endPoint x: 309, endPoint y: 162, distance: 258.0
drag, startPoint x: 533, startPoint y: 196, endPoint x: 329, endPoint y: 195, distance: 204.5
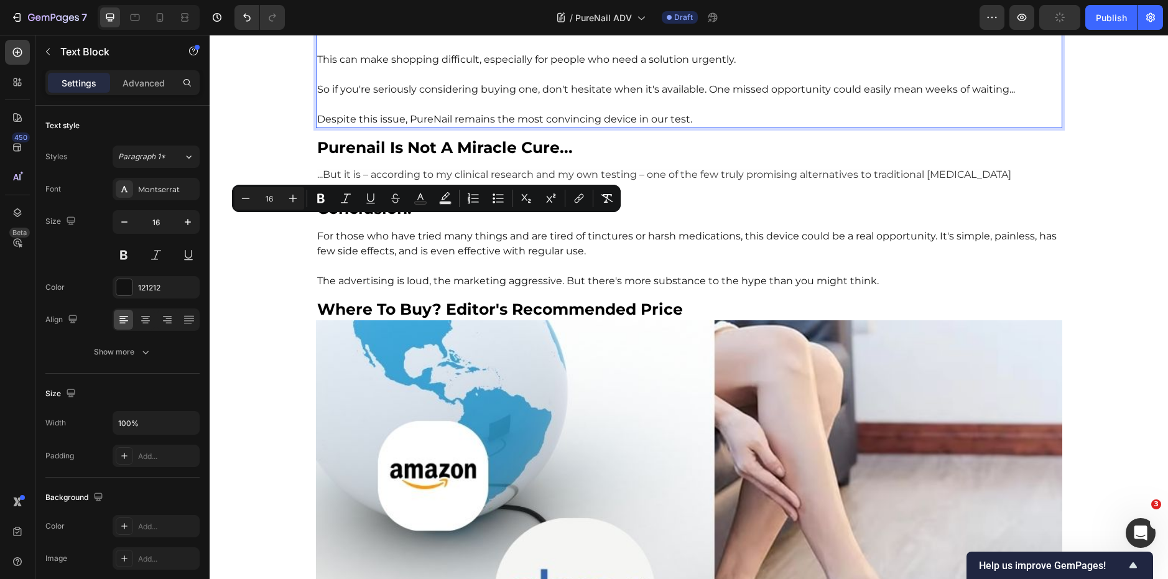
drag, startPoint x: 533, startPoint y: 223, endPoint x: 329, endPoint y: 226, distance: 204.6
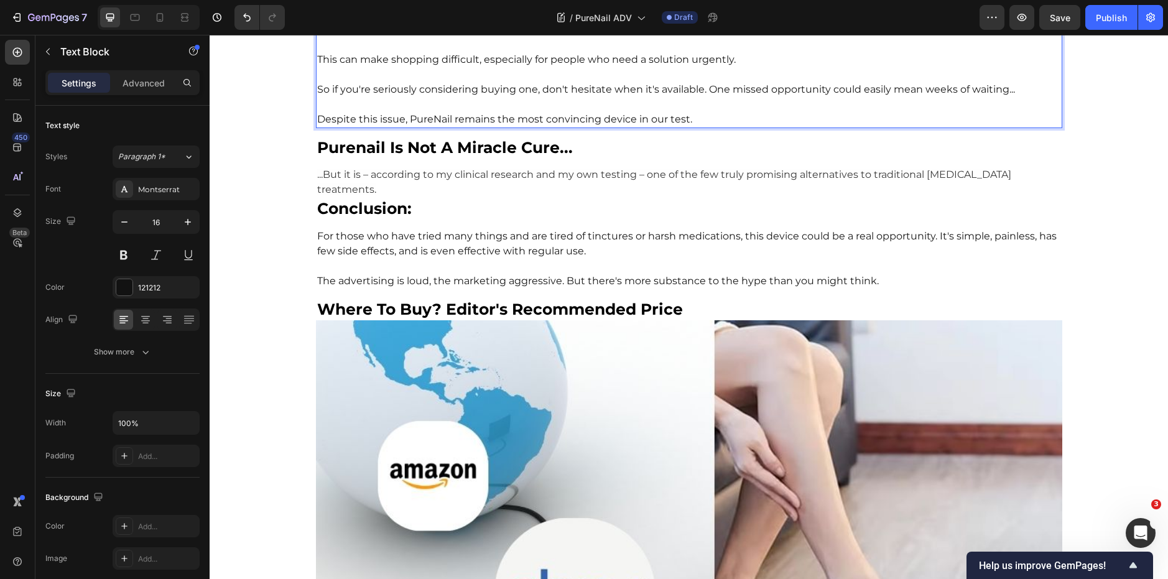
drag, startPoint x: 545, startPoint y: 286, endPoint x: 331, endPoint y: 289, distance: 213.9
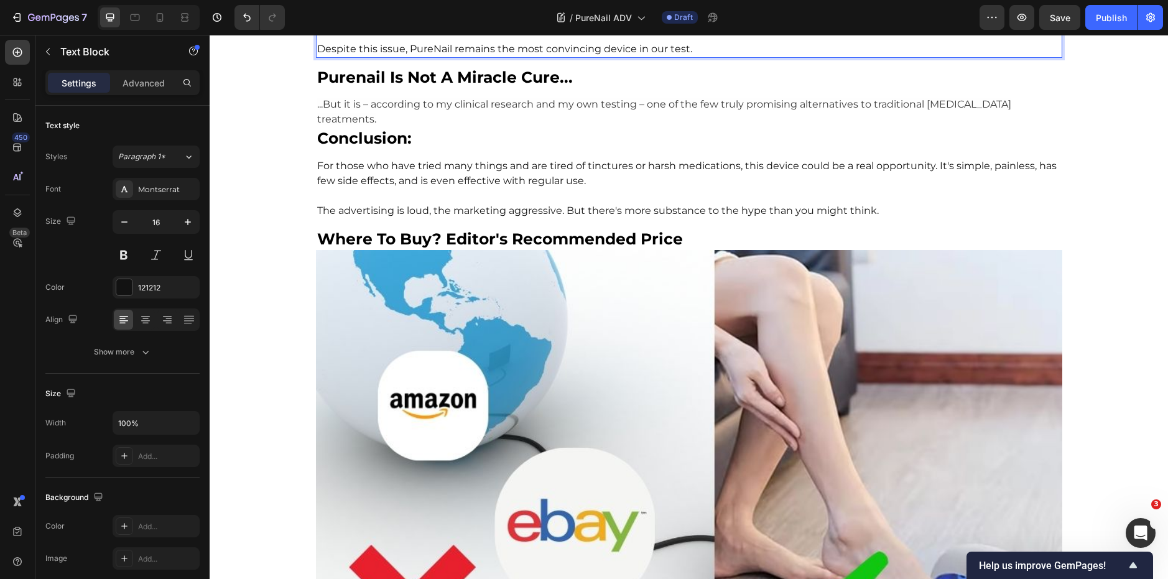
scroll to position [5838, 0]
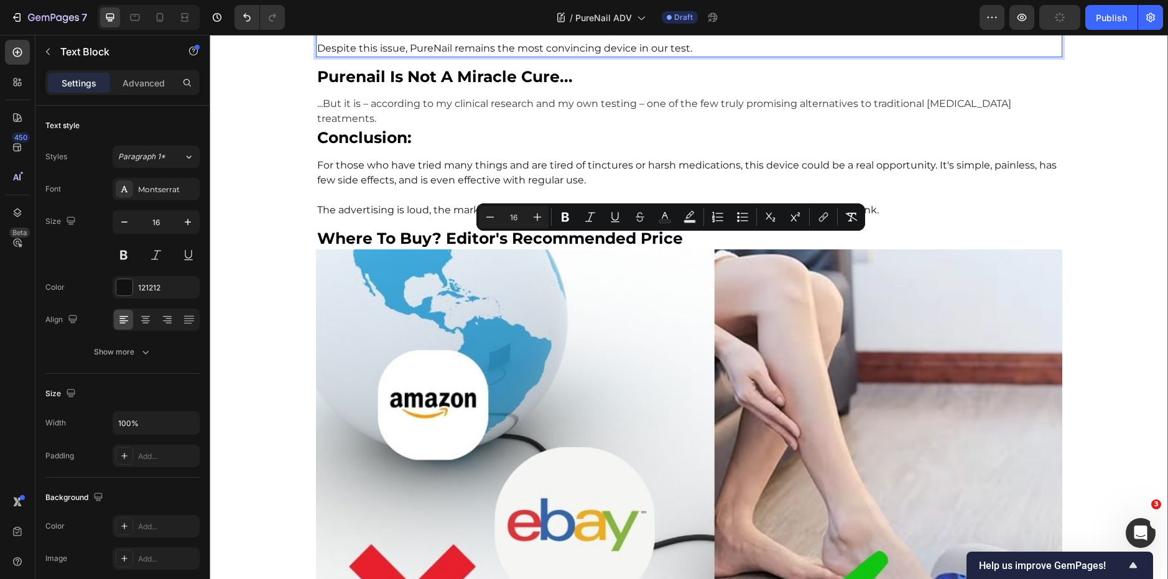
drag, startPoint x: 670, startPoint y: 253, endPoint x: 304, endPoint y: 240, distance: 365.8
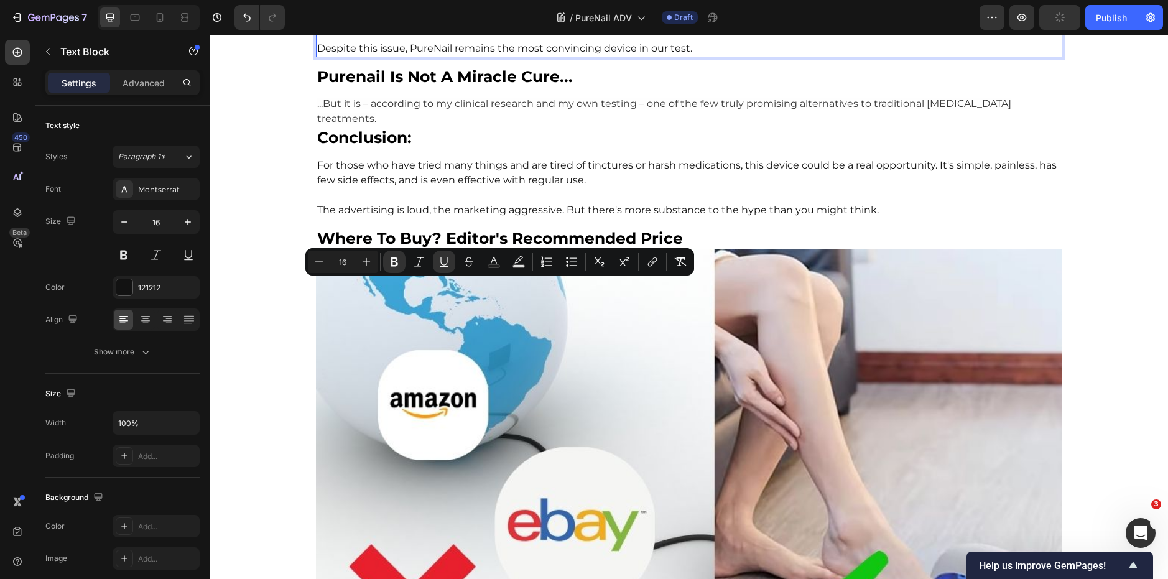
drag, startPoint x: 732, startPoint y: 287, endPoint x: 315, endPoint y: 280, distance: 417.2
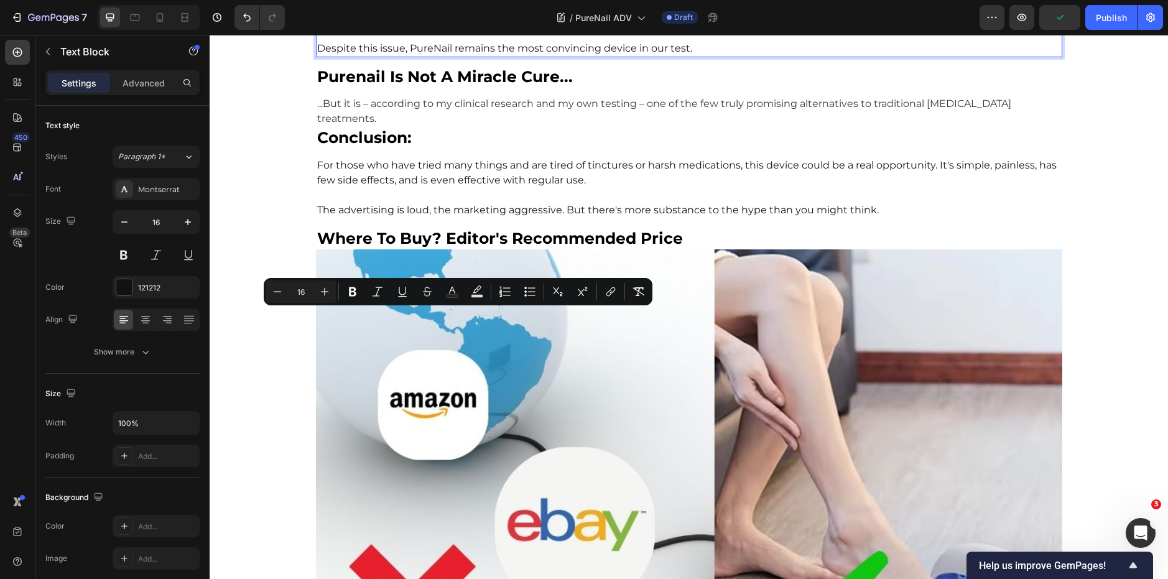
drag, startPoint x: 614, startPoint y: 316, endPoint x: 328, endPoint y: 318, distance: 286.0
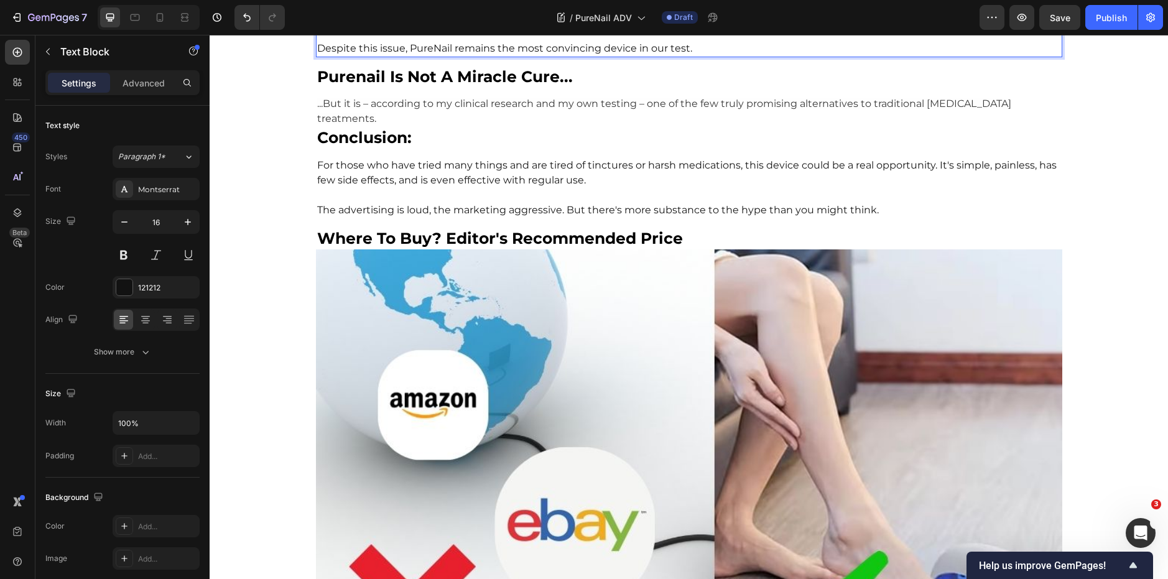
drag, startPoint x: 413, startPoint y: 347, endPoint x: 329, endPoint y: 350, distance: 84.0
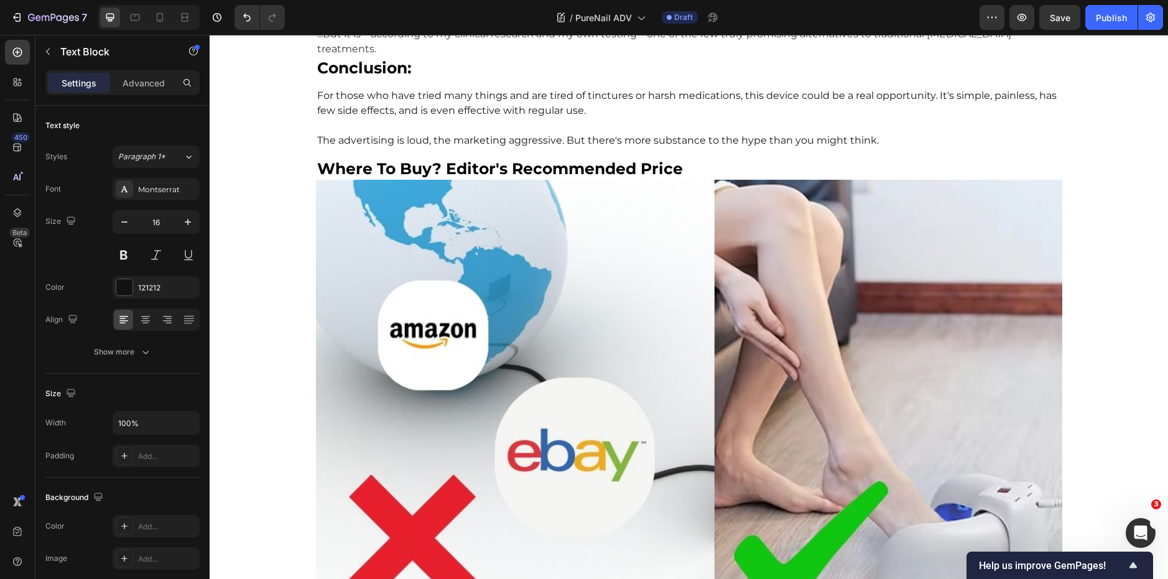
scroll to position [5909, 0]
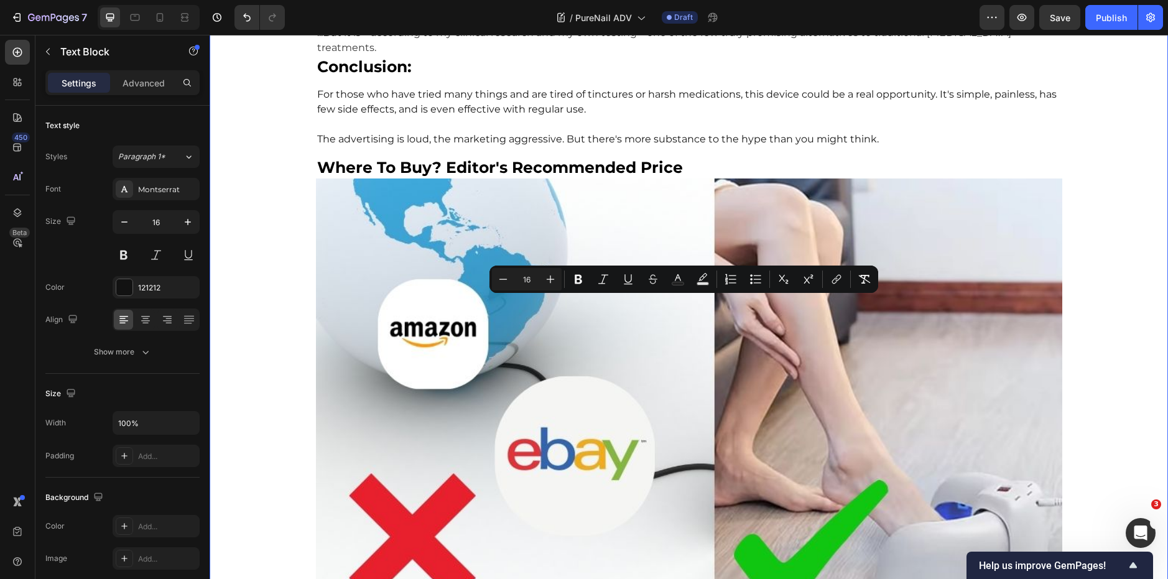
drag, startPoint x: 478, startPoint y: 343, endPoint x: 310, endPoint y: 298, distance: 173.7
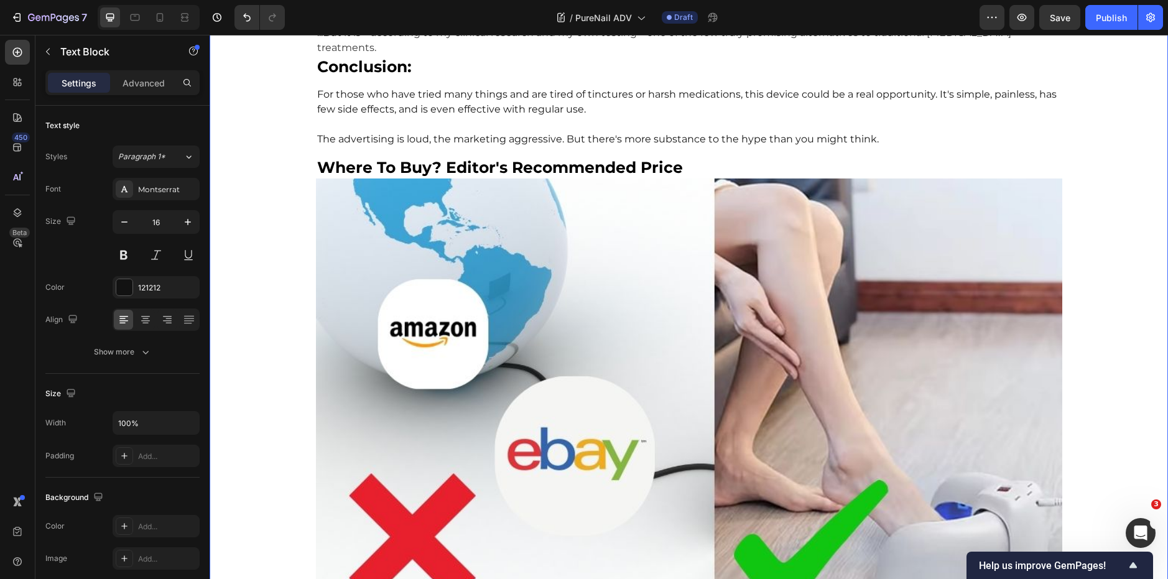
drag, startPoint x: 395, startPoint y: 341, endPoint x: 308, endPoint y: 306, distance: 93.4
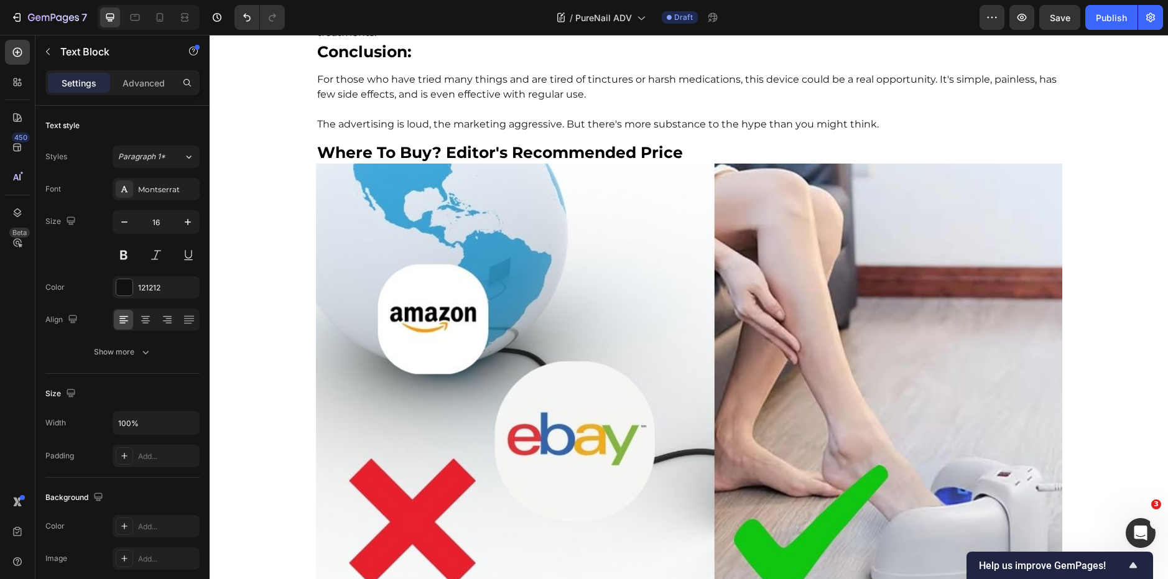
drag, startPoint x: 744, startPoint y: 354, endPoint x: 313, endPoint y: 351, distance: 430.8
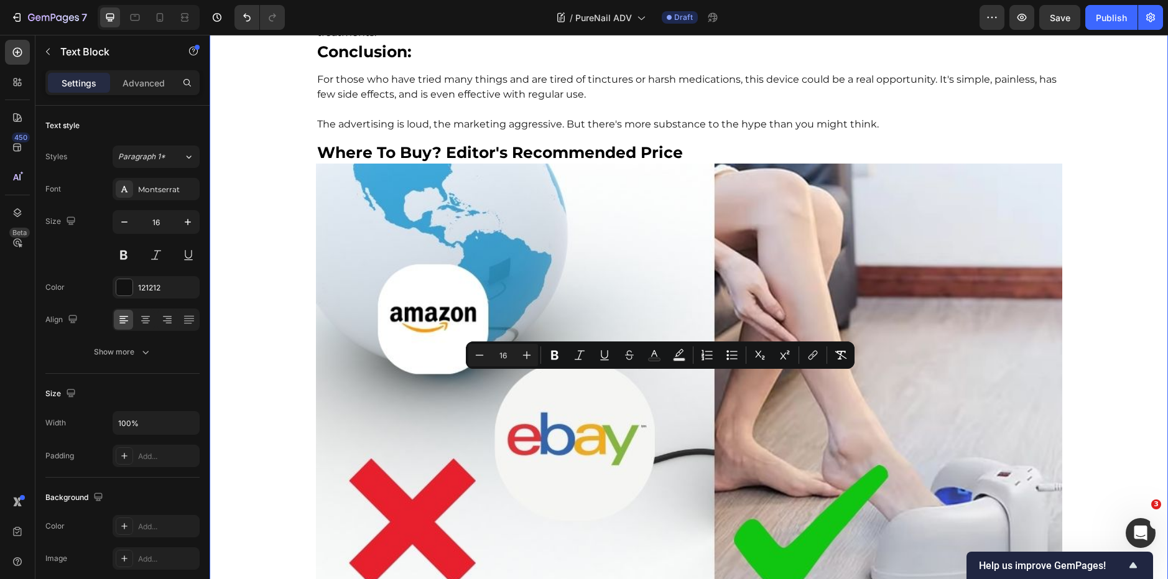
drag, startPoint x: 1020, startPoint y: 383, endPoint x: 252, endPoint y: 385, distance: 767.2
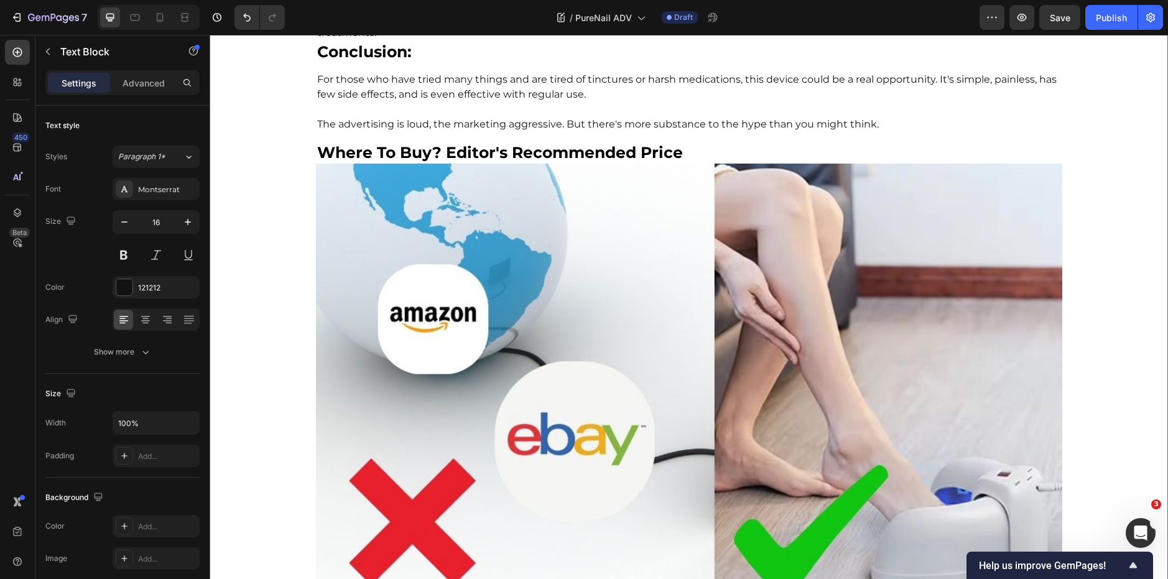
drag, startPoint x: 688, startPoint y: 412, endPoint x: 304, endPoint y: 408, distance: 383.6
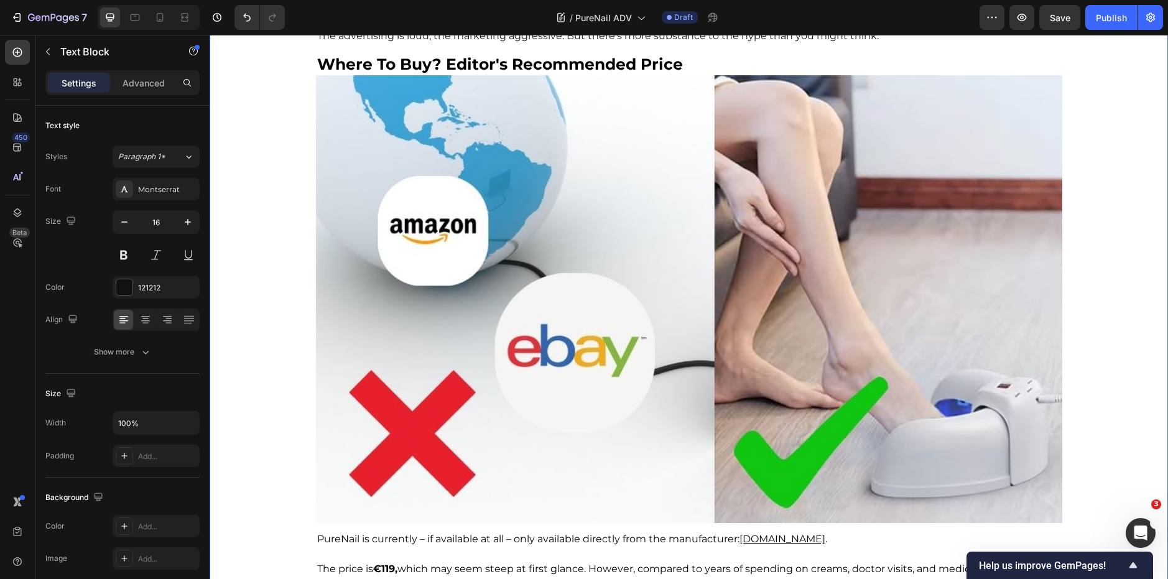
scroll to position [6009, 0]
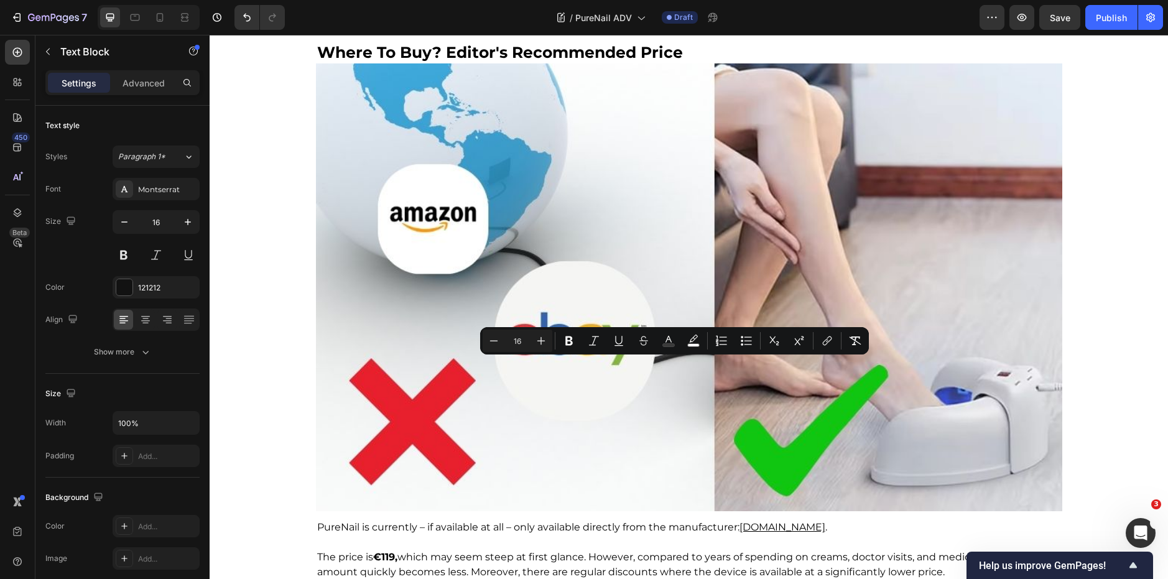
copy span "...But it is – according to my clinical research and my own testing – one of th…"
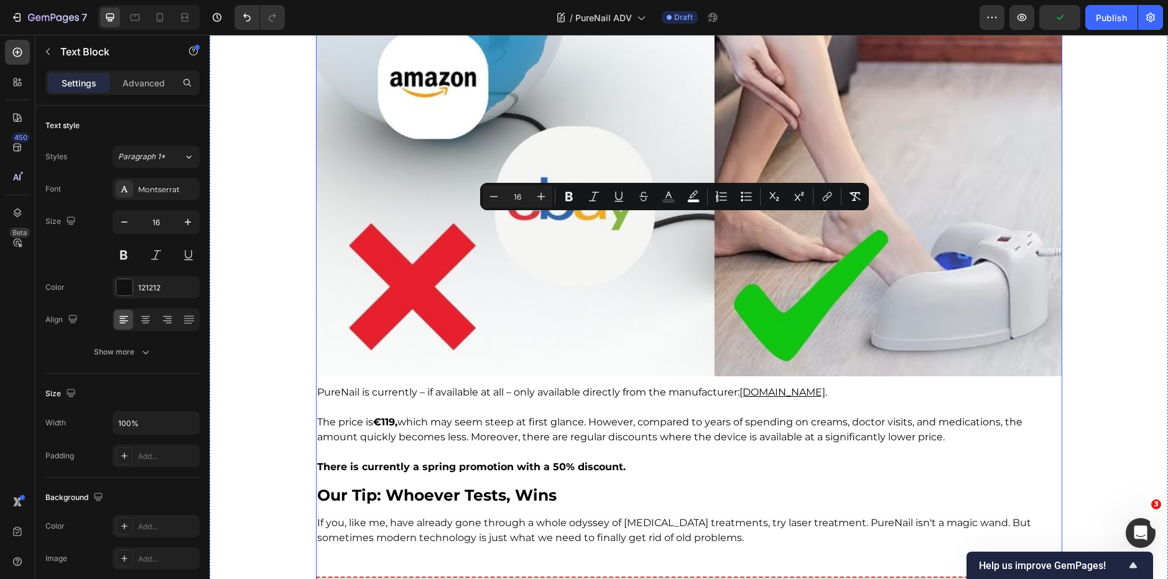
scroll to position [6154, 0]
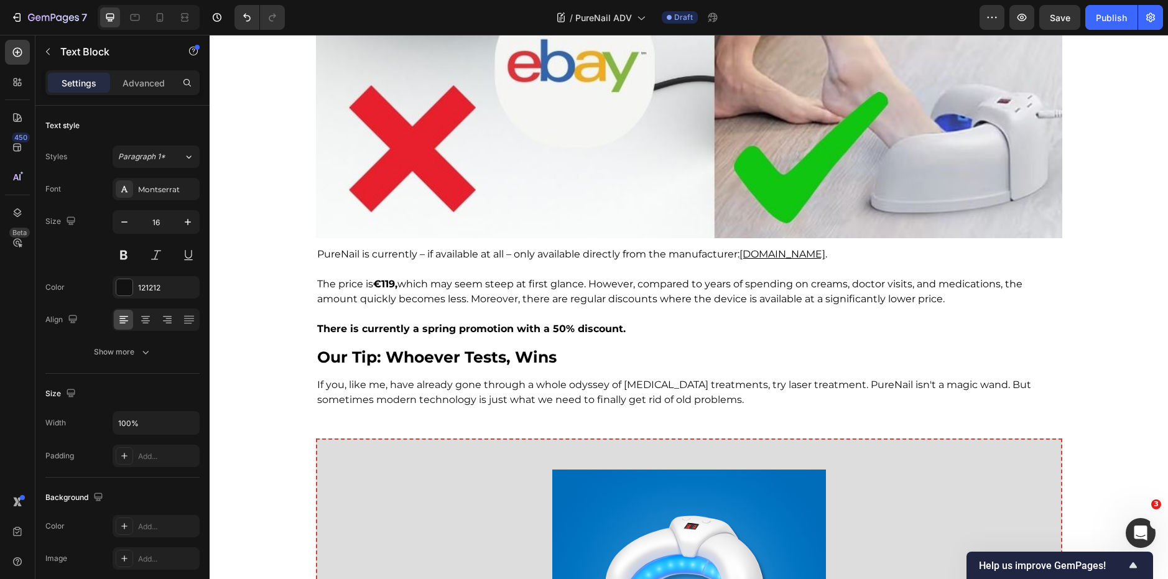
scroll to position [6283, 0]
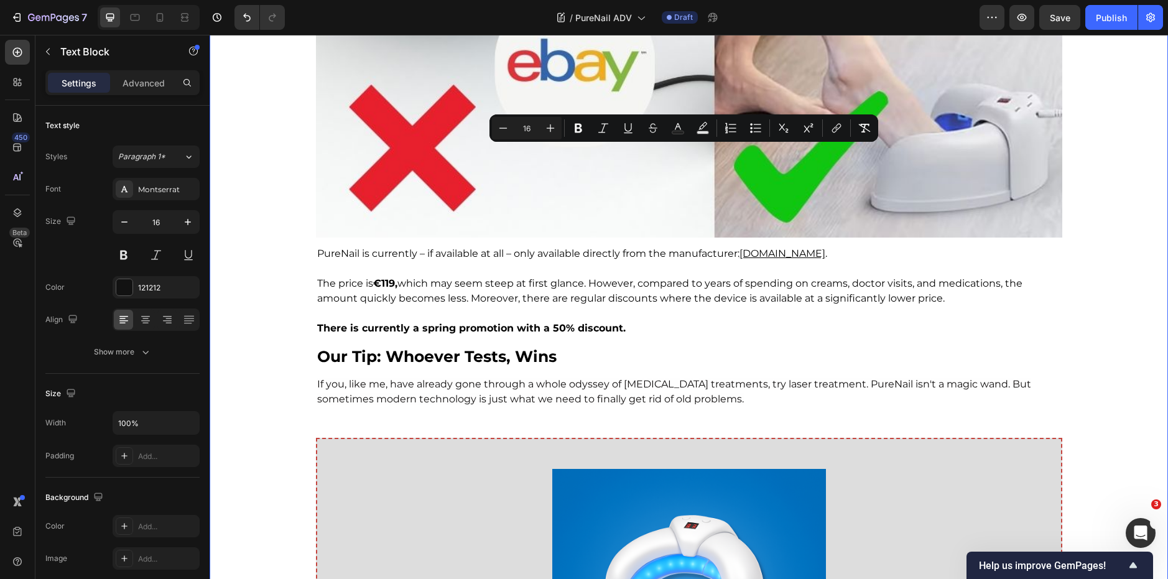
drag, startPoint x: 734, startPoint y: 201, endPoint x: 295, endPoint y: 131, distance: 444.5
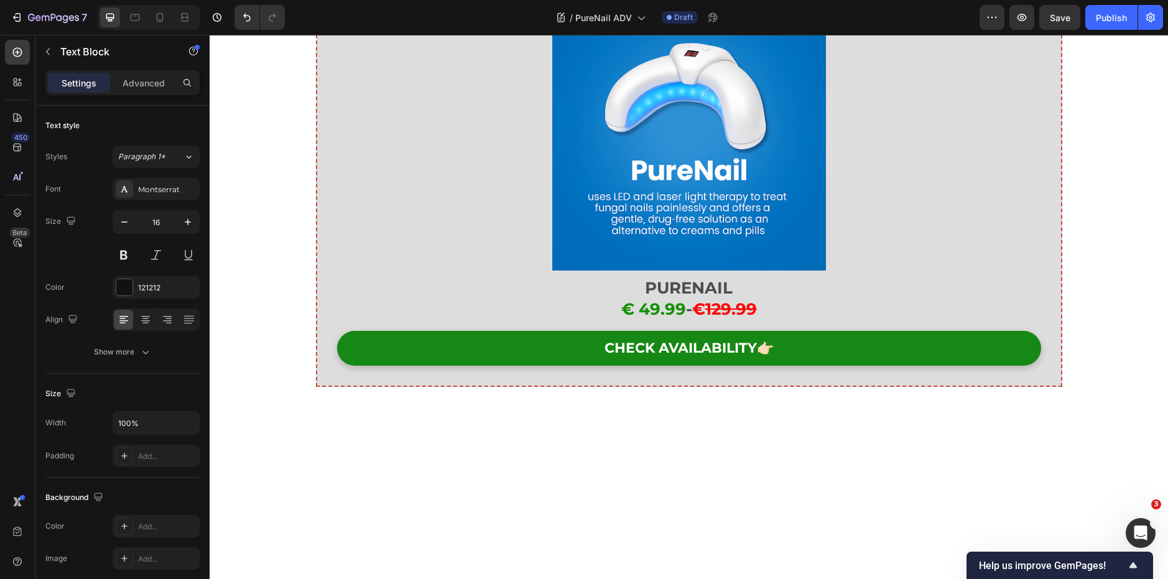
scroll to position [6755, 0]
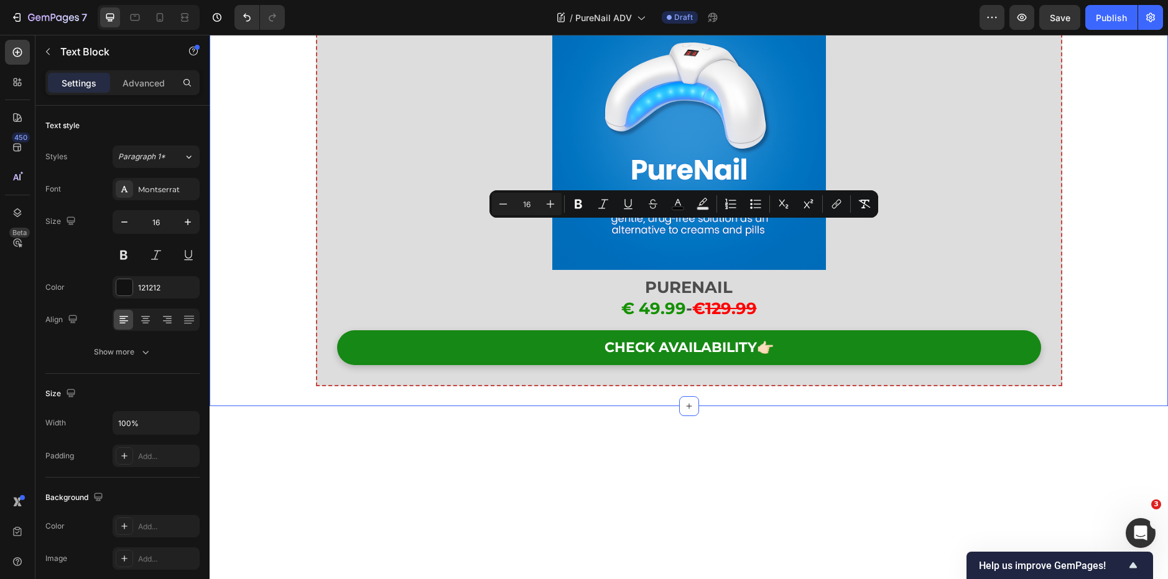
drag, startPoint x: 655, startPoint y: 301, endPoint x: 304, endPoint y: 205, distance: 363.5
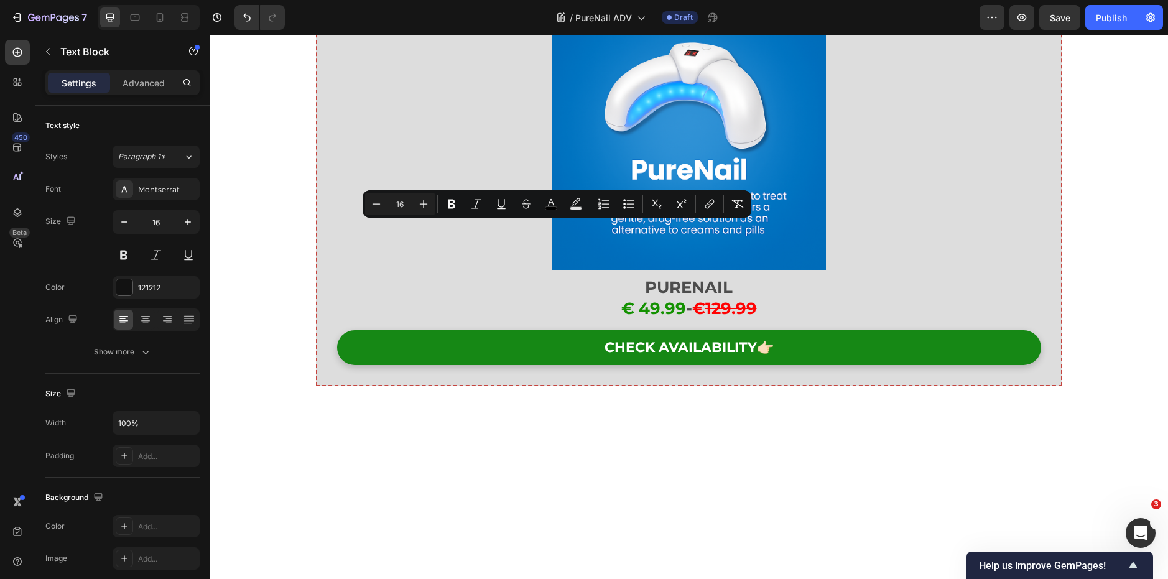
drag, startPoint x: 864, startPoint y: 230, endPoint x: 313, endPoint y: 234, distance: 550.8
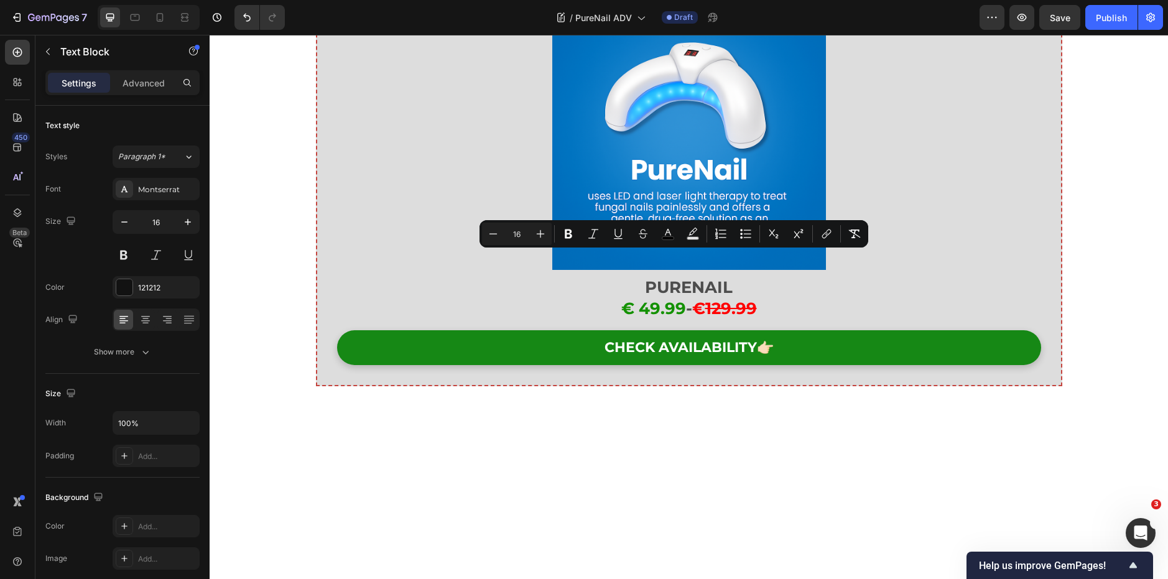
drag, startPoint x: 957, startPoint y: 278, endPoint x: 314, endPoint y: 261, distance: 643.1
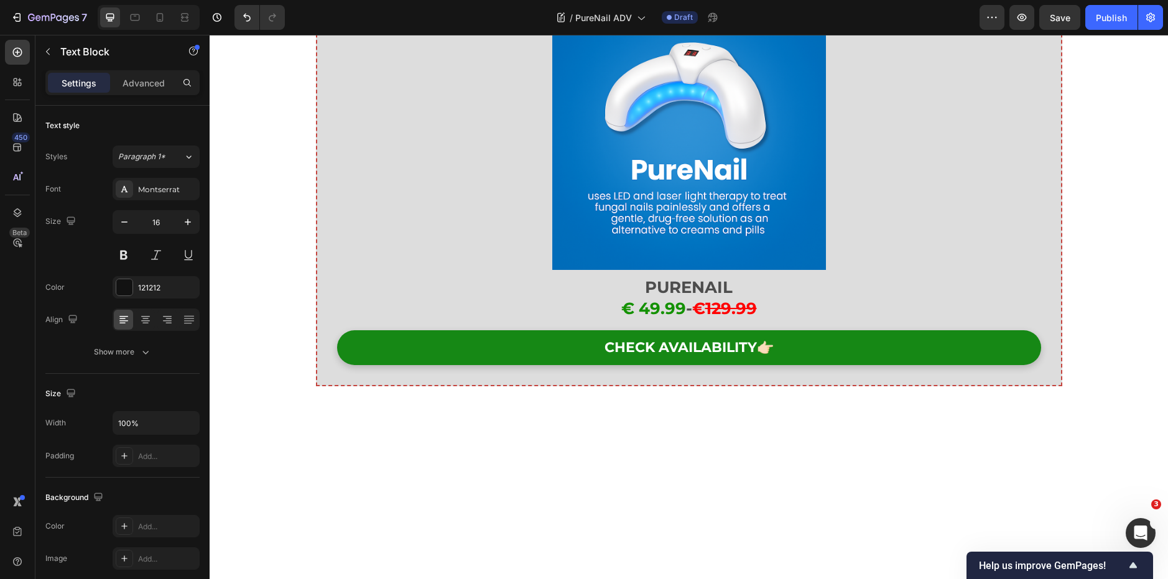
drag, startPoint x: 410, startPoint y: 256, endPoint x: 371, endPoint y: 262, distance: 39.7
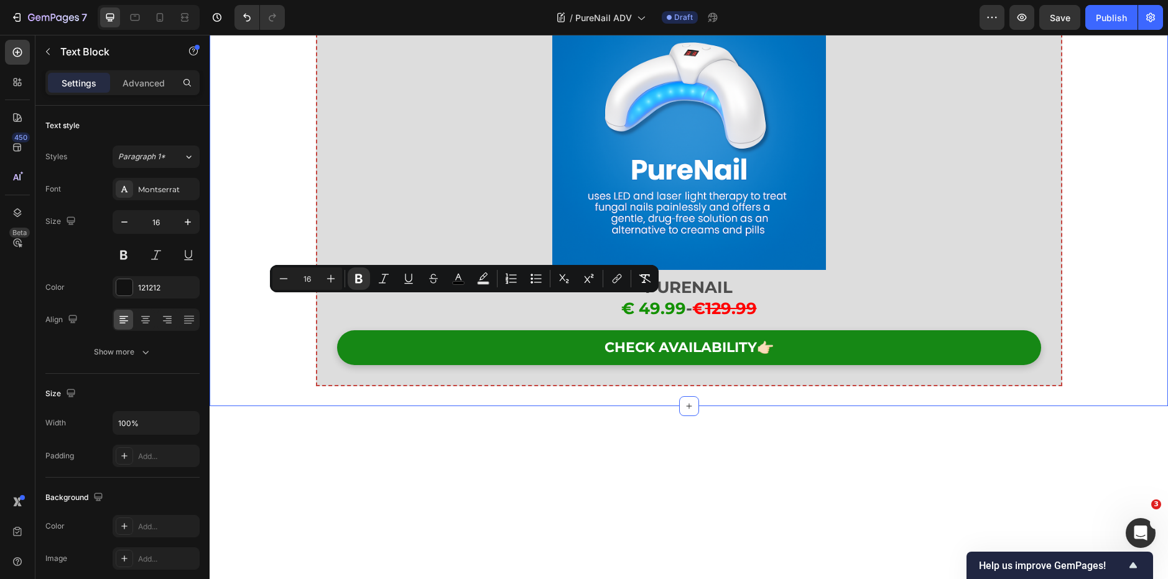
drag, startPoint x: 633, startPoint y: 300, endPoint x: 307, endPoint y: 303, distance: 326.4
